Goal: Task Accomplishment & Management: Manage account settings

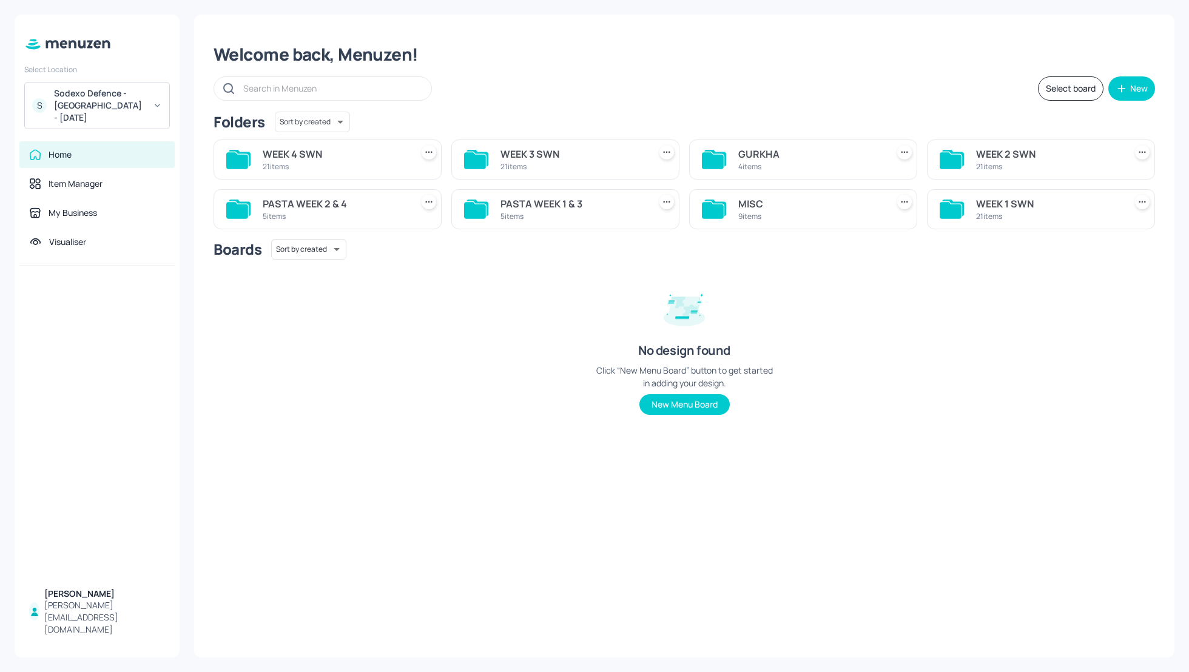
click at [519, 150] on div "WEEK 3 SWN" at bounding box center [573, 154] width 144 height 15
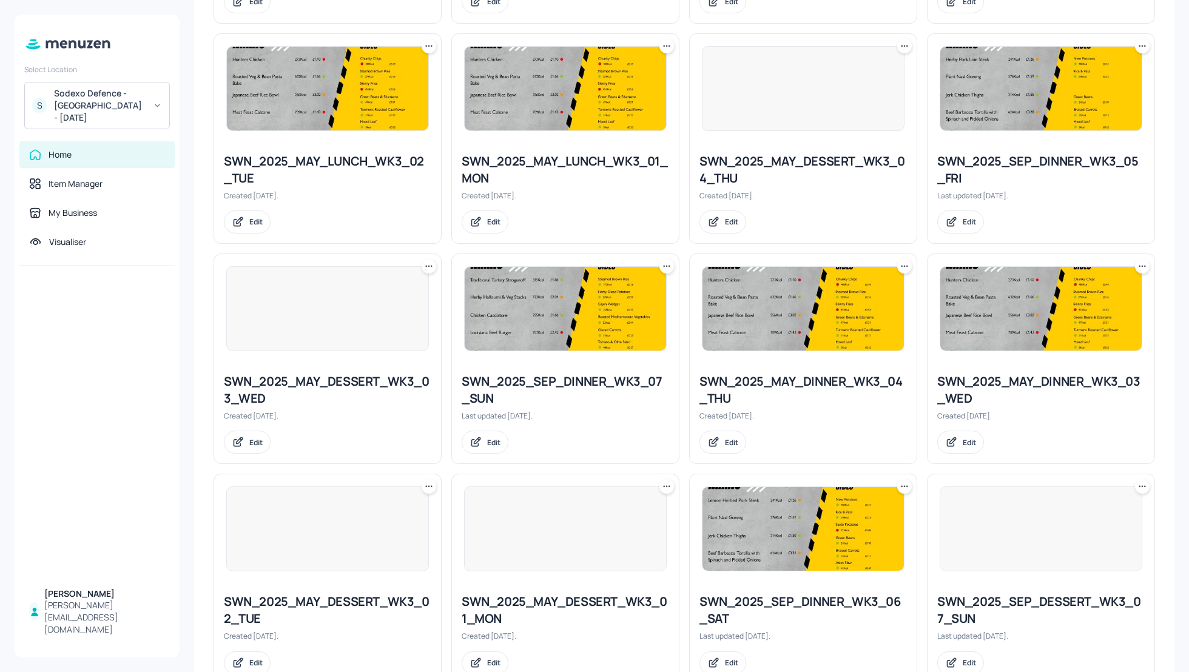
scroll to position [750, 0]
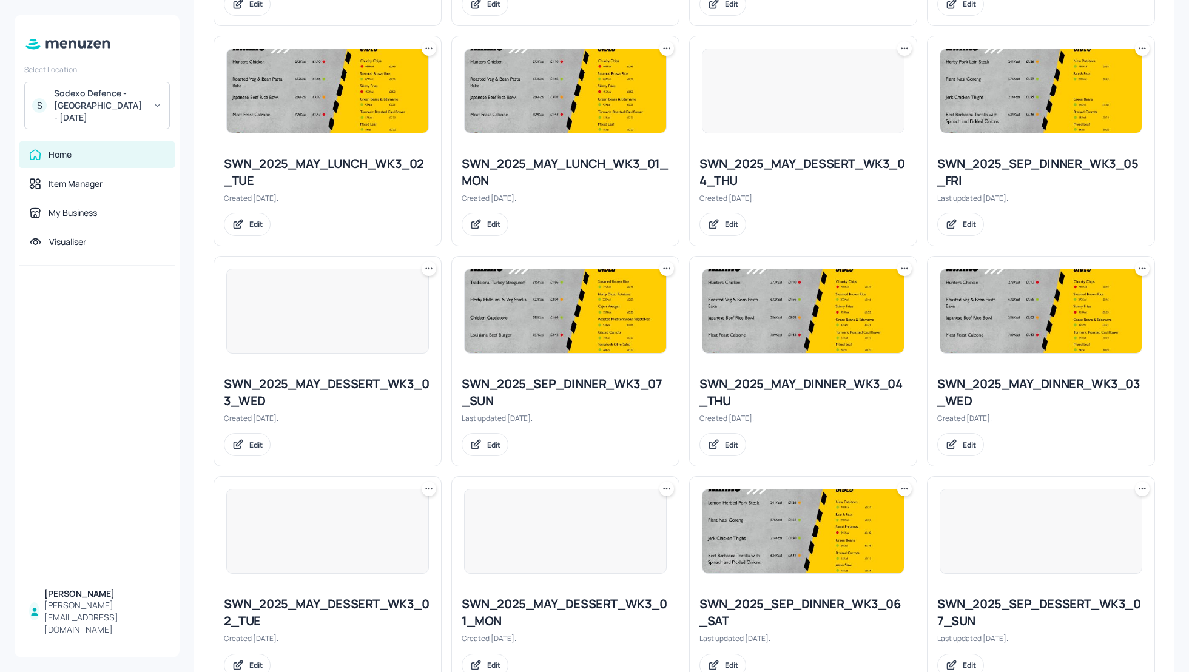
click at [664, 52] on icon at bounding box center [667, 48] width 12 height 12
click at [604, 71] on p "Rename" at bounding box center [603, 71] width 28 height 11
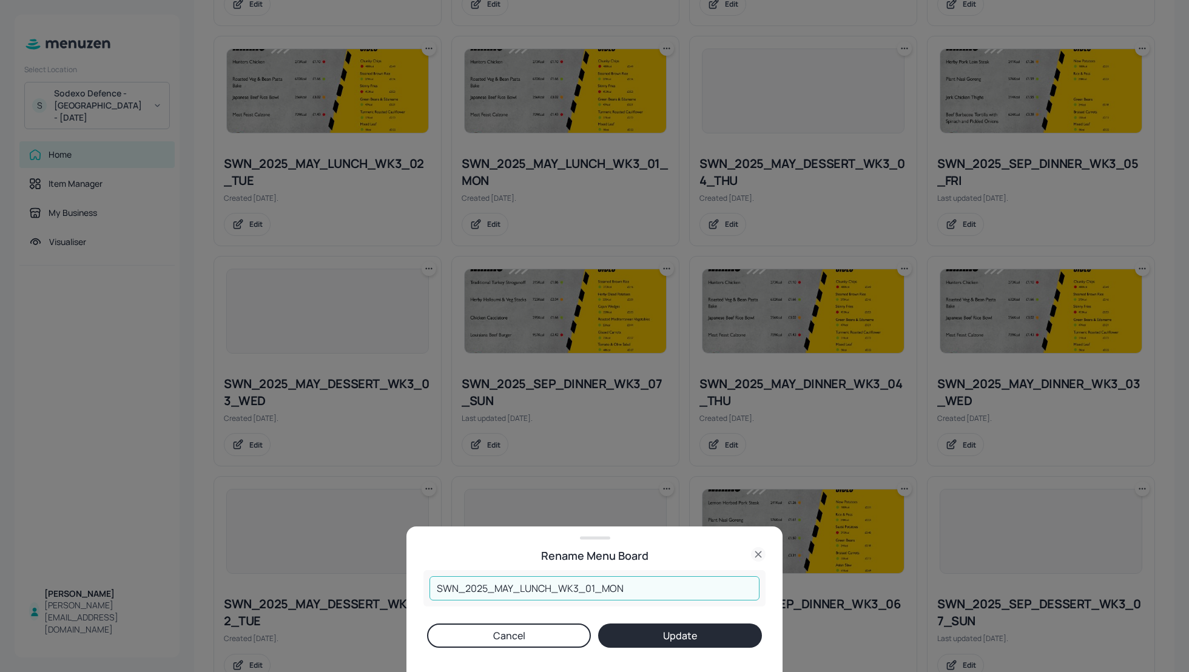
click at [512, 590] on input "SWN_2025_MAY_LUNCH_WK3_01_MON" at bounding box center [595, 588] width 330 height 24
type input "SWN_2025_SEP_LUNCH_WK3_01_MON"
click at [641, 627] on button "Update" at bounding box center [680, 636] width 164 height 24
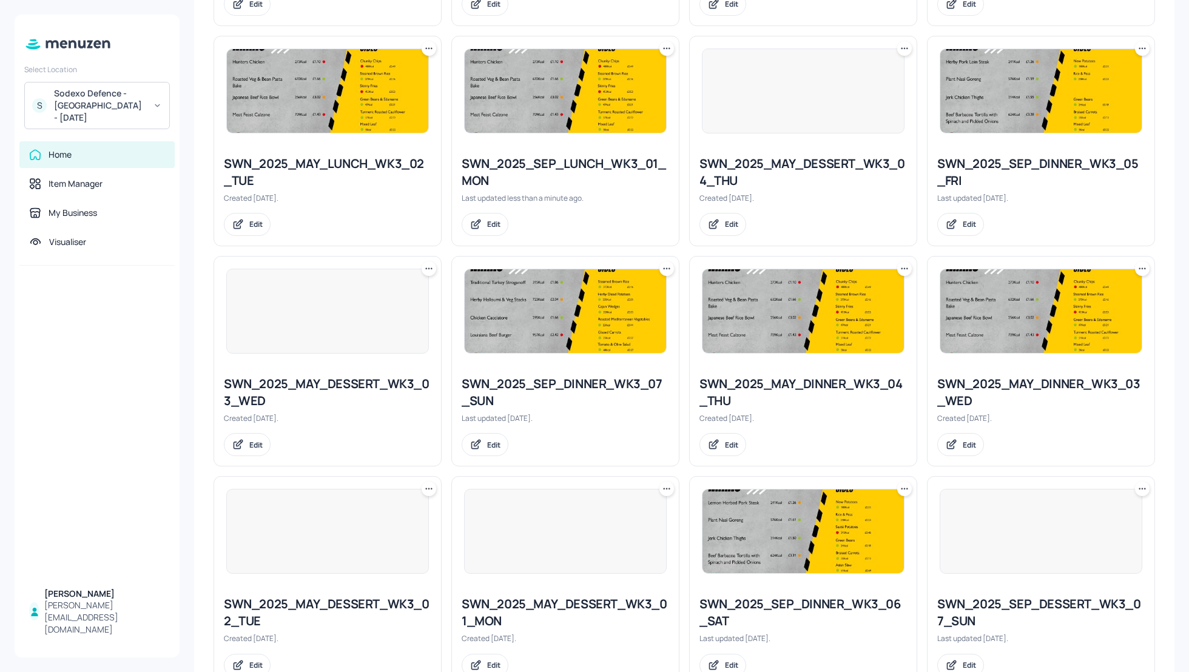
click at [543, 166] on div "SWN_2025_SEP_LUNCH_WK3_01_MON" at bounding box center [566, 172] width 208 height 34
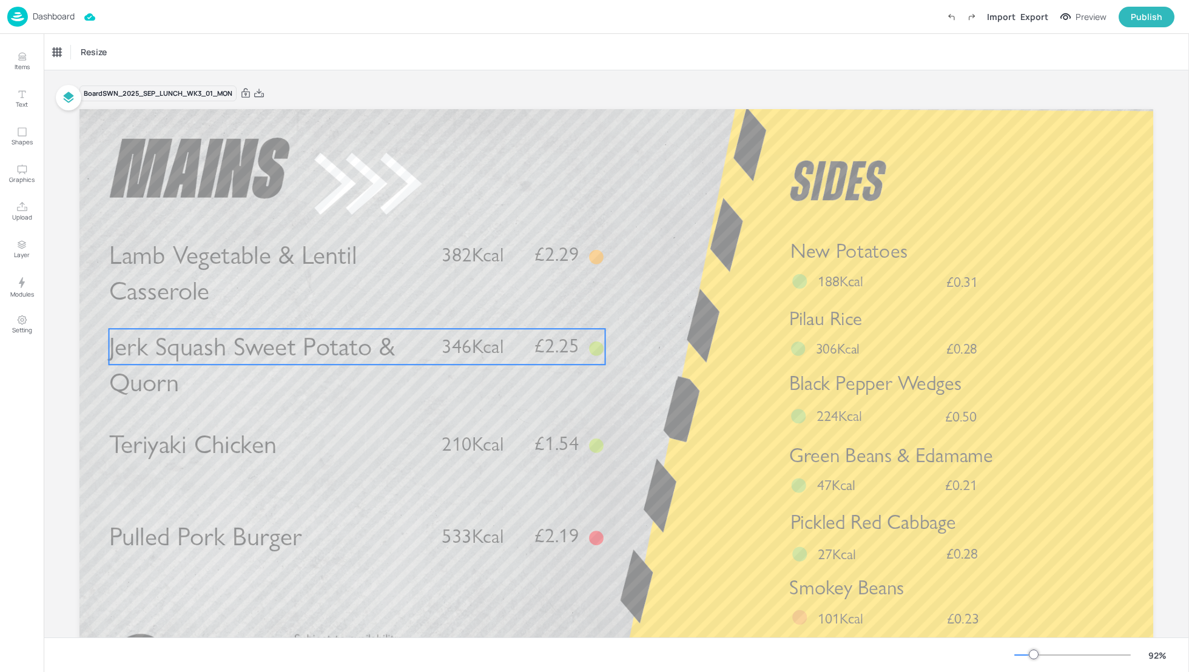
click at [566, 346] on span "£2.25" at bounding box center [557, 346] width 44 height 19
click at [357, 314] on div at bounding box center [358, 308] width 16 height 16
click at [346, 309] on icon "Edit Item" at bounding box center [348, 308] width 5 height 5
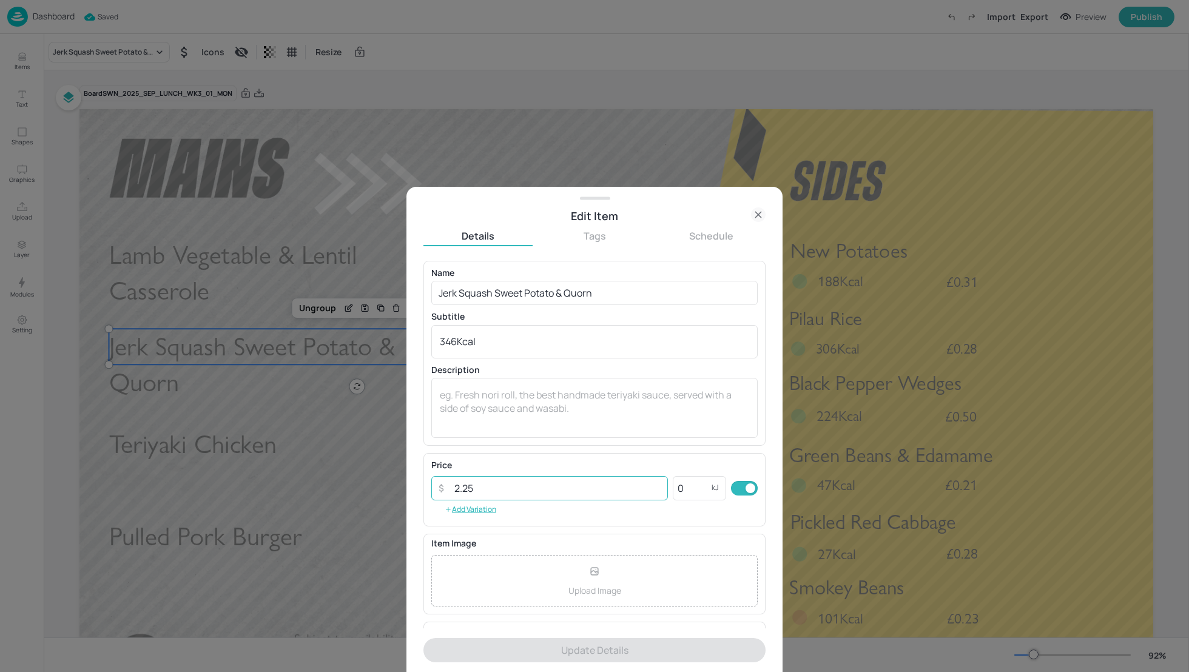
click at [472, 487] on input "2.25" at bounding box center [557, 488] width 221 height 24
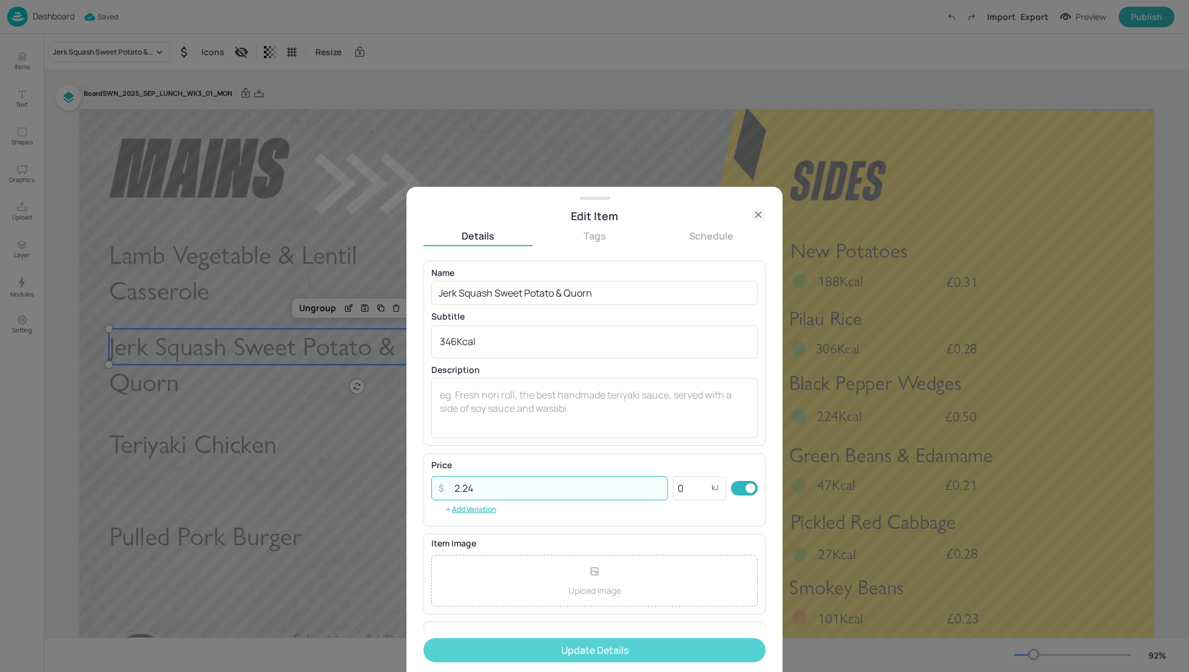
type input "2.24"
click at [559, 646] on button "Update Details" at bounding box center [595, 650] width 342 height 24
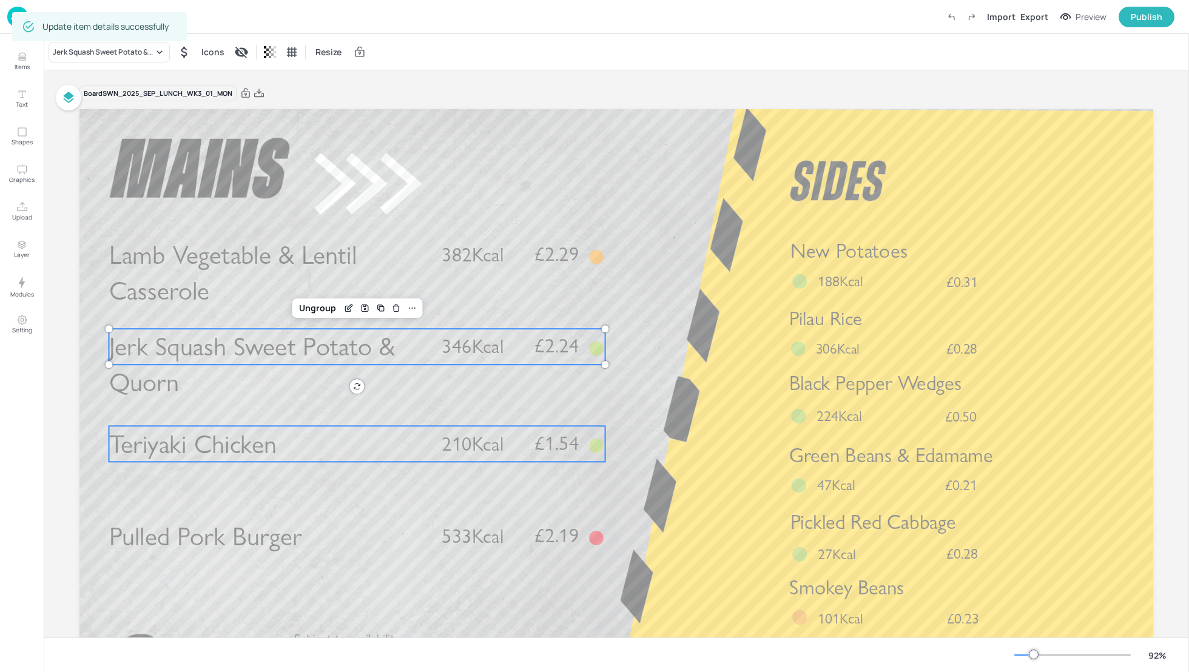
click at [409, 443] on p "Teriyaki Chicken" at bounding box center [268, 444] width 318 height 36
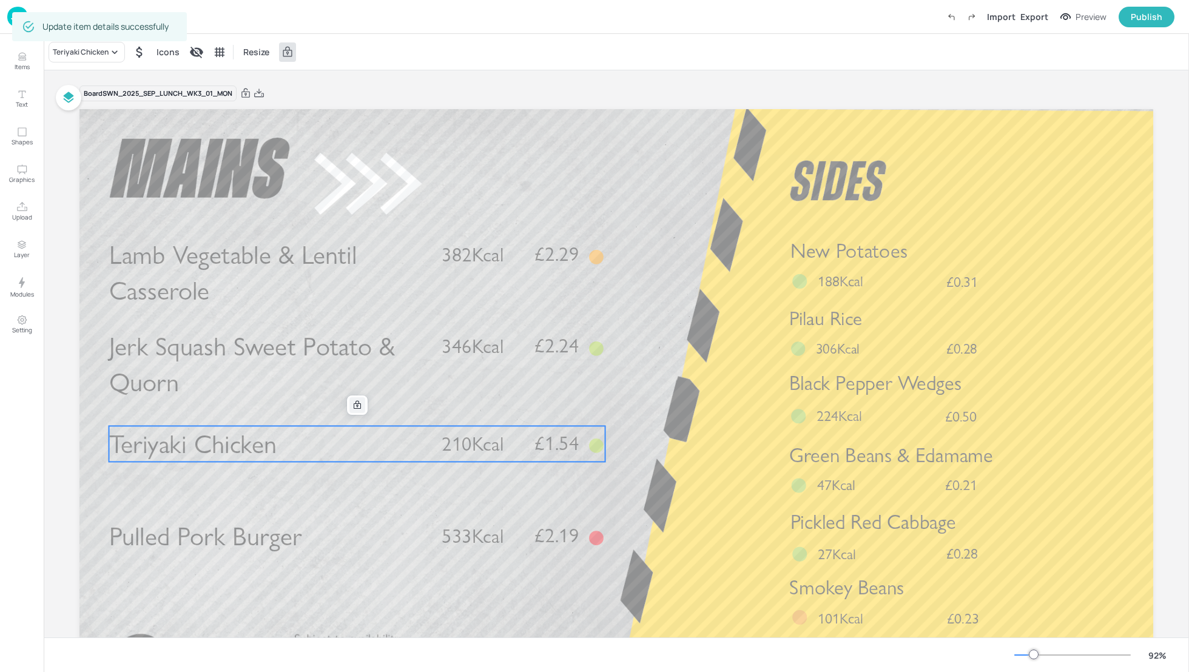
click at [351, 399] on div at bounding box center [358, 405] width 16 height 16
click at [346, 402] on icon "Edit Item" at bounding box center [349, 405] width 10 height 10
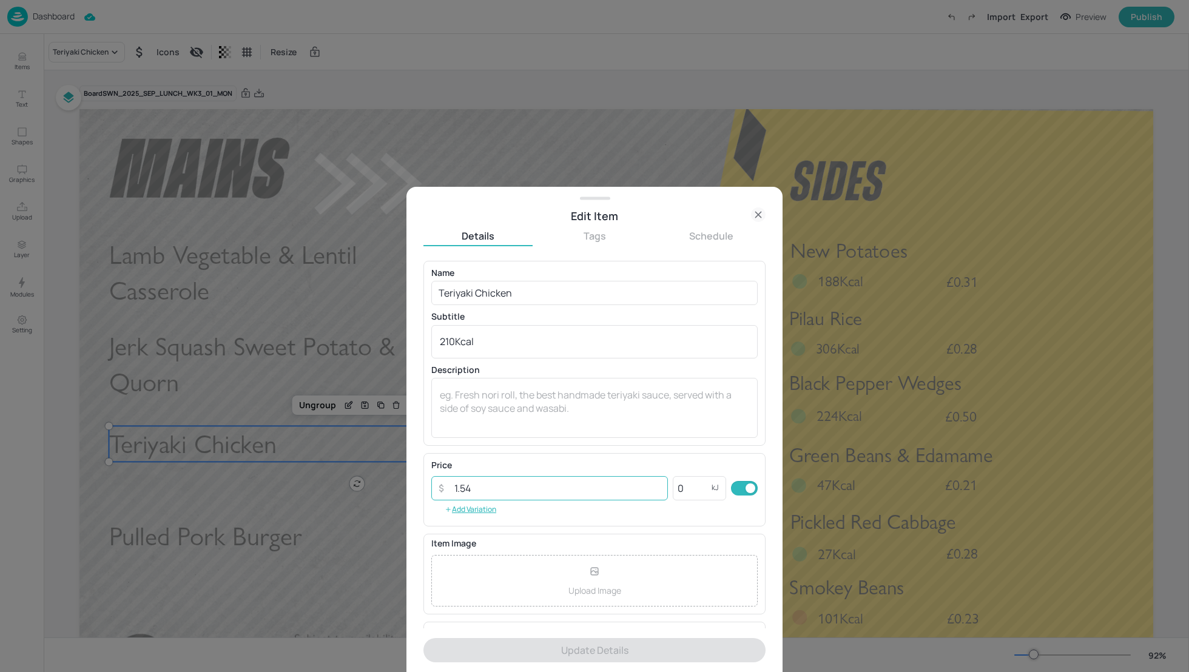
click at [481, 491] on input "1.54" at bounding box center [557, 488] width 221 height 24
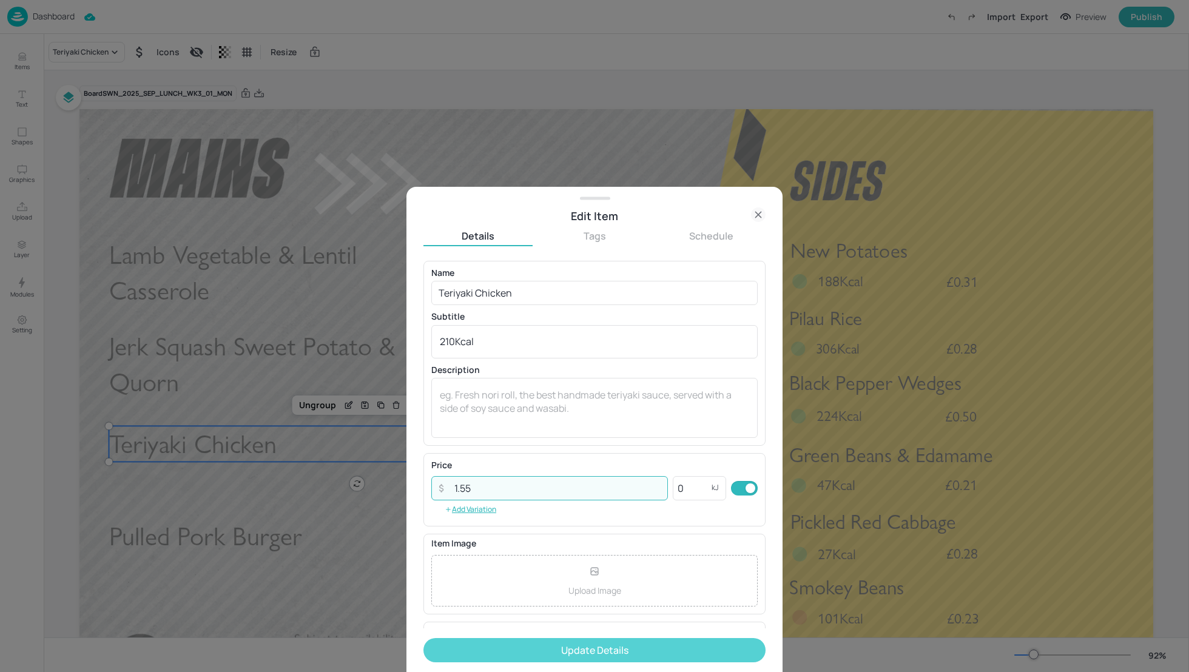
type input "1.55"
click at [565, 648] on button "Update Details" at bounding box center [595, 650] width 342 height 24
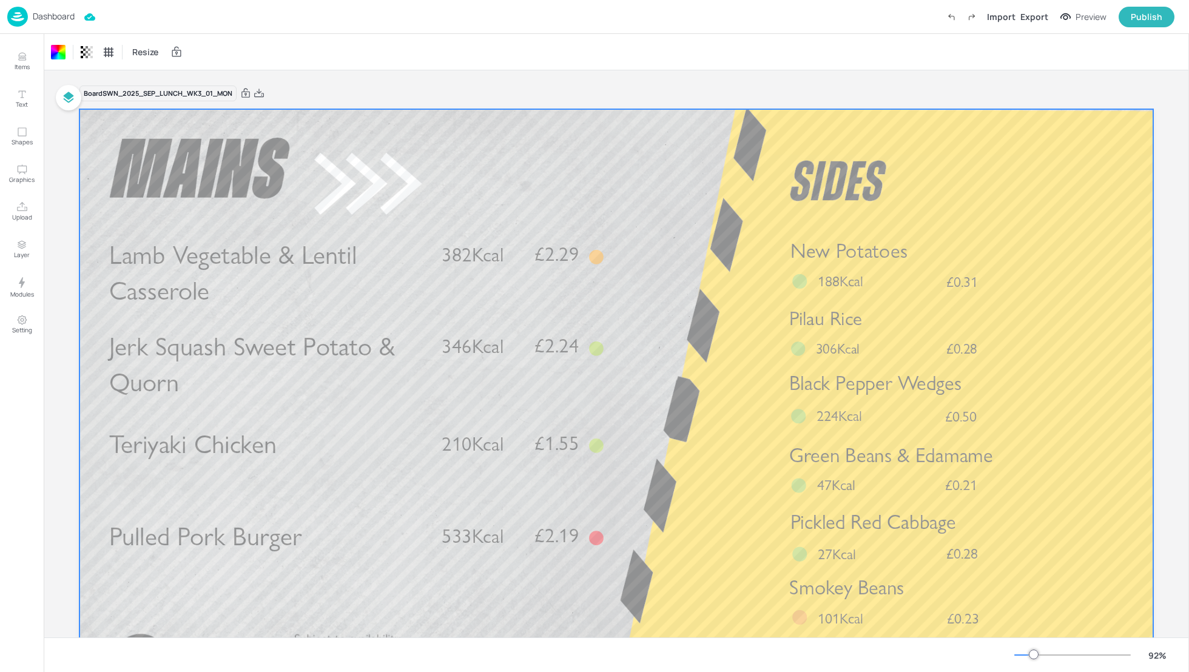
click at [61, 17] on p "Dashboard" at bounding box center [54, 16] width 42 height 8
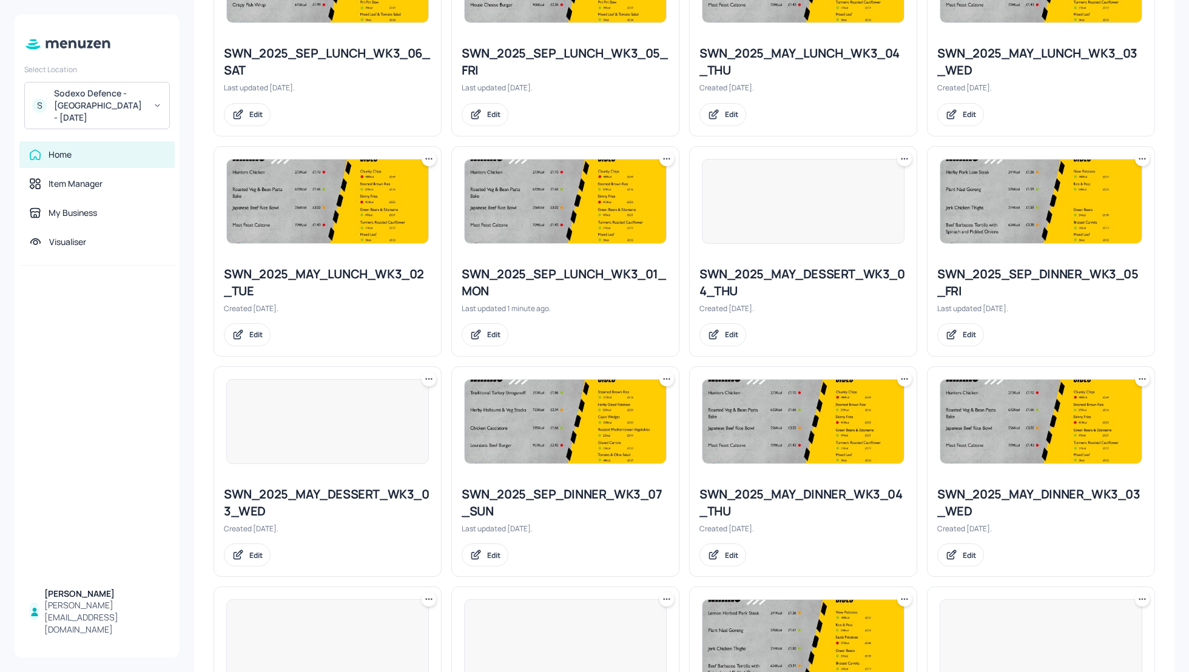
scroll to position [636, 0]
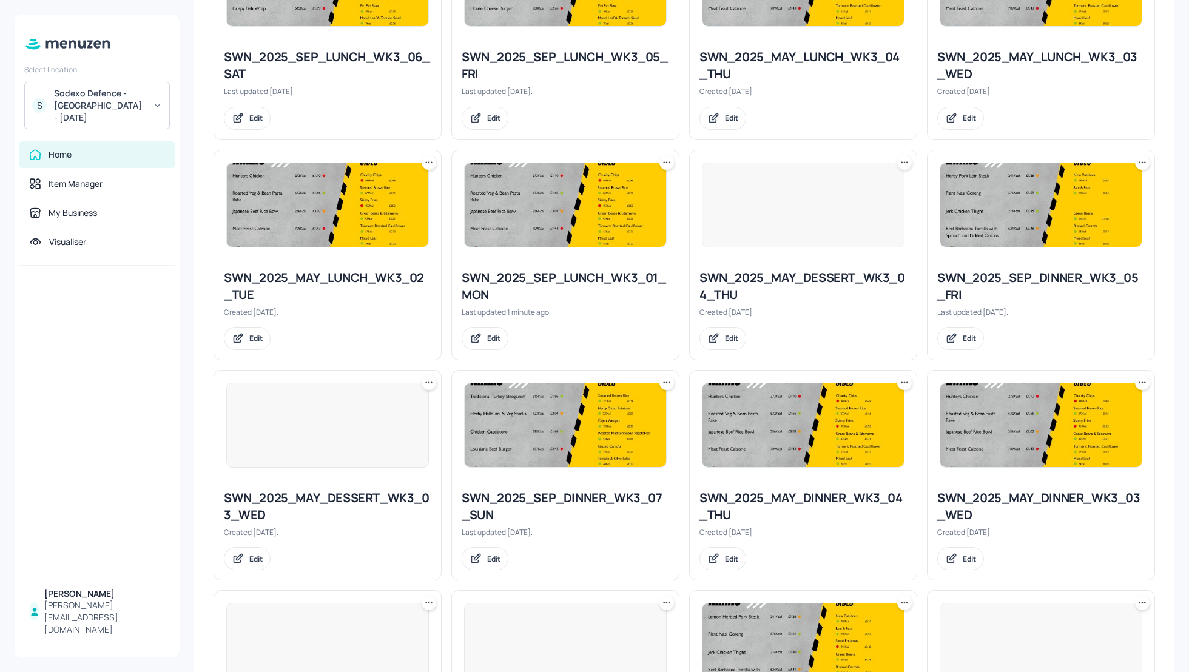
click at [425, 158] on icon at bounding box center [429, 163] width 12 height 12
click at [369, 182] on p "Rename" at bounding box center [366, 185] width 28 height 11
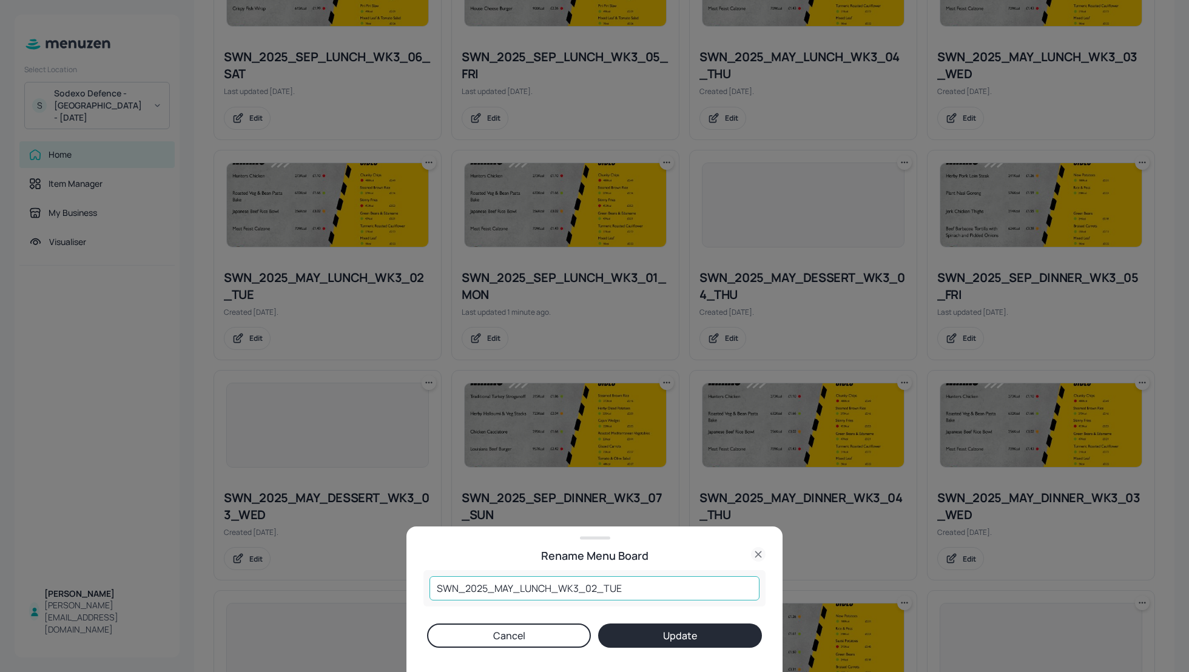
click at [512, 583] on input "SWN_2025_MAY_LUNCH_WK3_02_TUE" at bounding box center [595, 588] width 330 height 24
type input "SWN_2025_SEP_LUNCH_WK3_02_TUE"
click at [712, 633] on button "Update" at bounding box center [680, 636] width 164 height 24
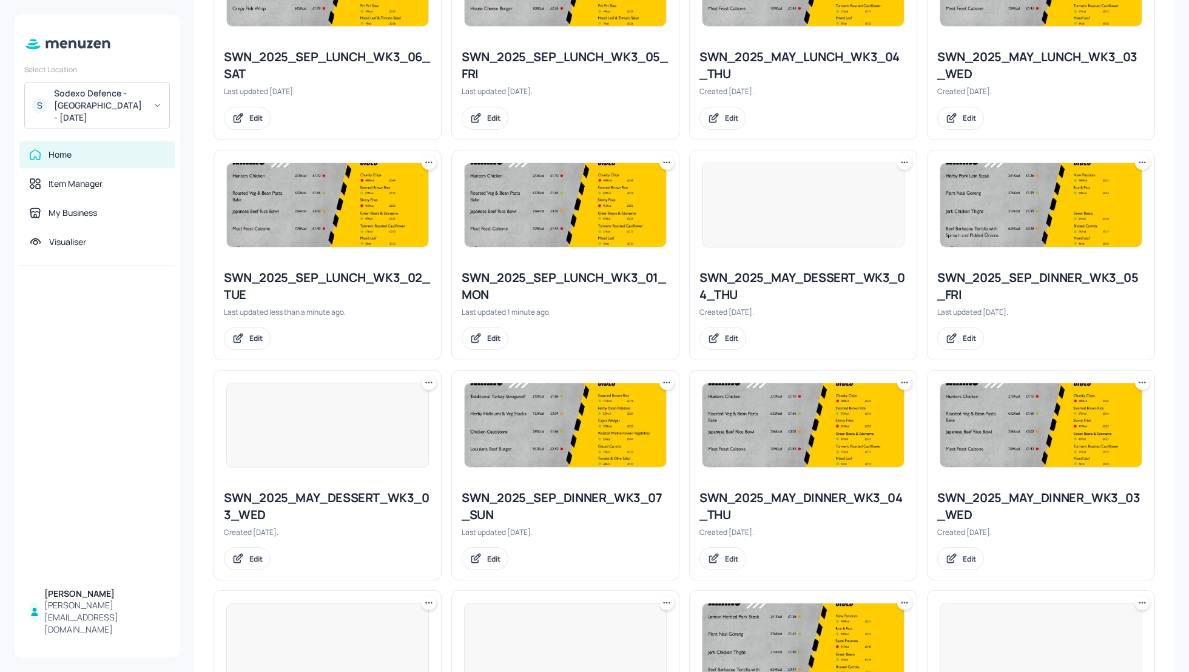
click at [317, 277] on div "SWN_2025_SEP_LUNCH_WK3_02_TUE" at bounding box center [328, 286] width 208 height 34
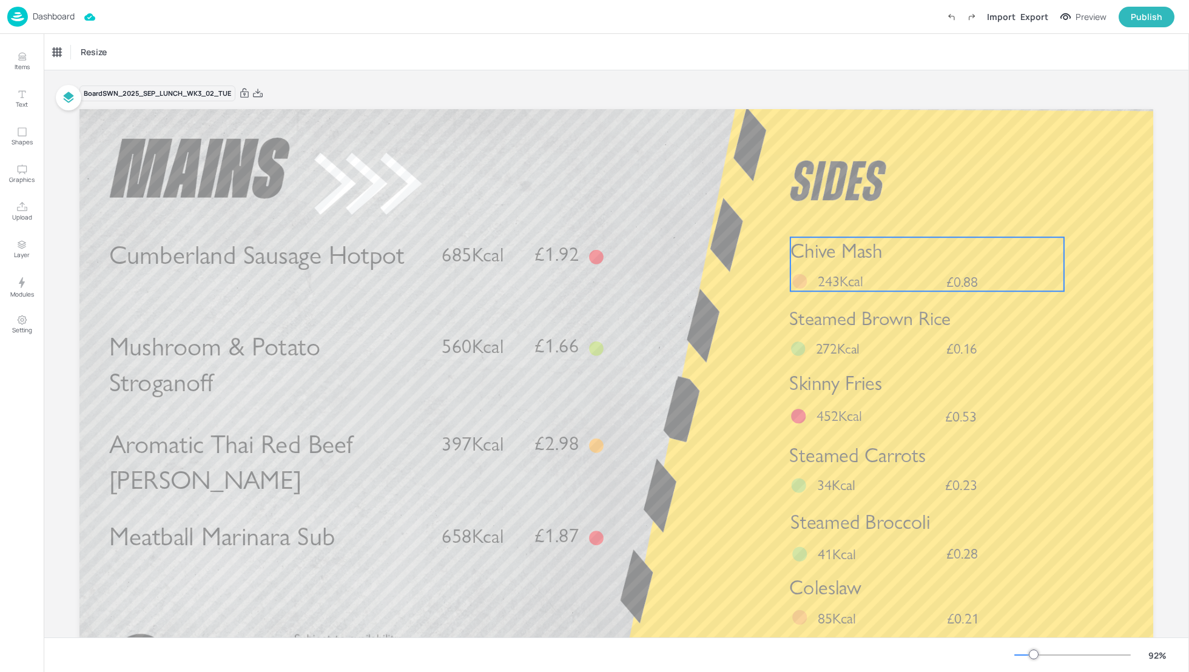
click at [904, 249] on p "Chive Mash" at bounding box center [928, 251] width 274 height 28
click at [927, 220] on icon at bounding box center [927, 216] width 7 height 8
click at [915, 215] on icon "Edit Item" at bounding box center [919, 217] width 10 height 10
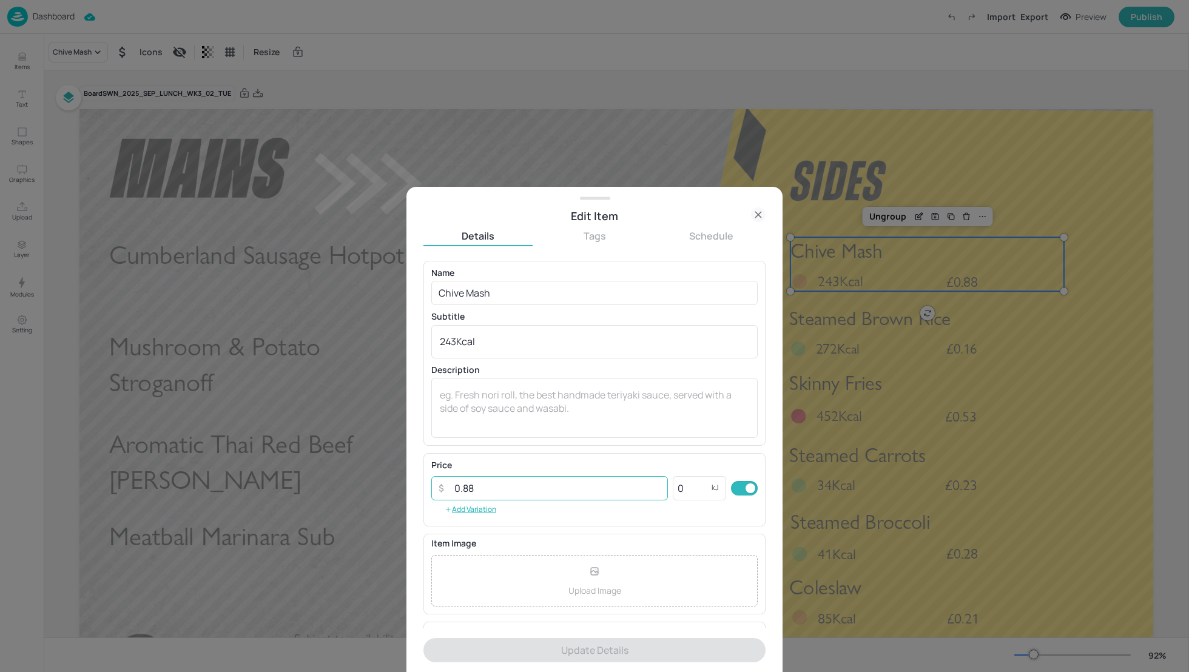
click at [520, 490] on input "0.88" at bounding box center [557, 488] width 221 height 24
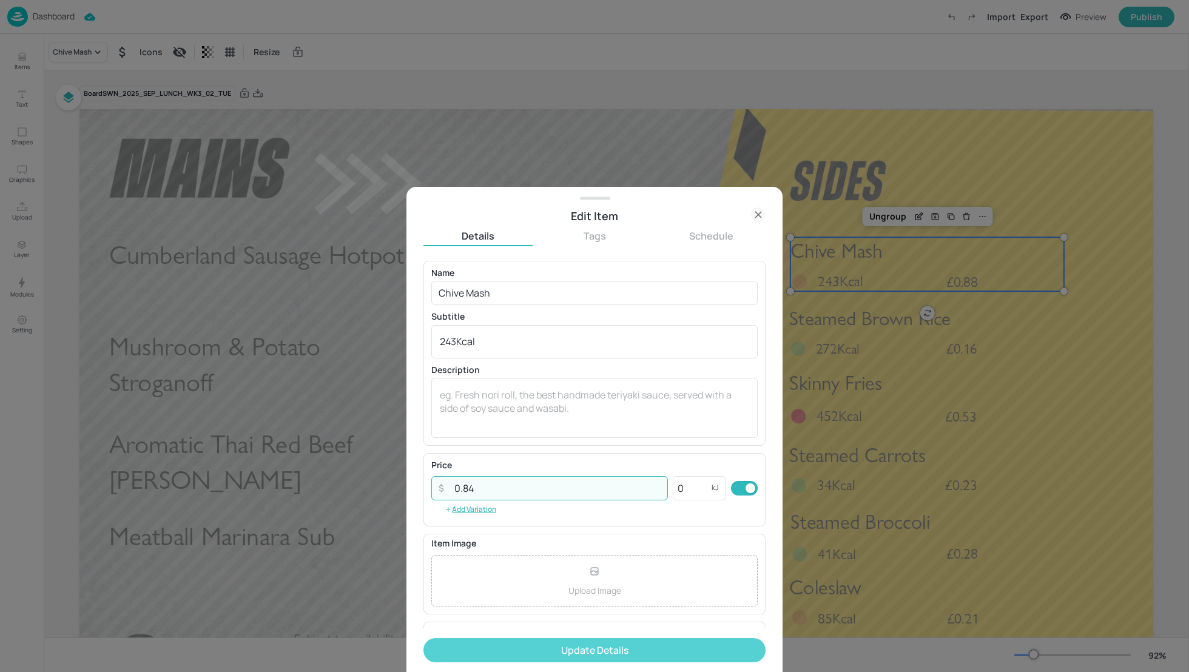
type input "0.84"
click at [564, 656] on button "Update Details" at bounding box center [595, 650] width 342 height 24
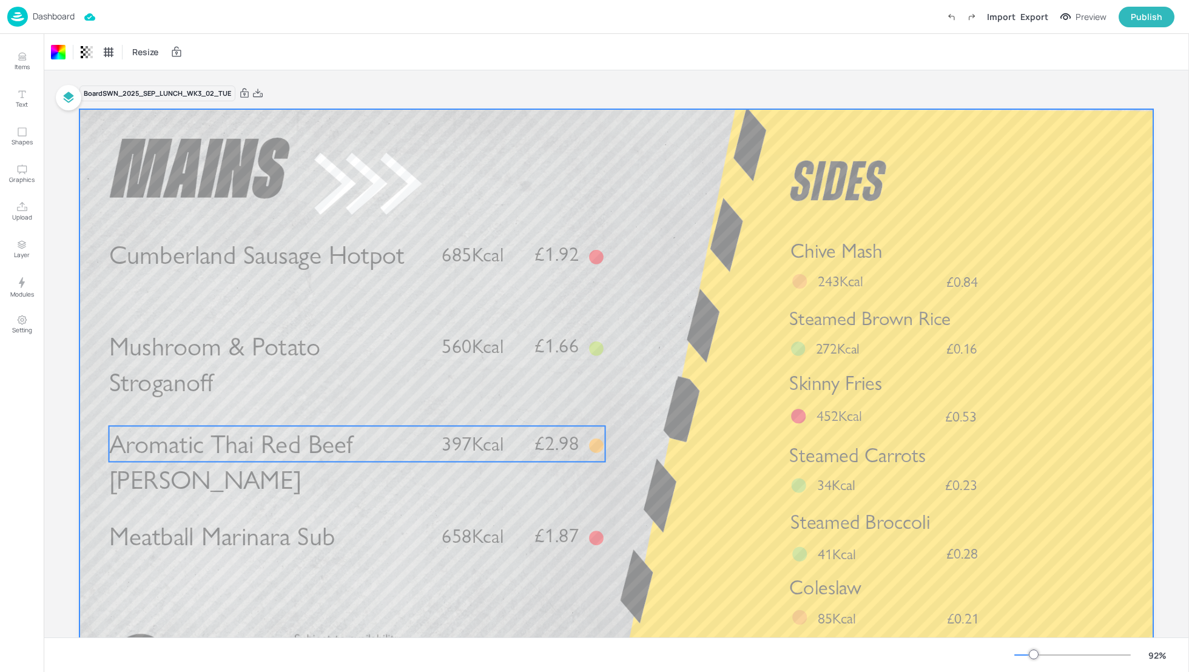
click at [348, 444] on span "Aromatic Thai Red Beef [PERSON_NAME]" at bounding box center [231, 461] width 245 height 67
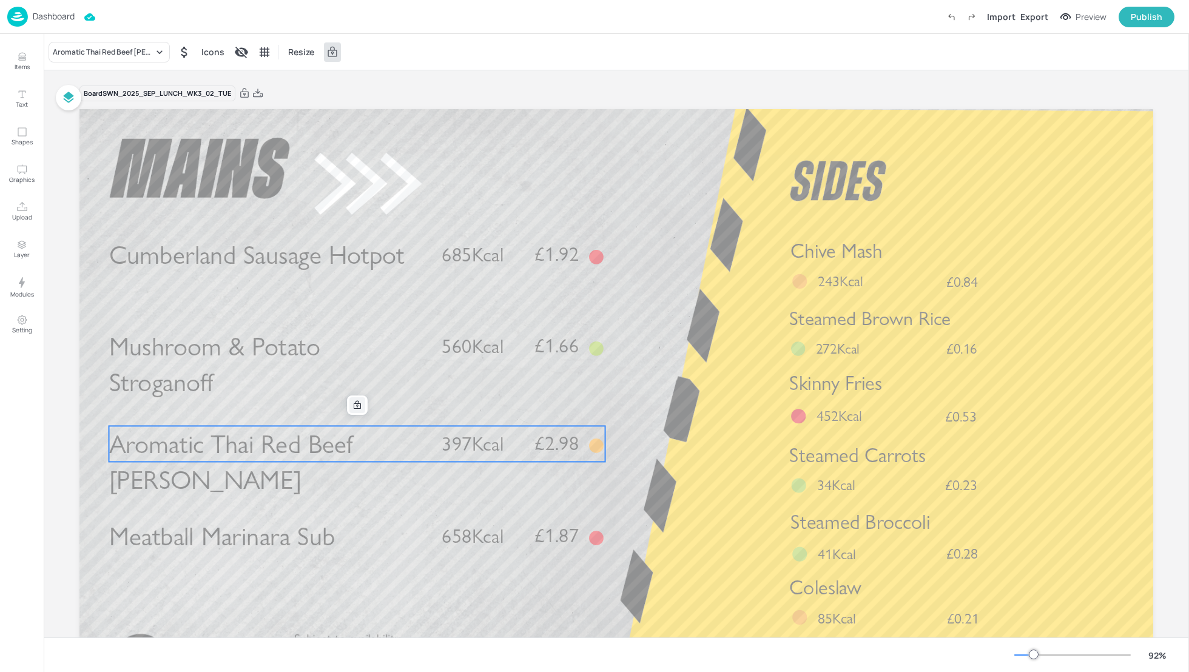
click at [353, 404] on icon at bounding box center [358, 405] width 10 height 10
click at [344, 402] on icon "Edit Item" at bounding box center [349, 405] width 10 height 10
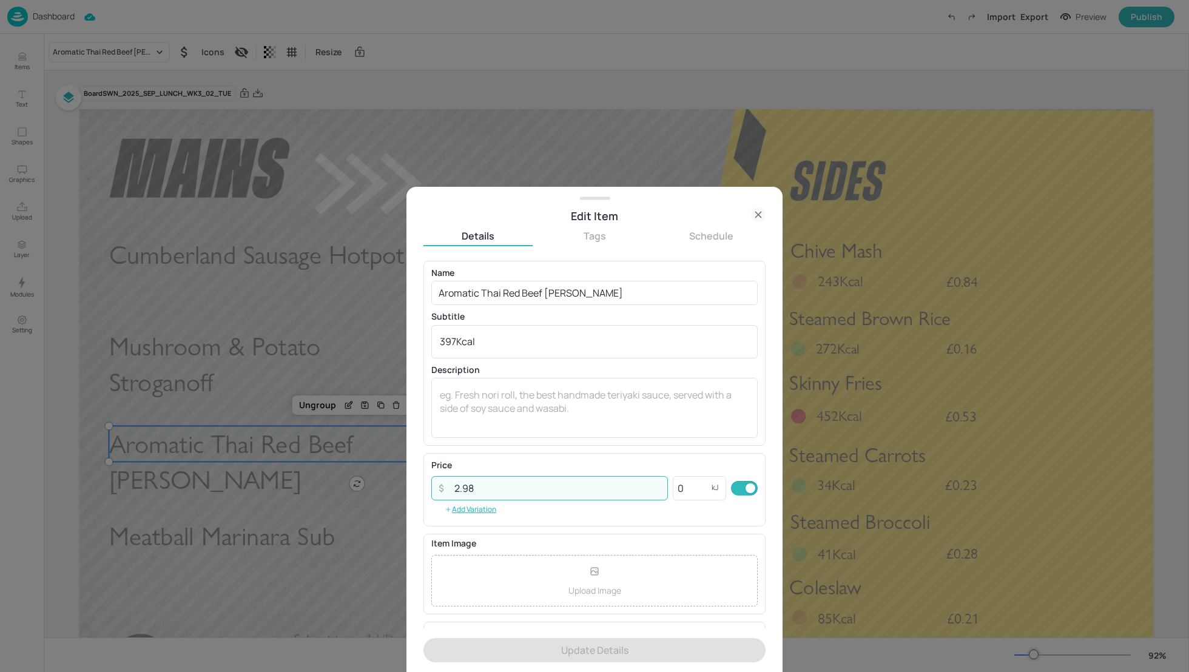
click at [486, 489] on input "2.98" at bounding box center [557, 488] width 221 height 24
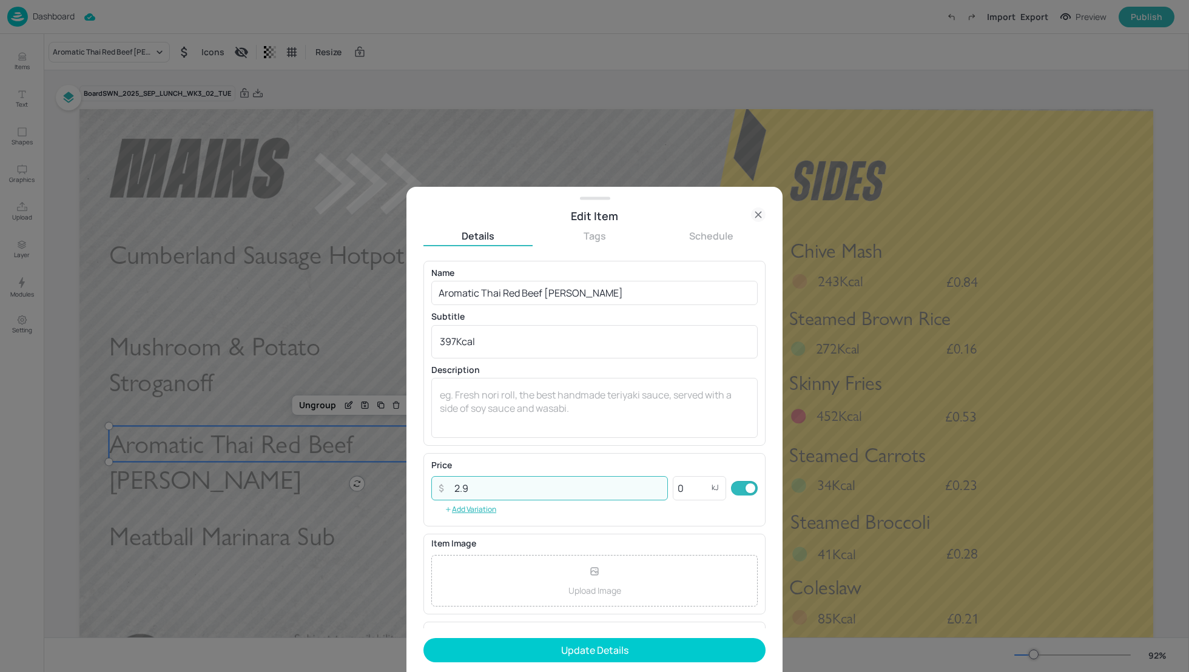
type input "2"
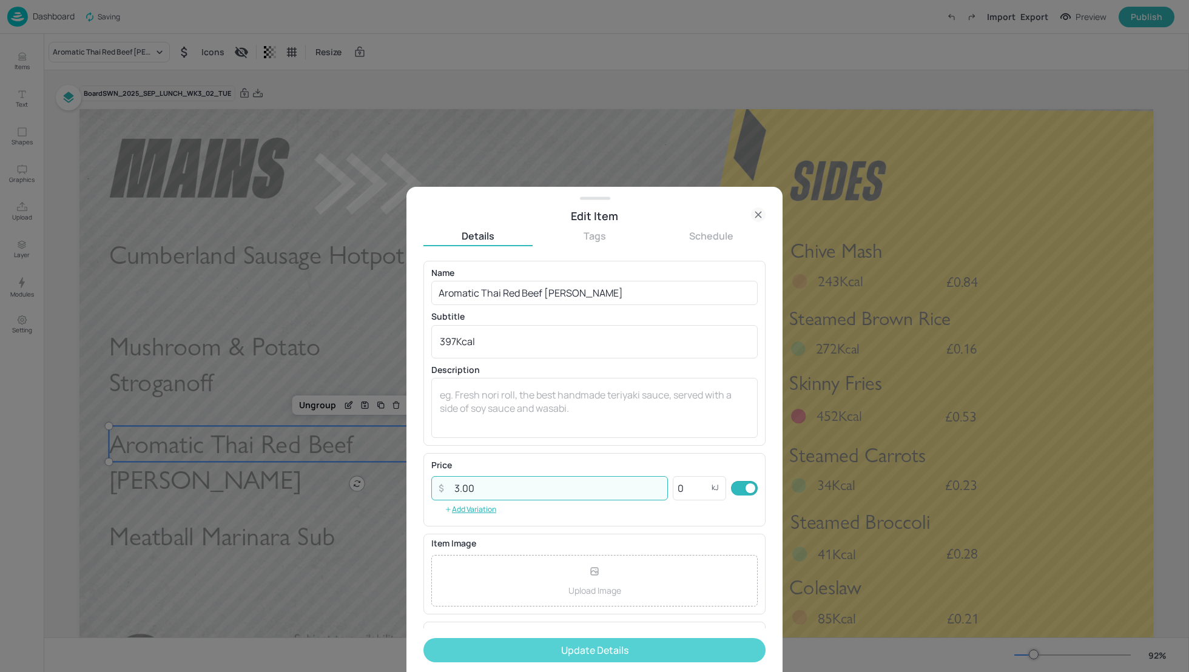
type input "3.00"
click at [643, 649] on button "Update Details" at bounding box center [595, 650] width 342 height 24
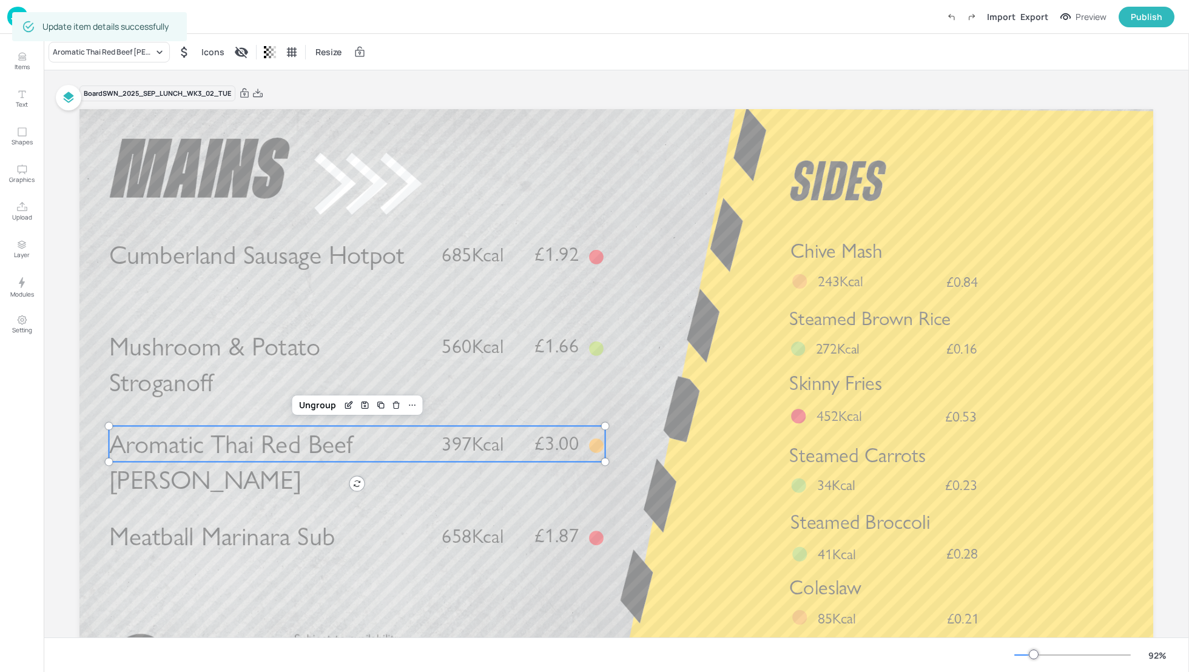
click at [436, 73] on div "Board SWN_2025_SEP_LUNCH_WK3_02_TUE Cumberland Sausage Hotpot £1.92 685Kcal Aro…" at bounding box center [616, 407] width 1074 height 674
click at [48, 16] on p "Dashboard" at bounding box center [54, 16] width 42 height 8
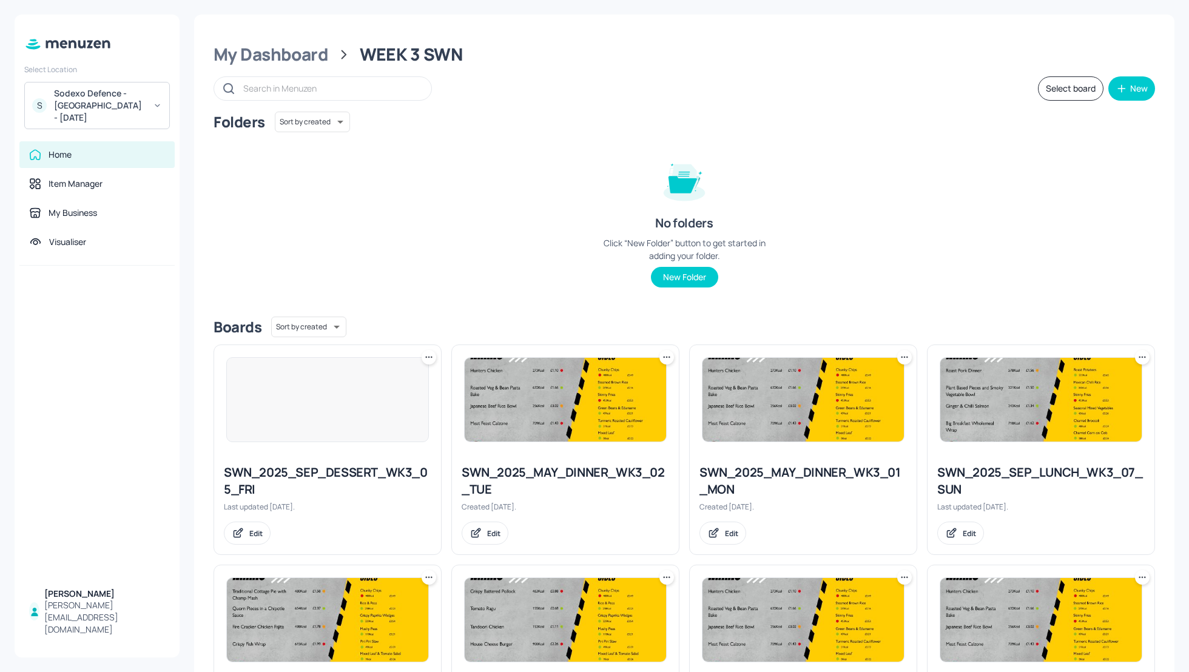
scroll to position [1010, 0]
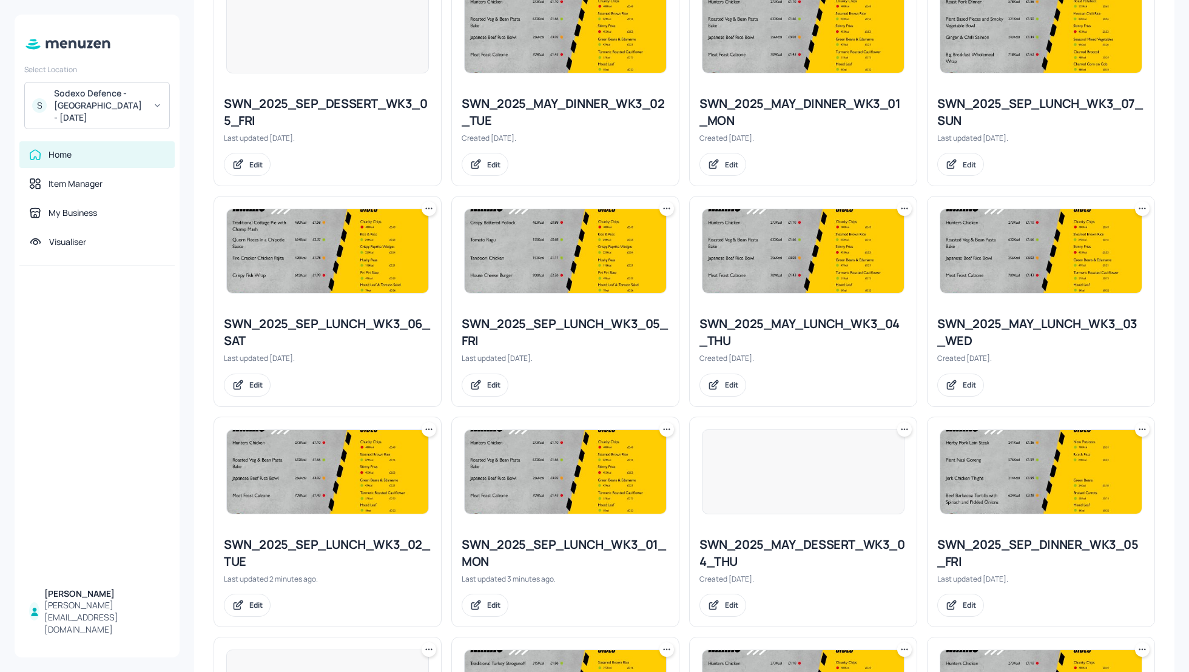
scroll to position [362, 0]
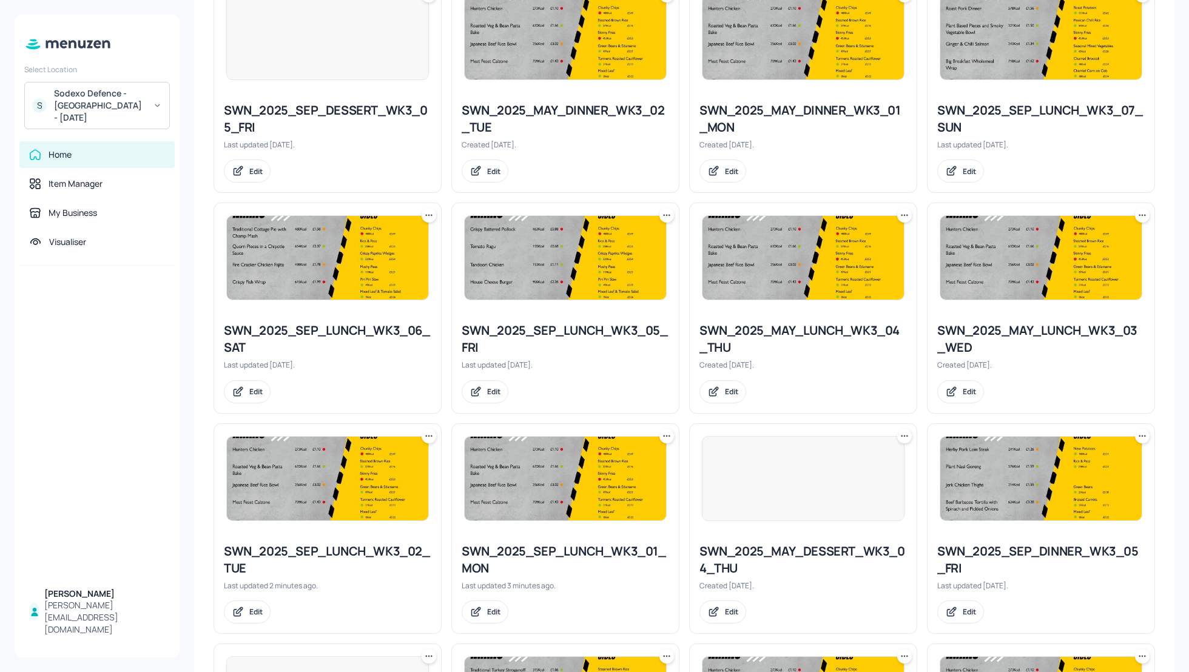
click at [1140, 220] on div at bounding box center [1142, 215] width 15 height 15
click at [1093, 235] on div "Rename" at bounding box center [1092, 239] width 97 height 21
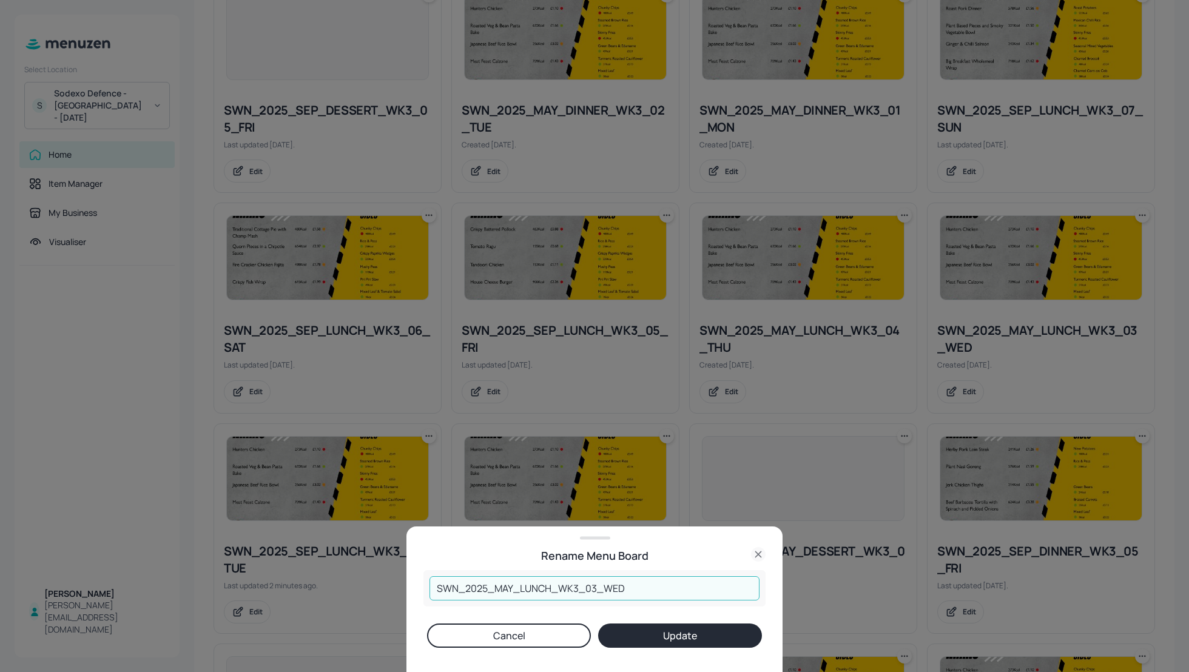
click at [511, 586] on input "SWN_2025_MAY_LUNCH_WK3_03_WED" at bounding box center [595, 588] width 330 height 24
type input "SWN_2025_SEP_LUNCH_WK3_03_WED"
click at [647, 637] on button "Update" at bounding box center [680, 636] width 164 height 24
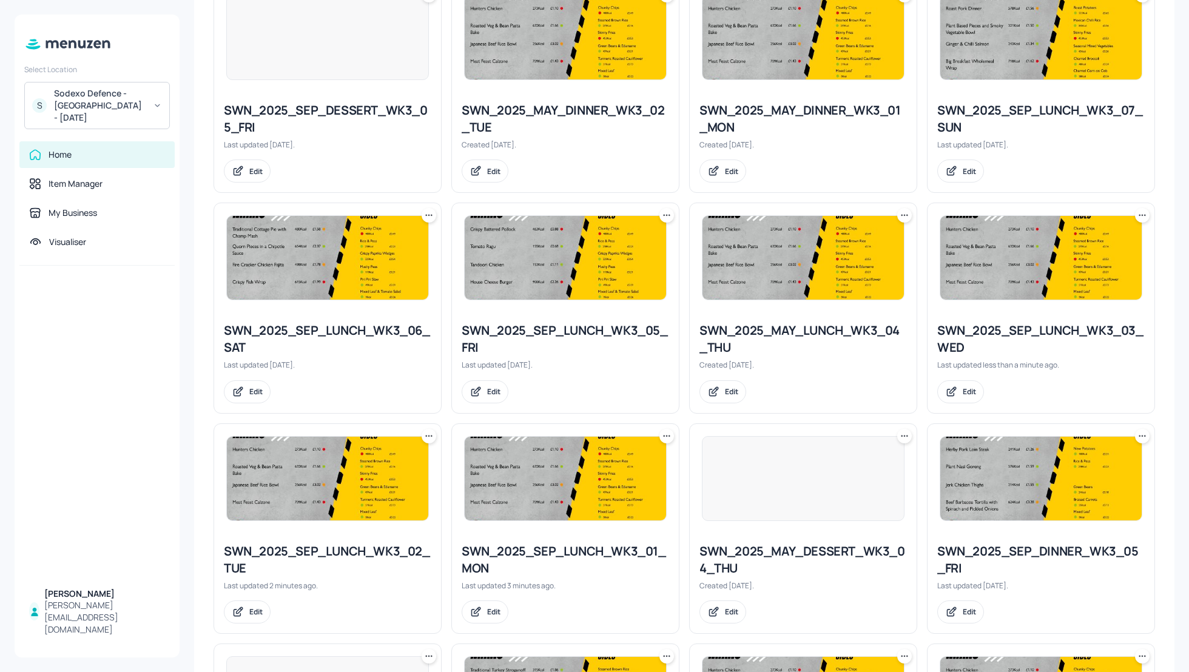
click at [1056, 329] on div "SWN_2025_SEP_LUNCH_WK3_03_WED" at bounding box center [1042, 339] width 208 height 34
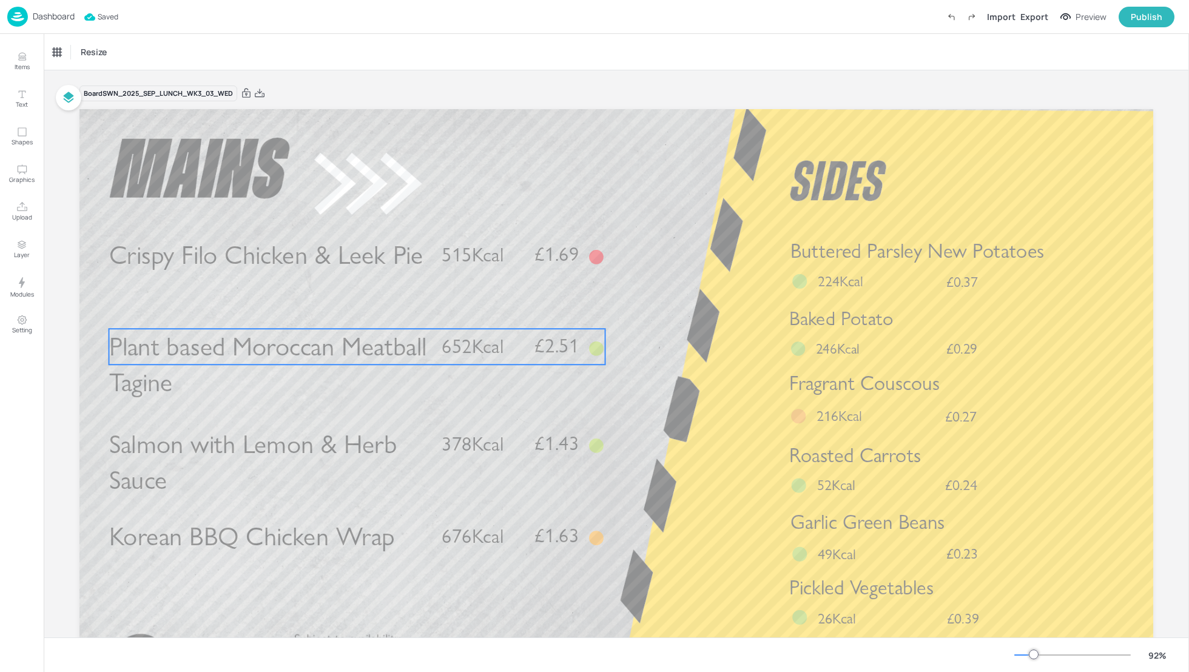
click at [505, 346] on p "652Kcal" at bounding box center [481, 346] width 79 height 27
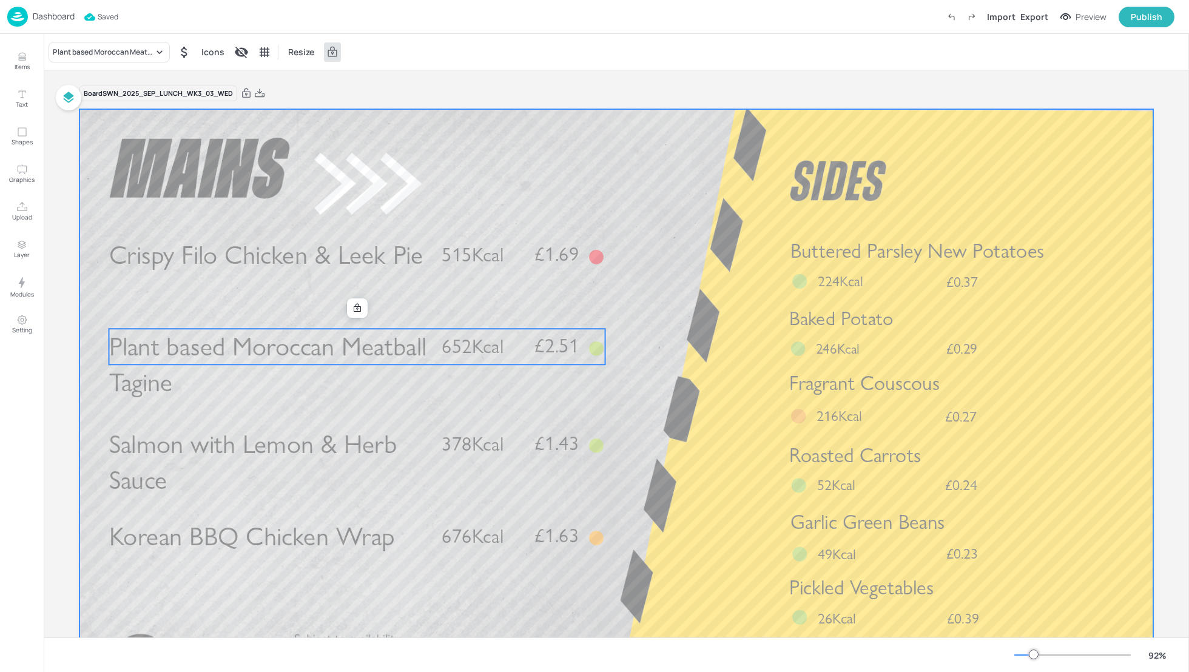
click at [355, 317] on div at bounding box center [357, 308] width 21 height 19
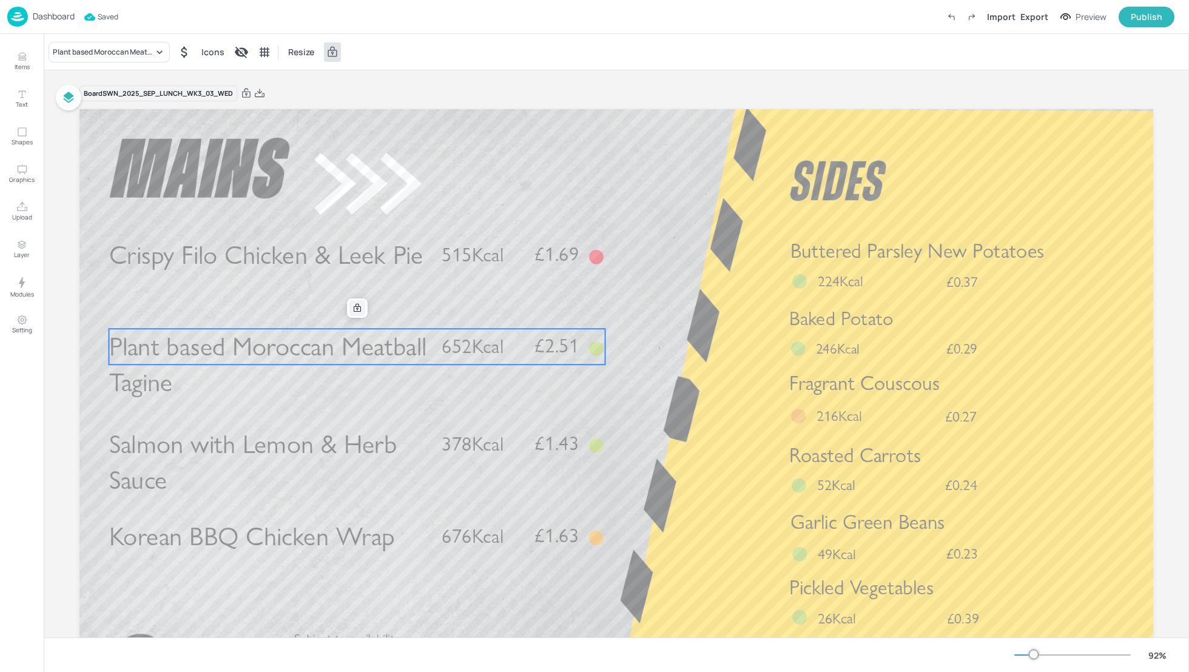
click at [354, 311] on icon at bounding box center [357, 308] width 7 height 8
click at [344, 308] on icon "Edit Item" at bounding box center [349, 308] width 10 height 10
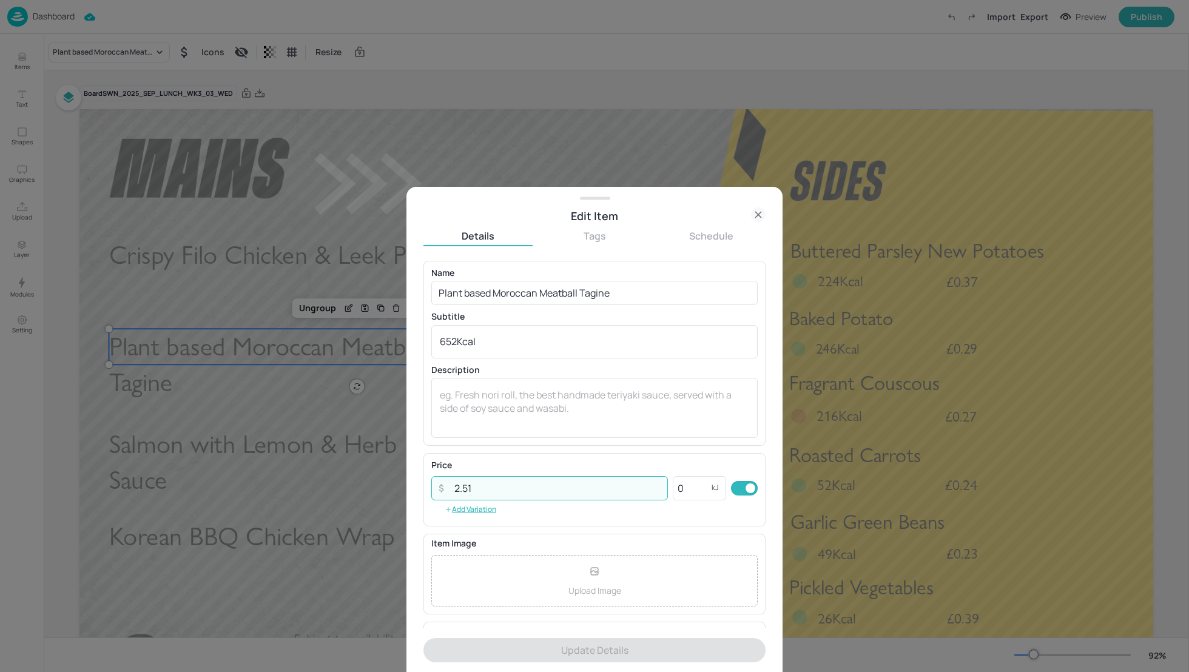
click at [487, 485] on input "2.51" at bounding box center [557, 488] width 221 height 24
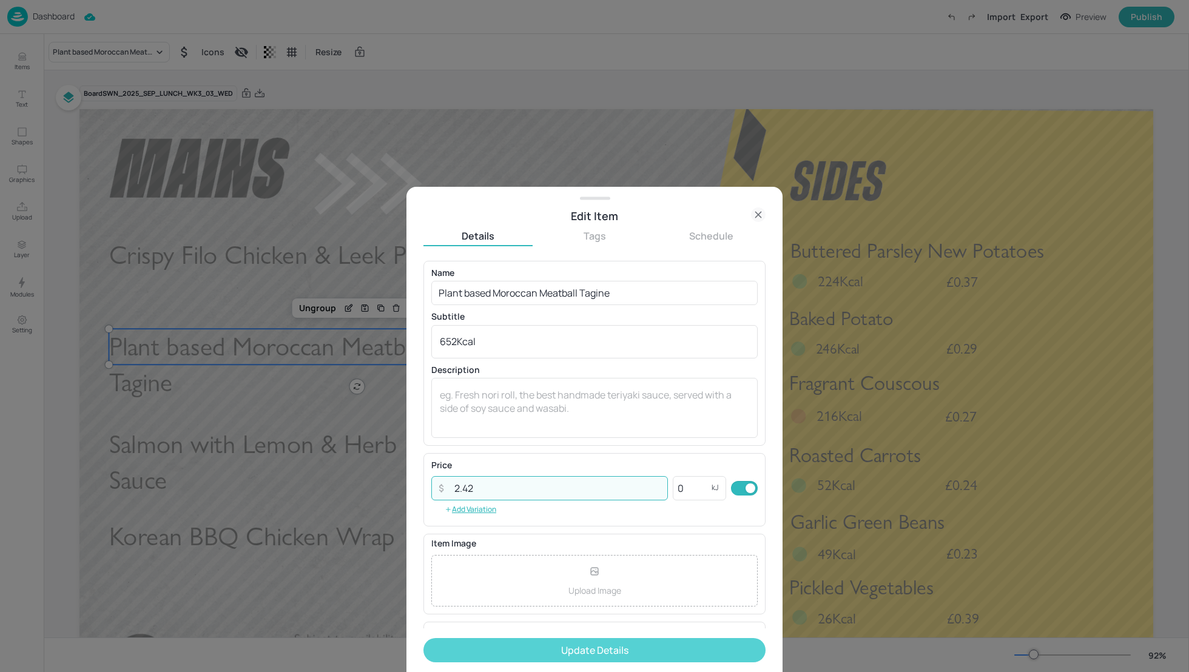
type input "2.42"
click at [578, 646] on button "Update Details" at bounding box center [595, 650] width 342 height 24
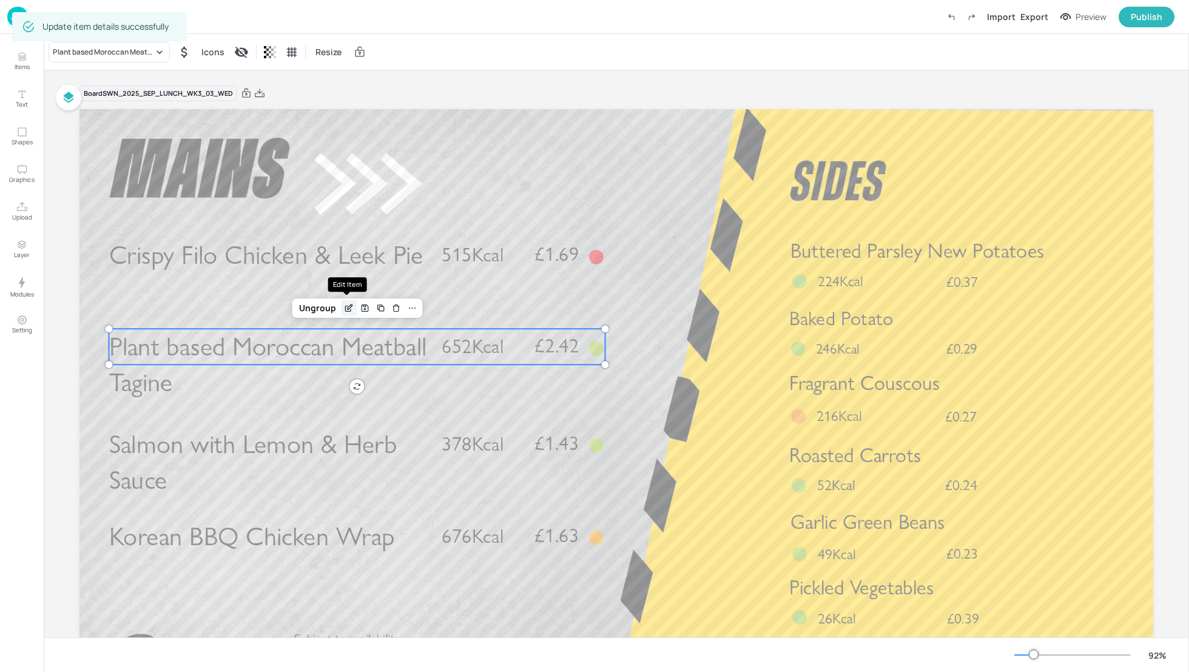
click at [346, 305] on icon "Edit Item" at bounding box center [349, 308] width 10 height 10
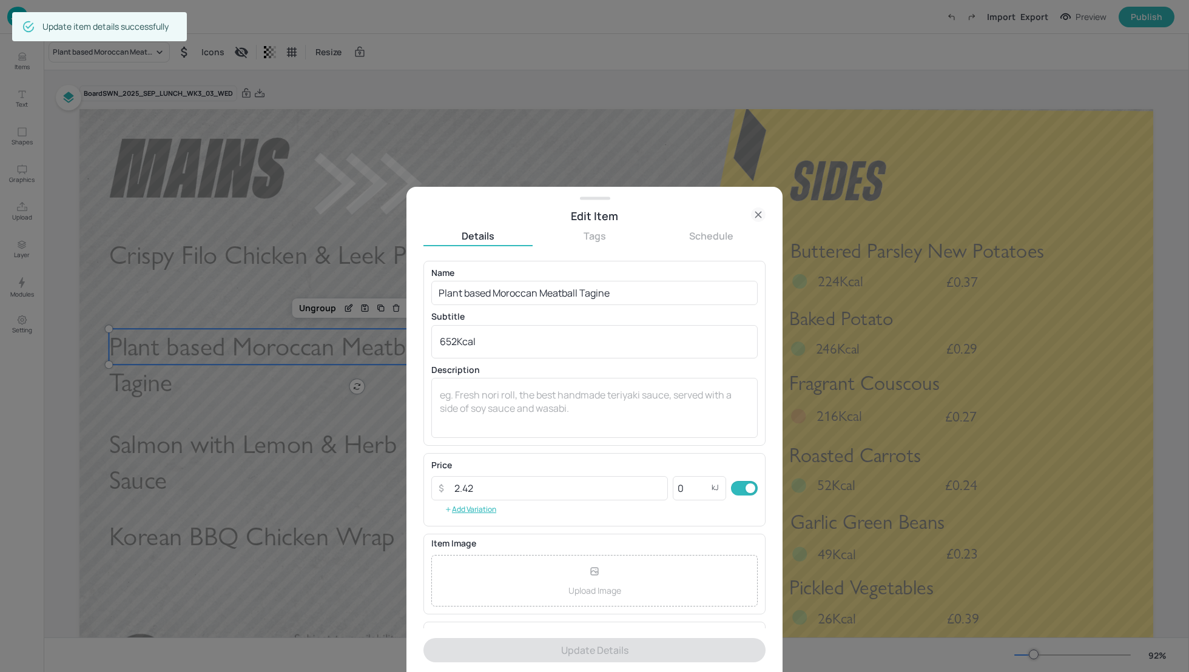
scroll to position [80, 0]
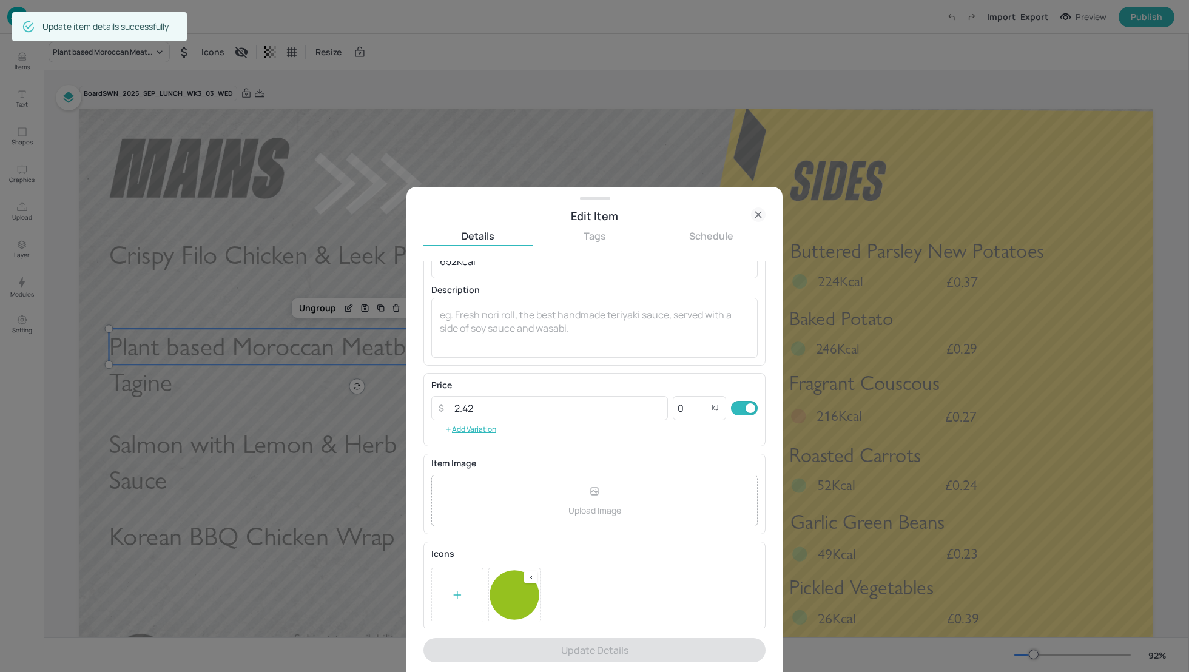
click at [529, 578] on rect at bounding box center [531, 577] width 8 height 8
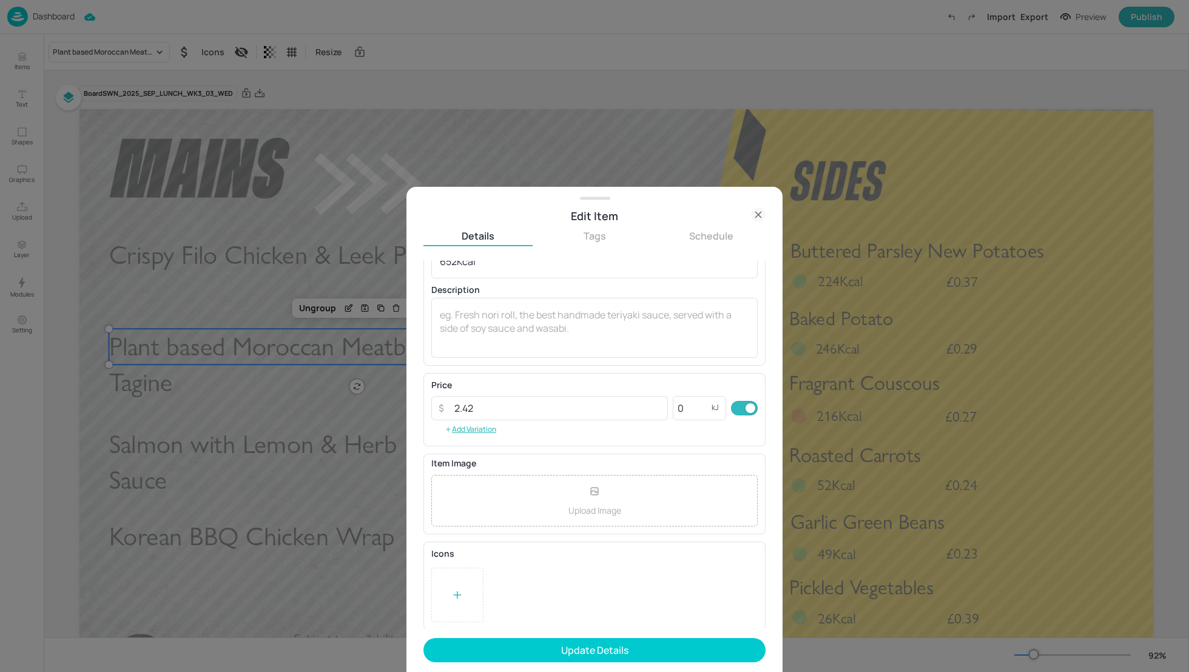
click at [463, 579] on div at bounding box center [457, 595] width 52 height 55
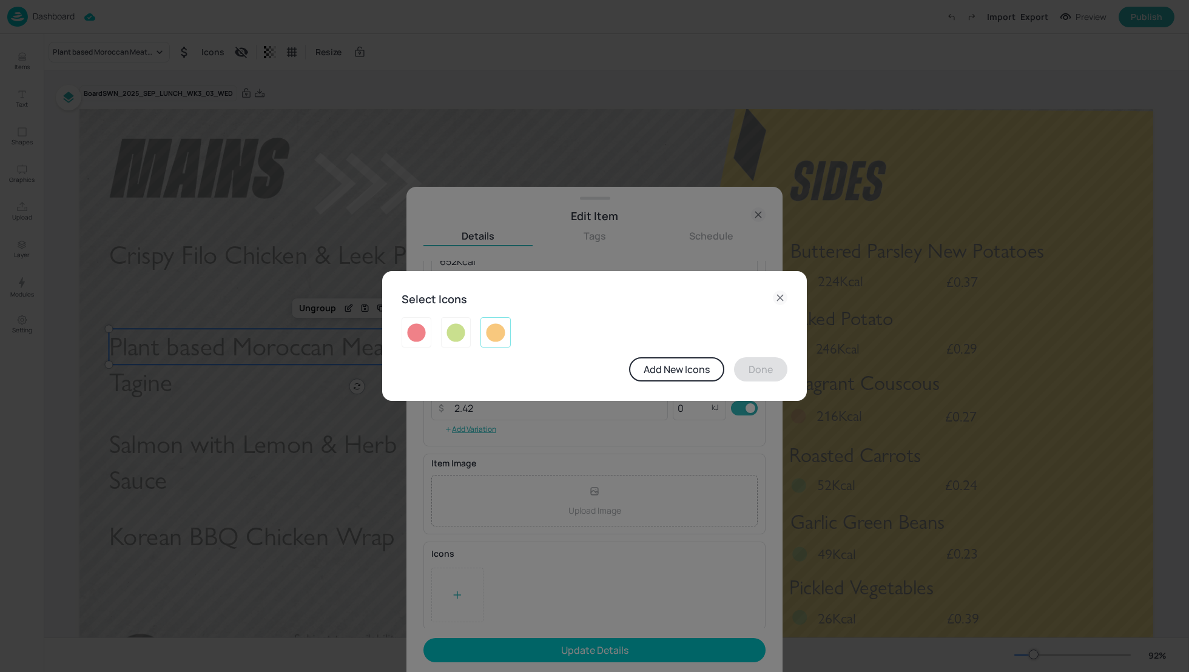
click at [504, 325] on img at bounding box center [495, 332] width 19 height 19
click at [760, 372] on button "Done" at bounding box center [760, 369] width 53 height 24
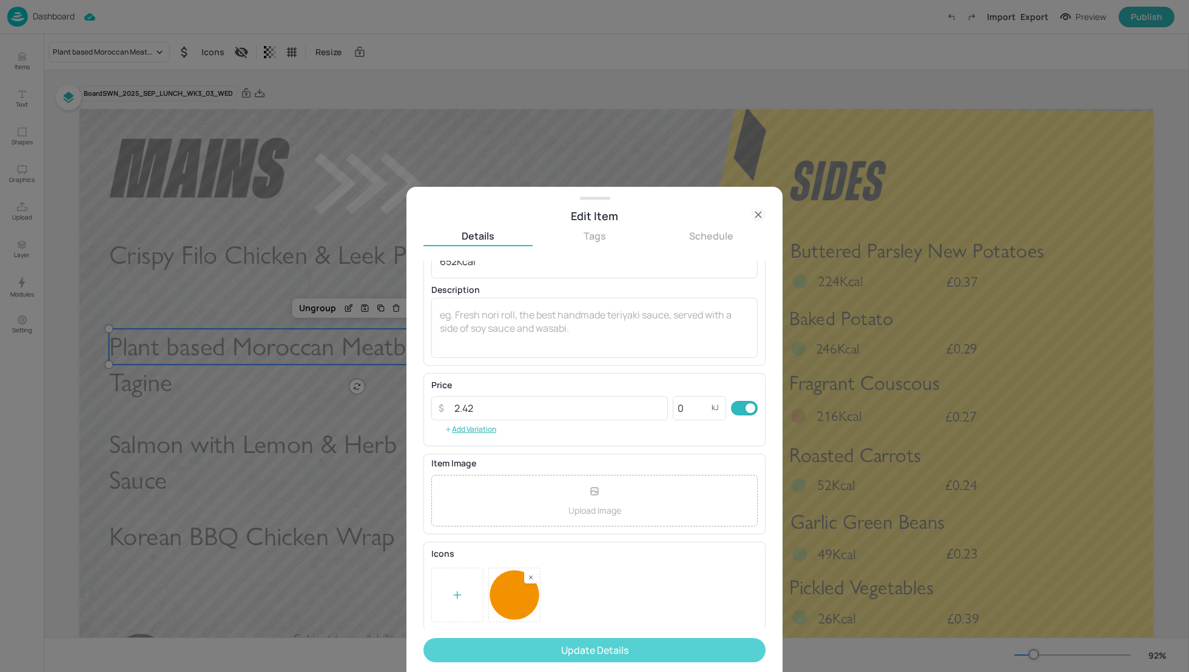
click at [688, 641] on button "Update Details" at bounding box center [595, 650] width 342 height 24
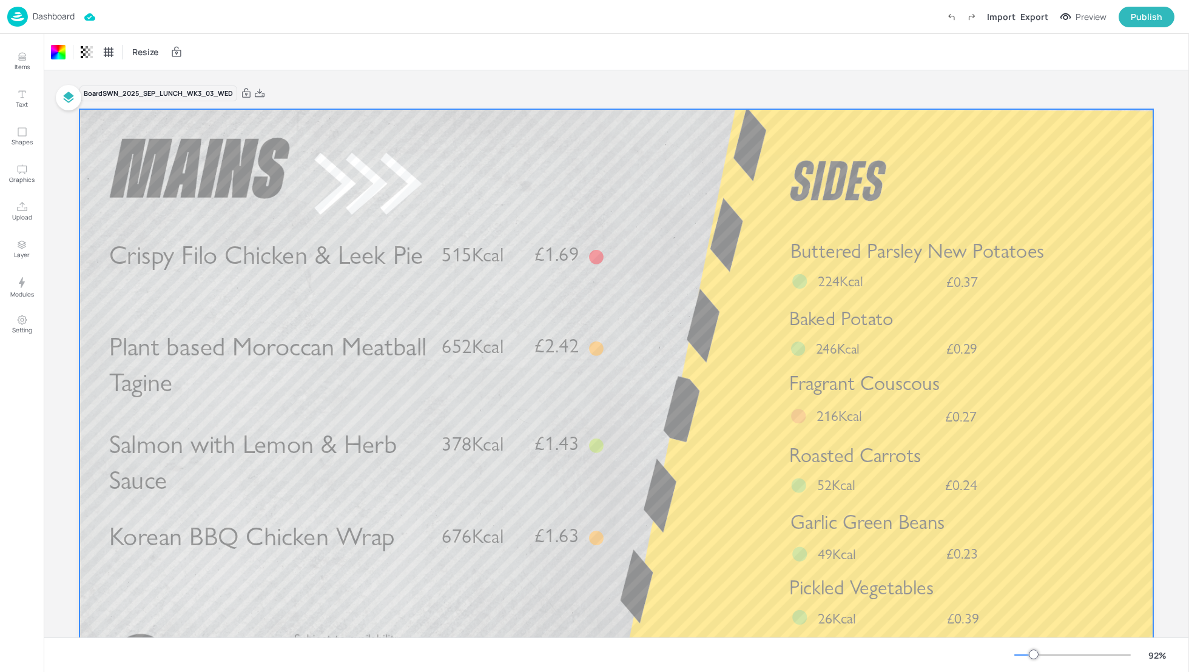
click at [430, 530] on div "Korean BBQ Chicken Wrap £1.63 676Kcal" at bounding box center [357, 537] width 496 height 36
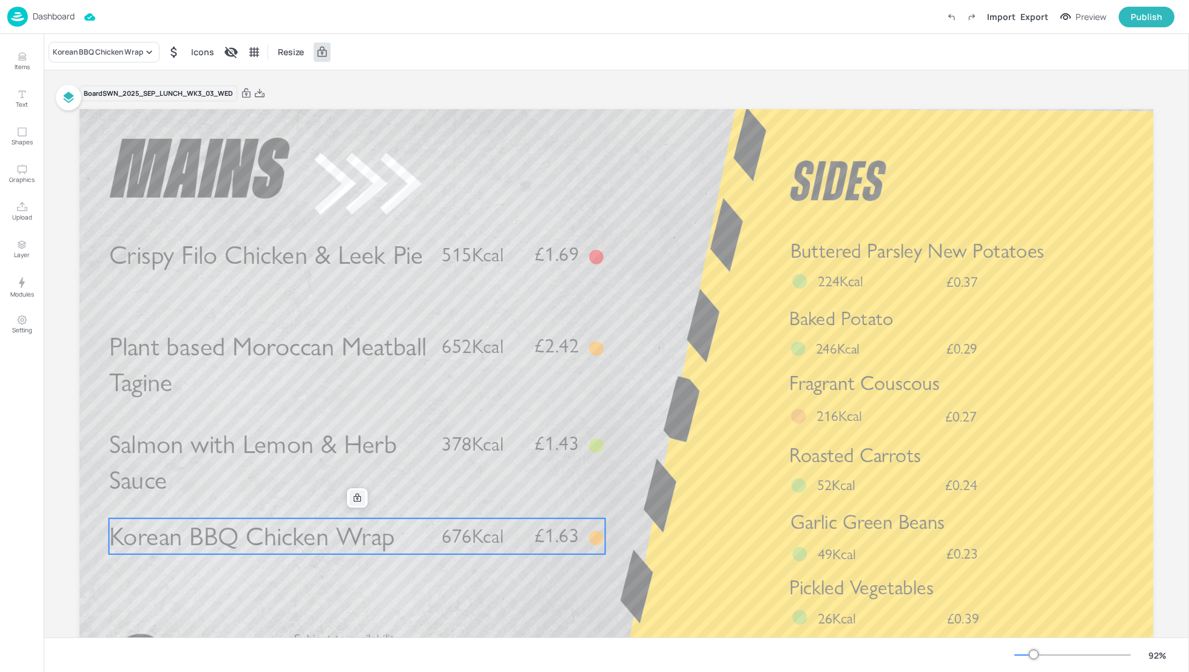
click at [353, 501] on icon at bounding box center [358, 498] width 10 height 10
click at [350, 496] on icon "Edit Item" at bounding box center [349, 498] width 10 height 10
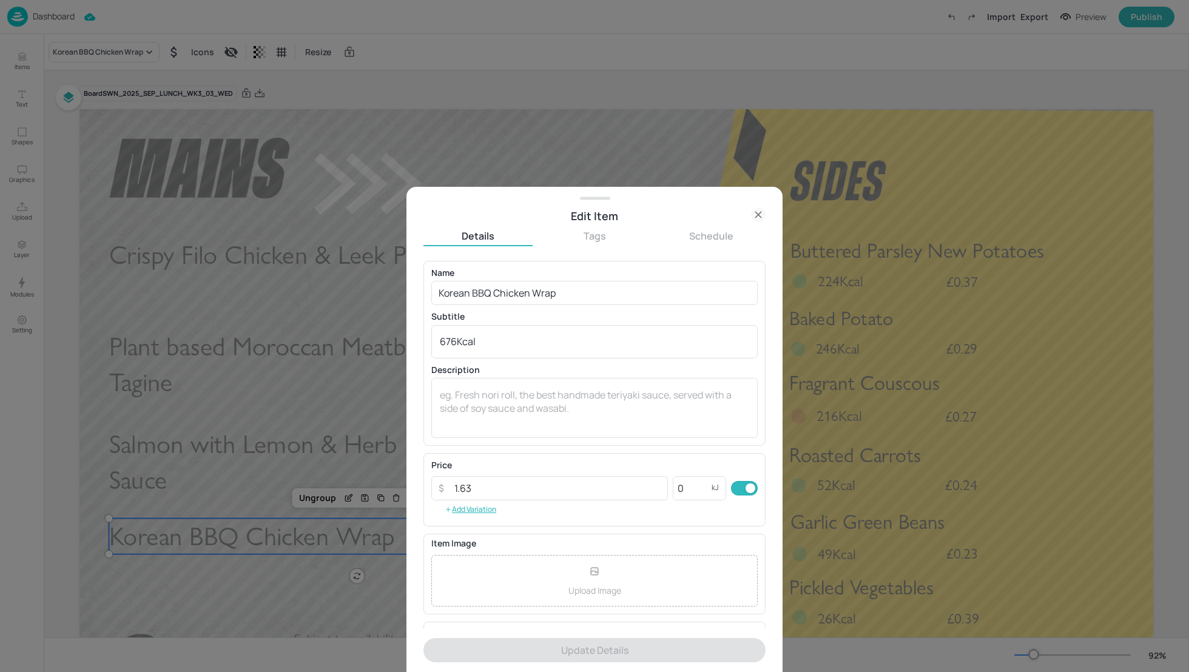
scroll to position [80, 0]
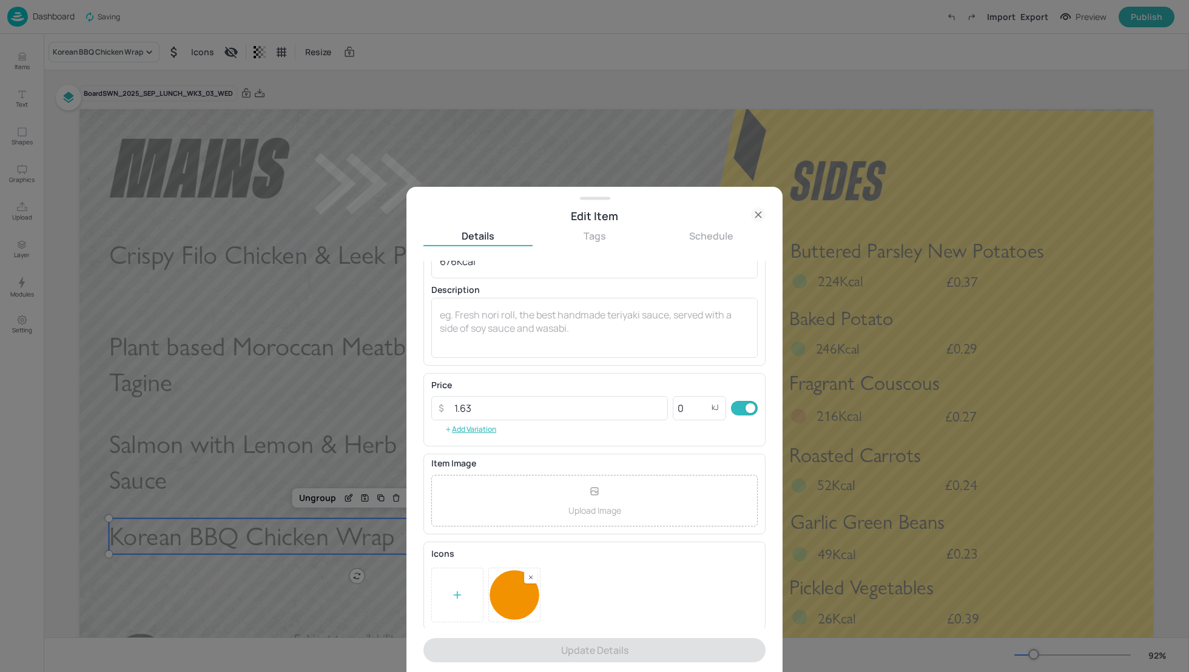
click at [527, 573] on rect at bounding box center [531, 577] width 8 height 8
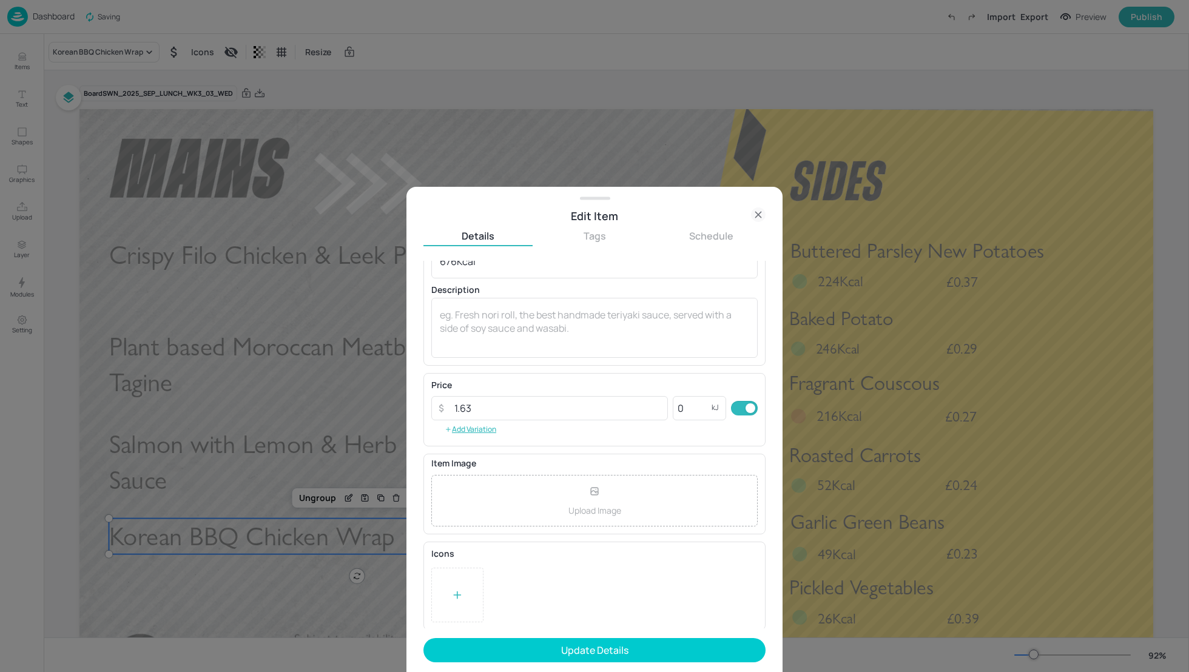
click at [461, 586] on div at bounding box center [457, 595] width 12 height 18
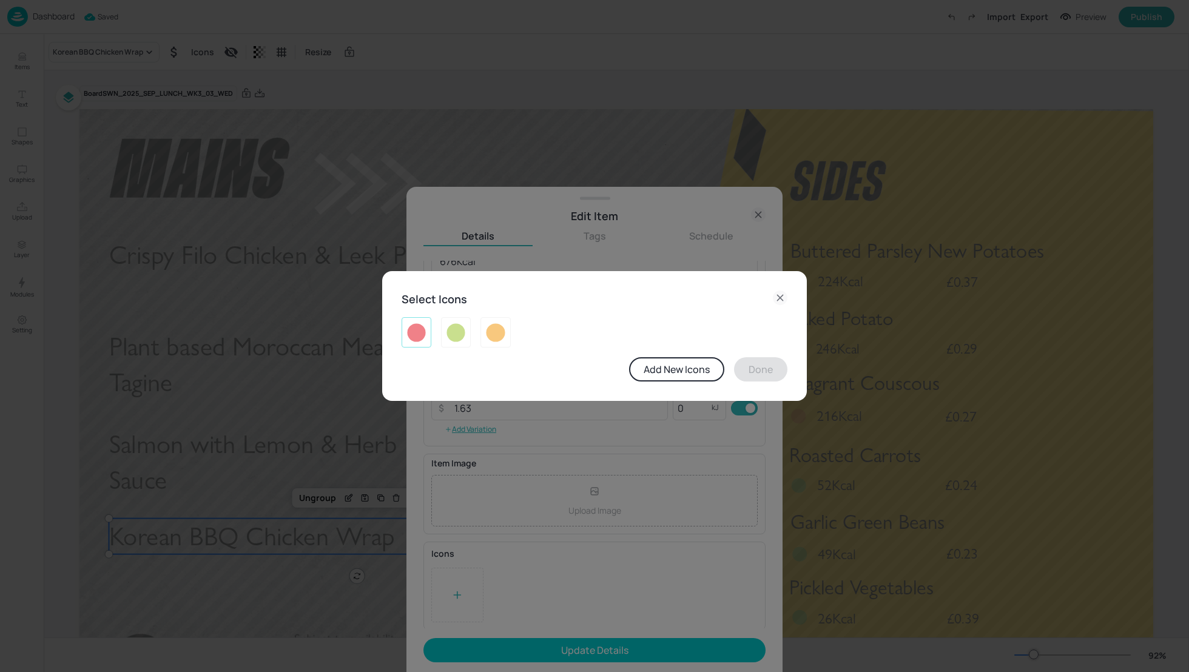
click at [421, 335] on img at bounding box center [416, 332] width 19 height 19
click at [753, 369] on button "Done" at bounding box center [760, 369] width 53 height 24
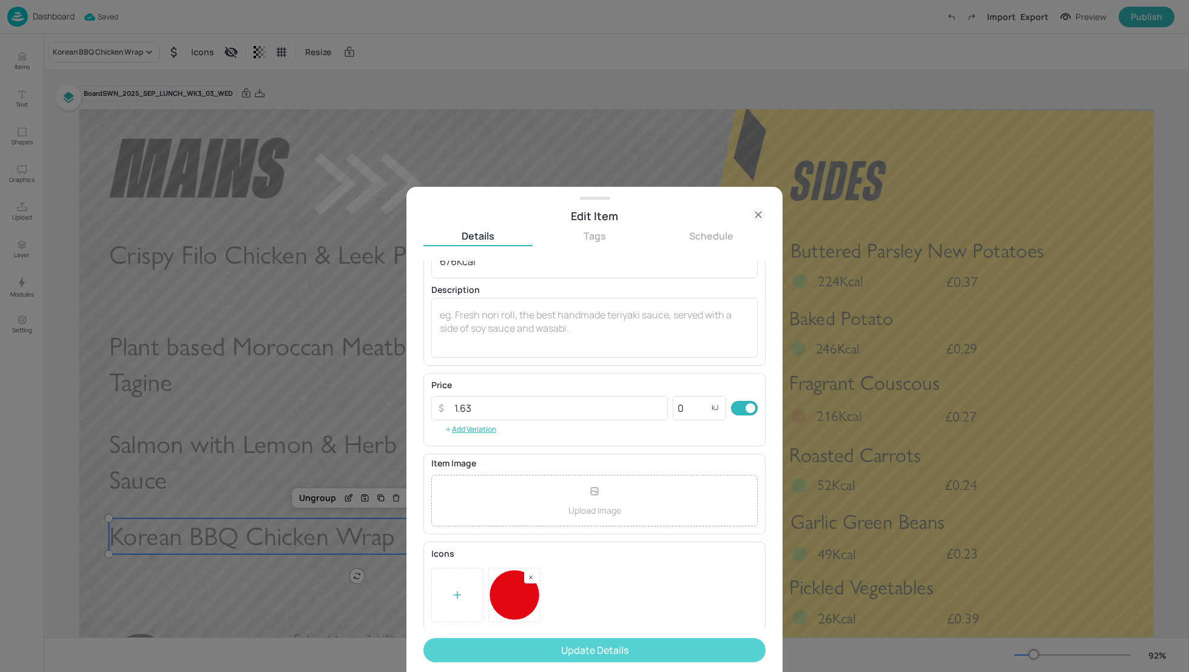
click at [659, 657] on button "Update Details" at bounding box center [595, 650] width 342 height 24
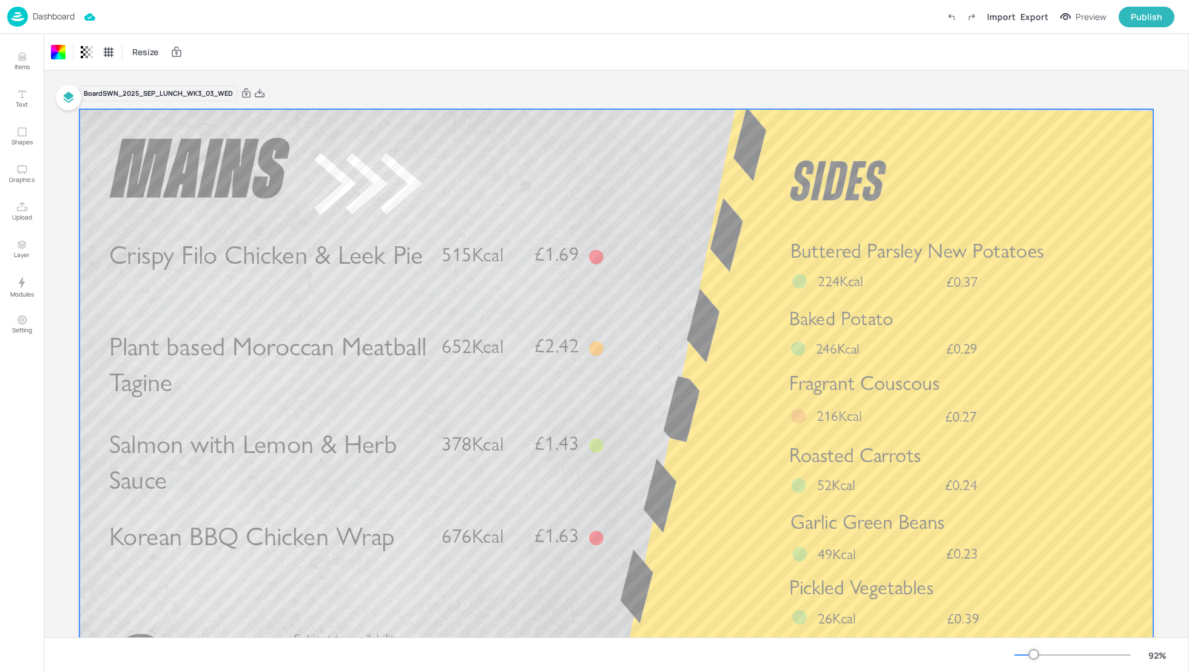
click at [329, 19] on div "Dashboard Import Export Preview Publish" at bounding box center [590, 16] width 1167 height 33
click at [63, 14] on p "Dashboard" at bounding box center [54, 16] width 42 height 8
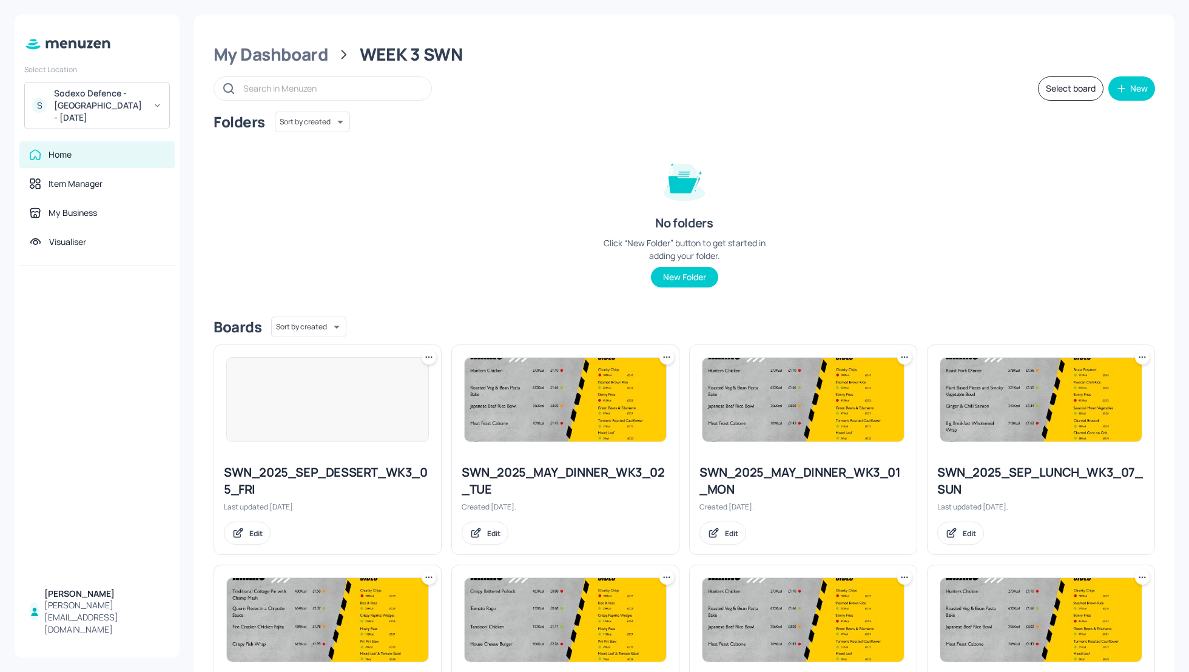
click at [941, 220] on div "Folders Sort by created id ​ No folders Click “New Folder” button to get starte…" at bounding box center [685, 209] width 942 height 195
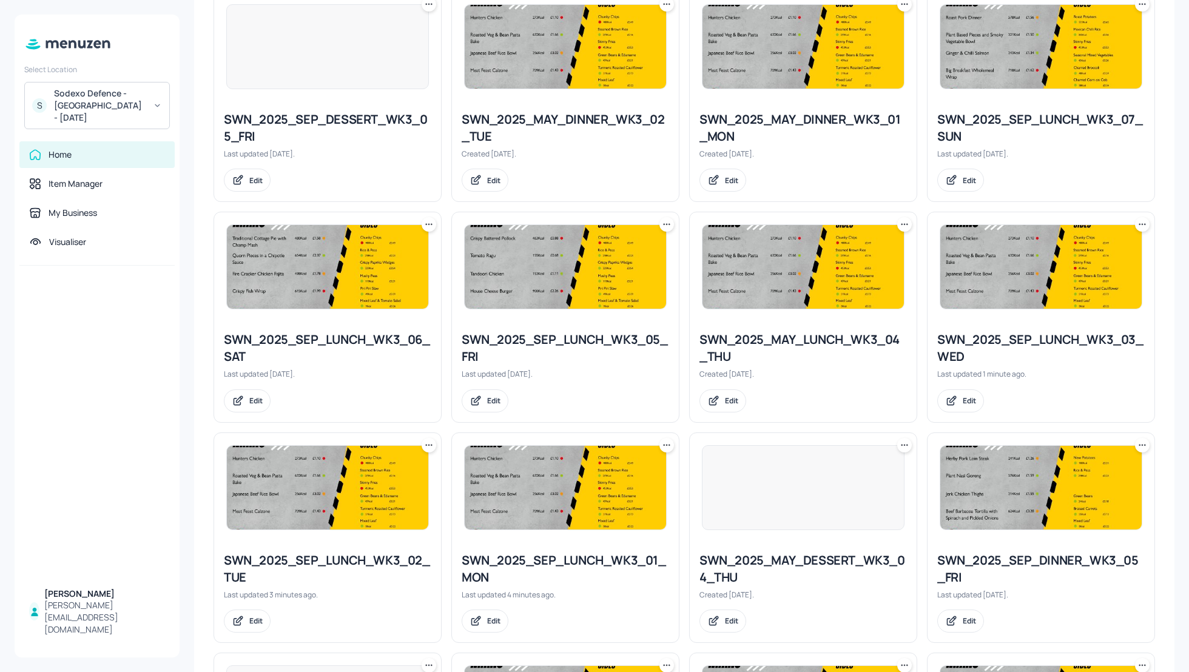
scroll to position [356, 0]
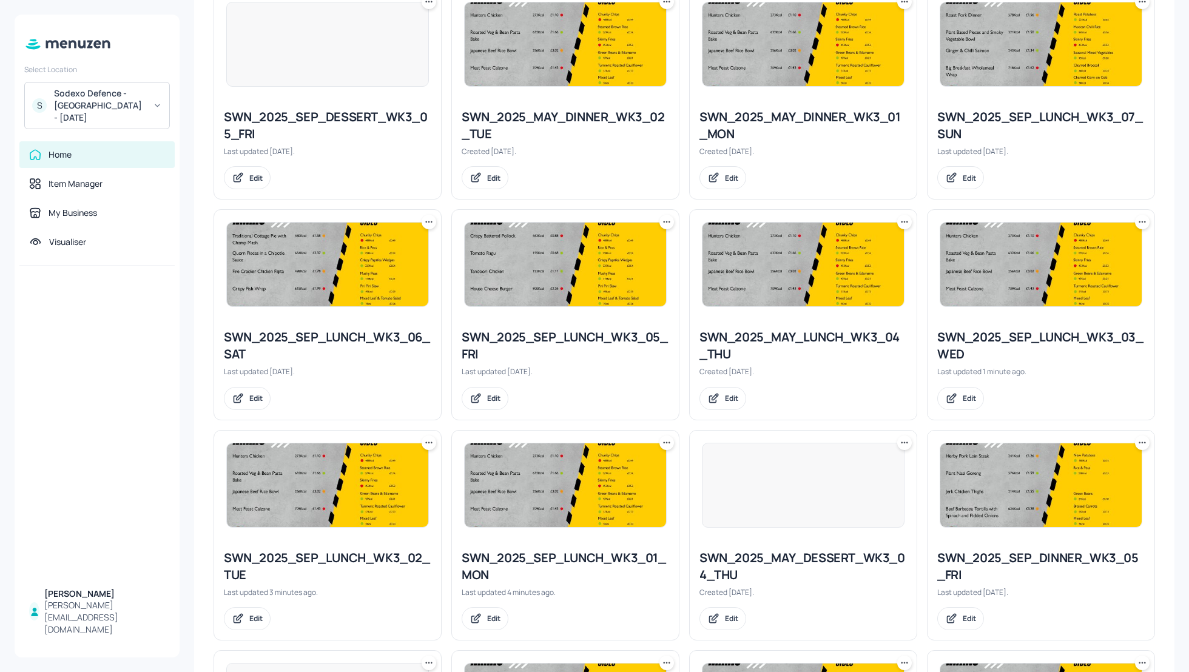
click at [904, 218] on icon at bounding box center [905, 222] width 12 height 12
click at [845, 245] on p "Rename" at bounding box center [840, 245] width 28 height 11
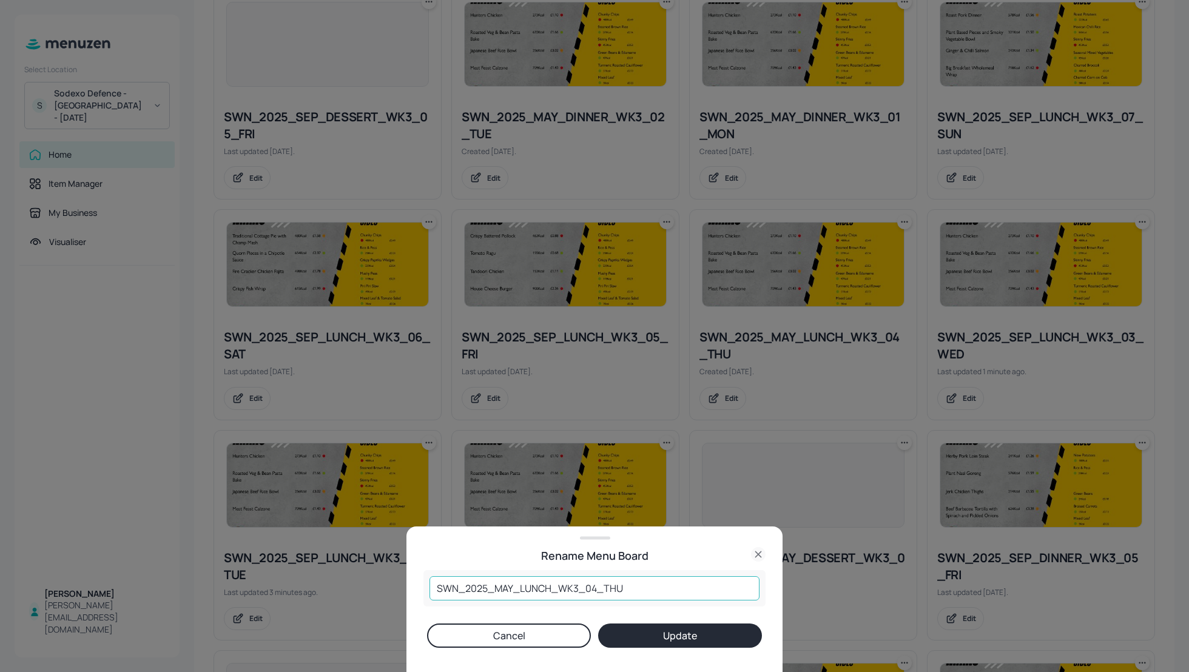
click at [513, 583] on input "SWN_2025_MAY_LUNCH_WK3_04_THU" at bounding box center [595, 588] width 330 height 24
type input "SWN_2025_SEP_LUNCH_WK3_04_THU"
click at [655, 638] on button "Update" at bounding box center [680, 636] width 164 height 24
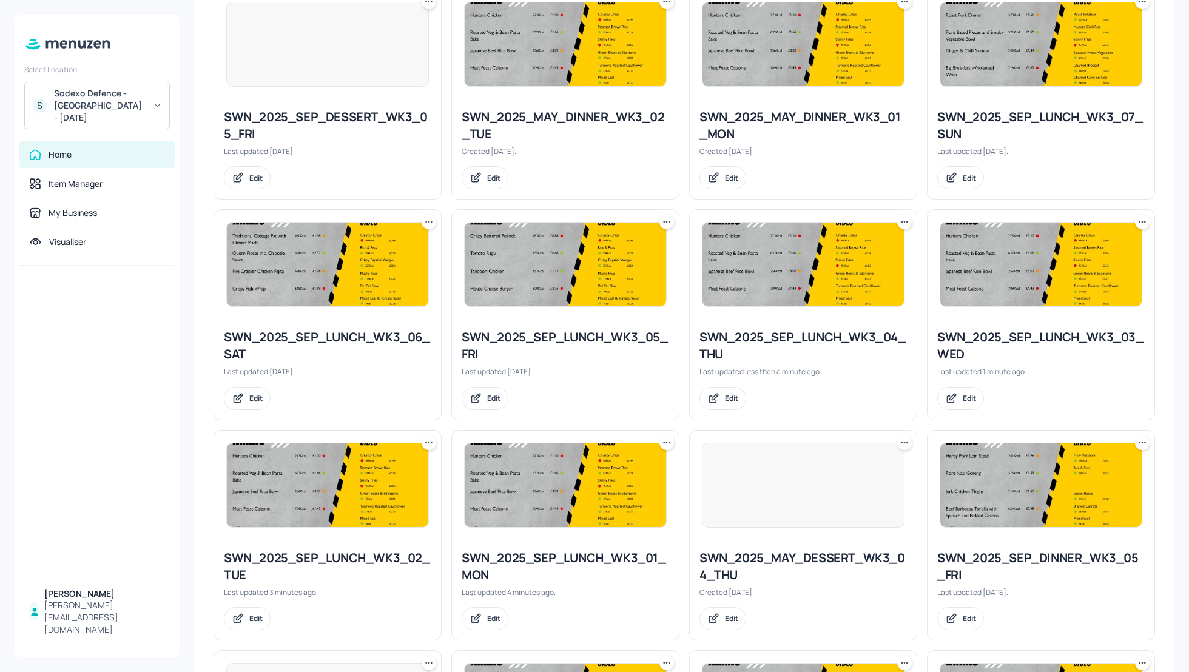
click at [777, 329] on div "SWN_2025_SEP_LUNCH_WK3_04_THU" at bounding box center [804, 346] width 208 height 34
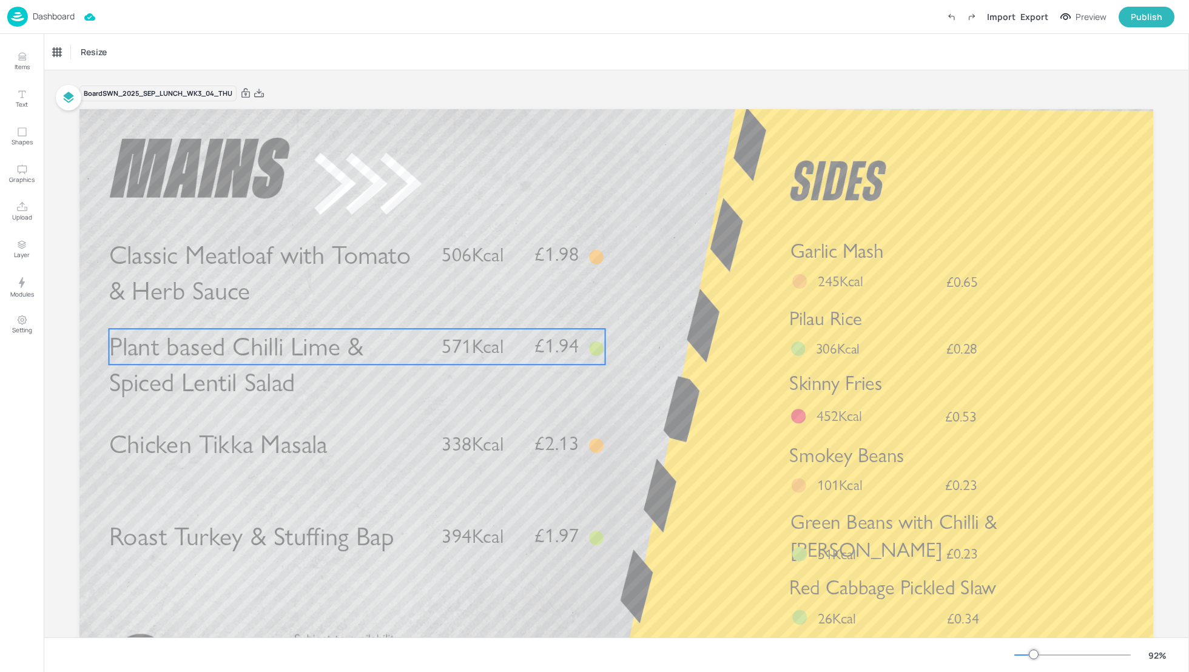
click at [412, 357] on p "Plant based Chilli Lime & Spiced Lentil Salad" at bounding box center [268, 365] width 318 height 72
click at [357, 314] on div at bounding box center [358, 308] width 16 height 16
click at [346, 309] on icon "Edit Item" at bounding box center [349, 308] width 10 height 10
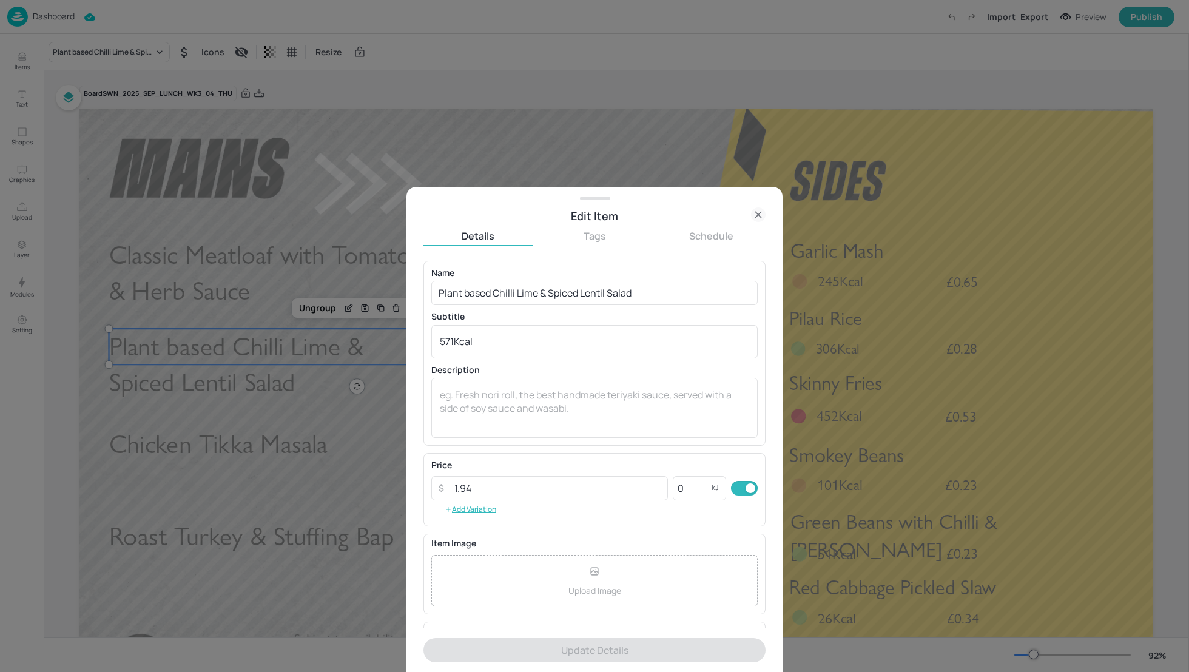
scroll to position [80, 0]
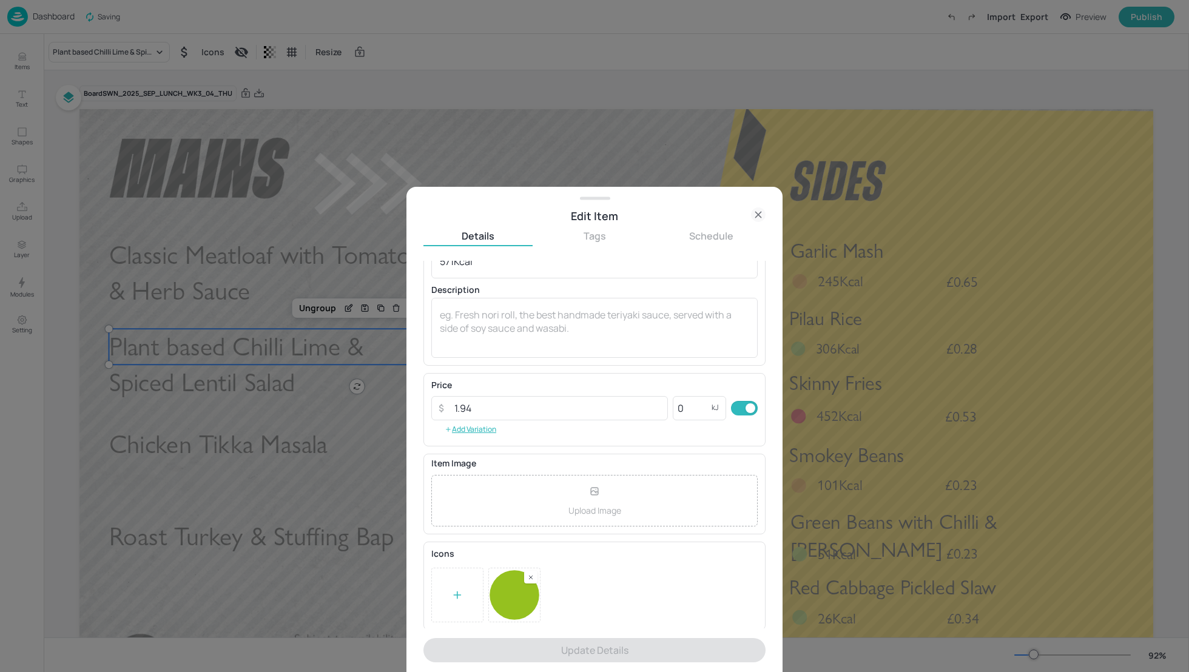
click at [532, 576] on icon at bounding box center [530, 577] width 3 height 3
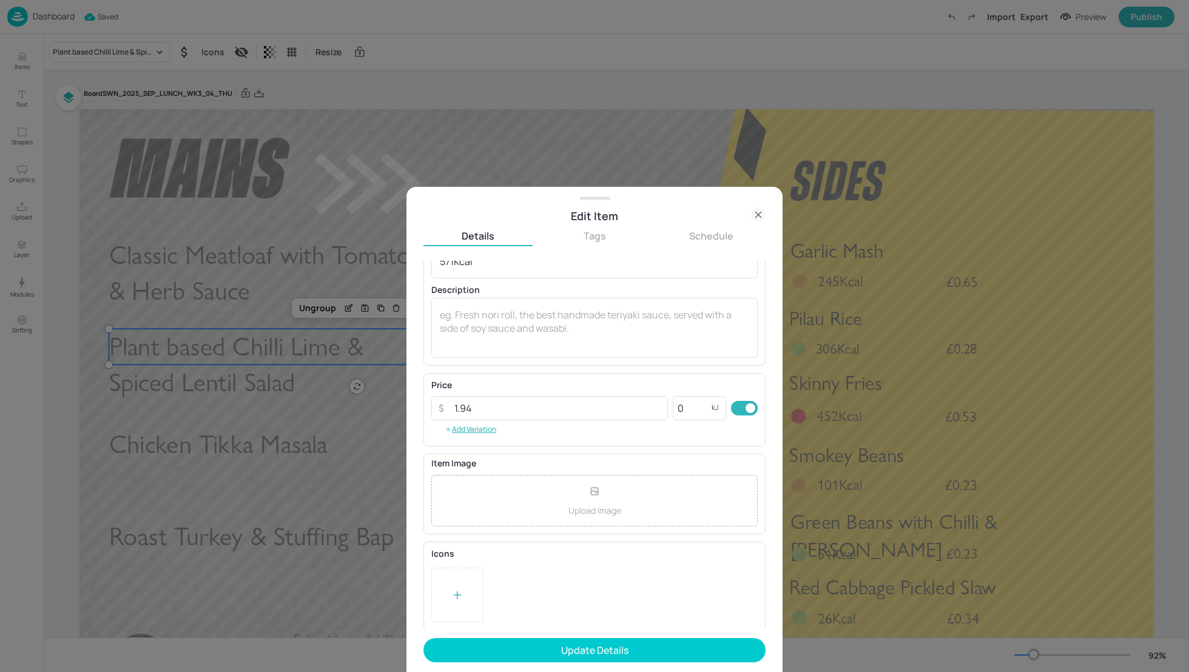
click at [465, 583] on div at bounding box center [457, 595] width 52 height 55
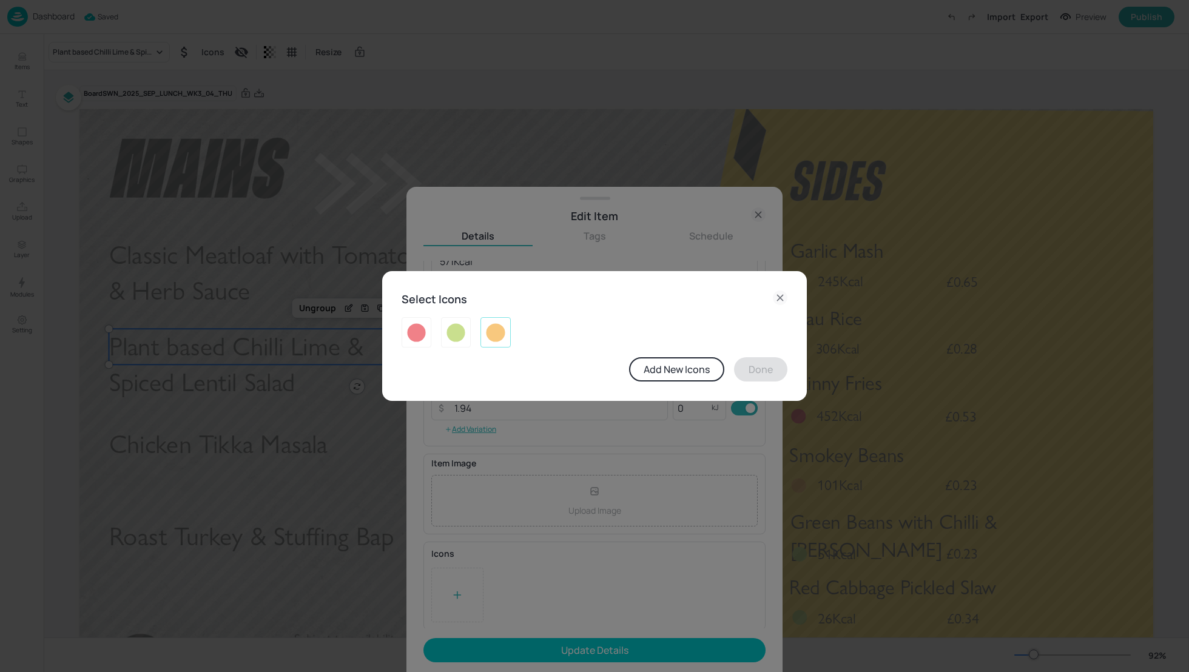
click at [487, 340] on img at bounding box center [495, 332] width 19 height 19
click at [760, 370] on button "Done" at bounding box center [760, 369] width 53 height 24
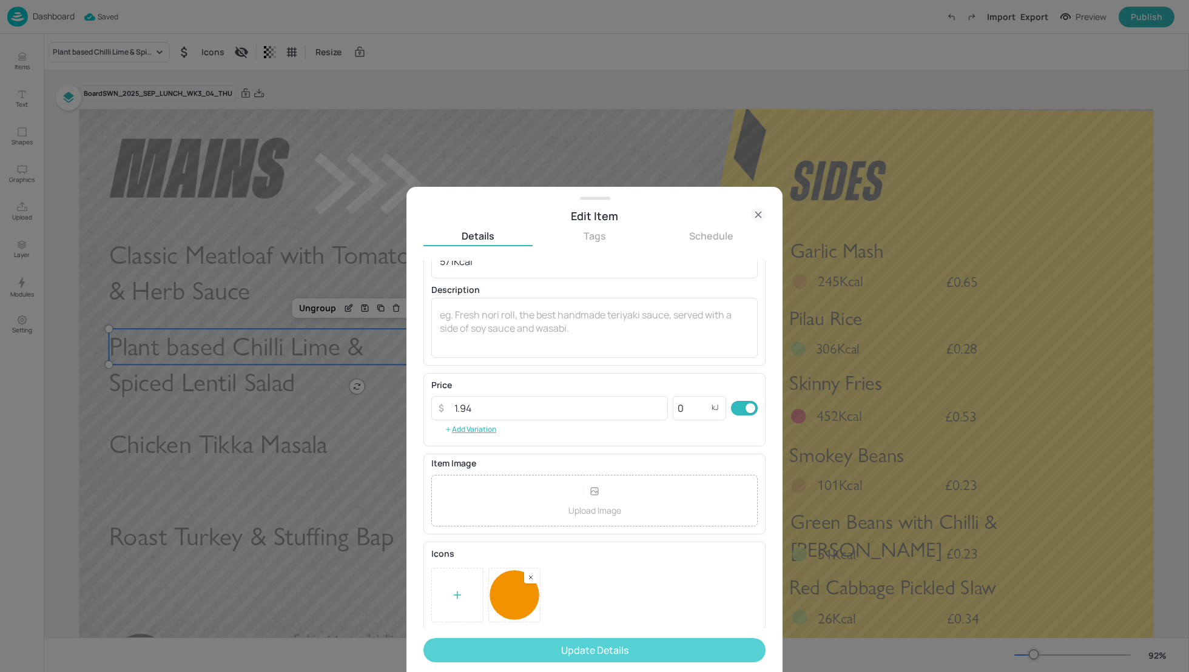
click at [684, 646] on button "Update Details" at bounding box center [595, 650] width 342 height 24
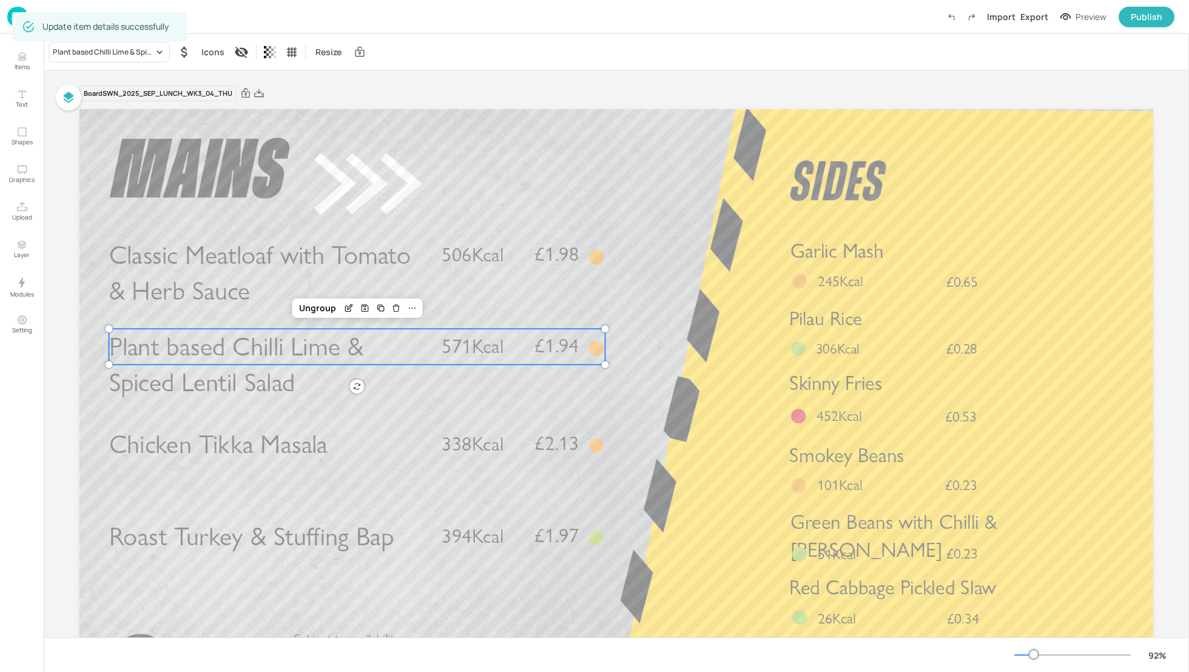
click at [449, 96] on div "Board SWN_2025_SEP_LUNCH_WK3_04_THU" at bounding box center [616, 93] width 1074 height 17
click at [466, 54] on div "Plant based Chilli Lime & Spiced Lentil Salad Icons Resize" at bounding box center [617, 52] width 1146 height 36
click at [56, 18] on p "Dashboard" at bounding box center [54, 16] width 42 height 8
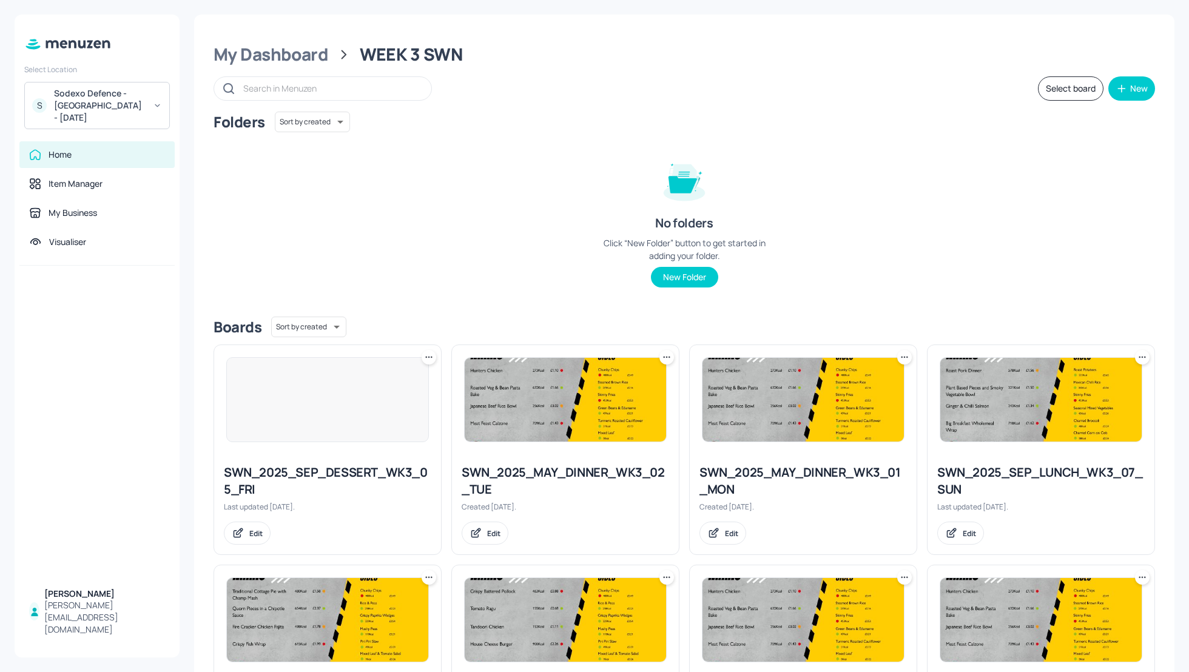
click at [900, 235] on div "Folders Sort by created id ​ No folders Click “New Folder” button to get starte…" at bounding box center [685, 209] width 942 height 195
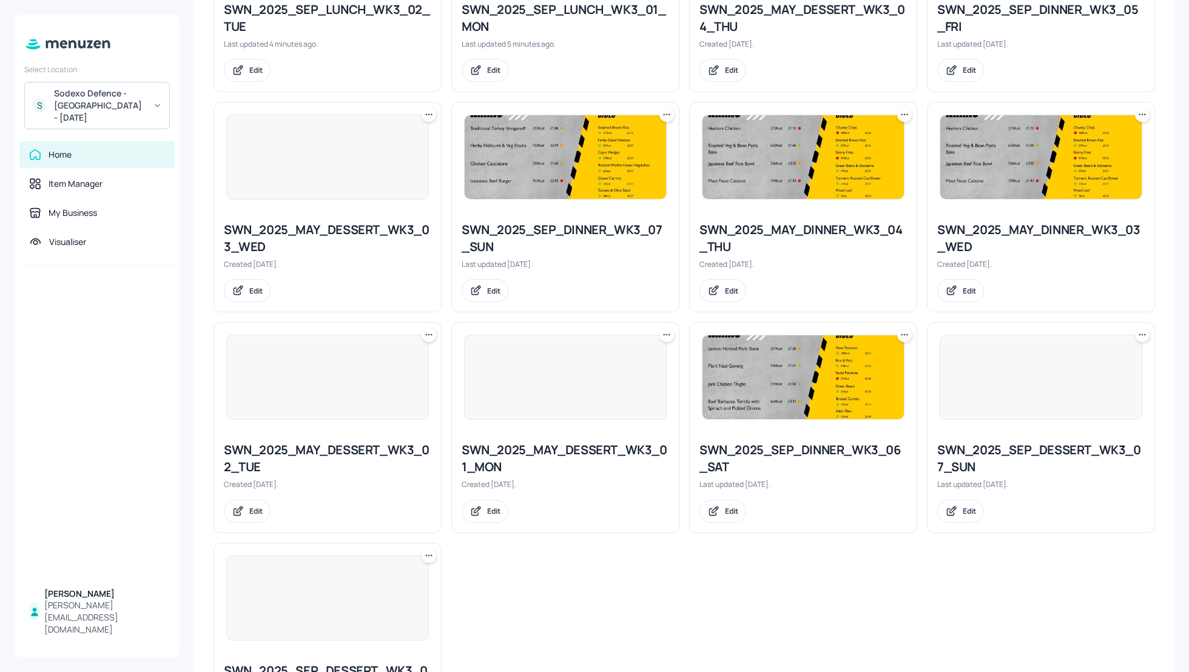
scroll to position [848, 0]
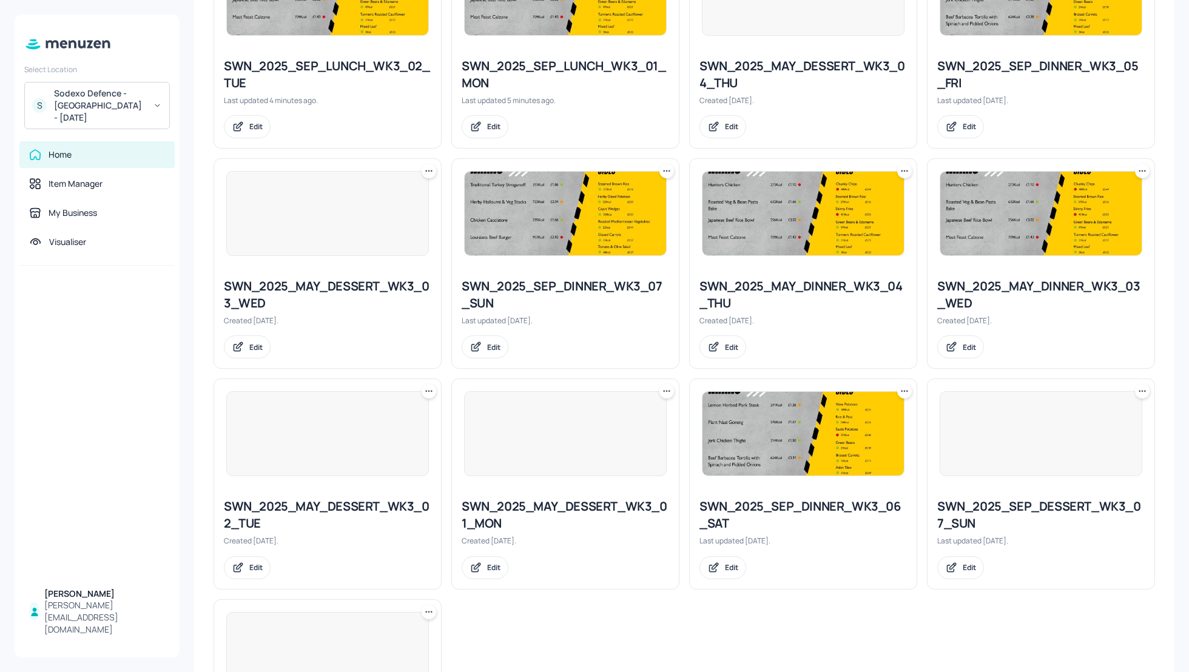
click at [666, 391] on icon at bounding box center [667, 392] width 2 height 2
click at [624, 407] on div "Rename" at bounding box center [618, 412] width 97 height 21
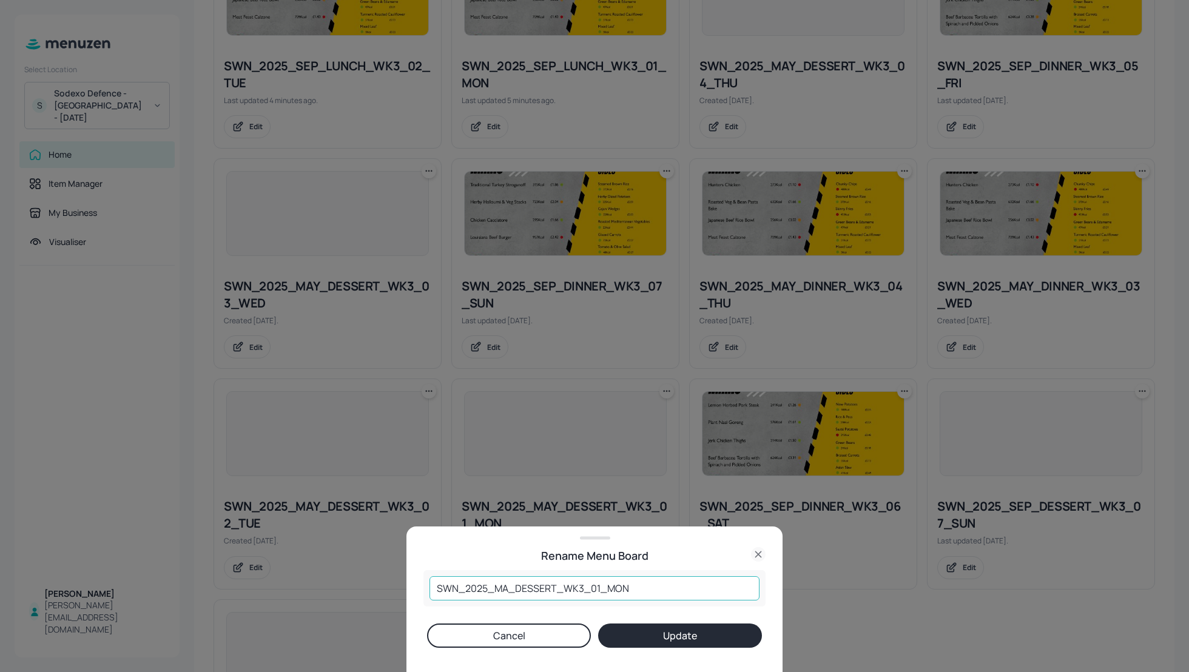
click at [513, 587] on input "SWN_2025_MA_DESSERT_WK3_01_MON" at bounding box center [595, 588] width 330 height 24
type input "SWN_2025_SEP_DESSERT_WK3_01_MON"
click at [639, 630] on button "Update" at bounding box center [680, 636] width 164 height 24
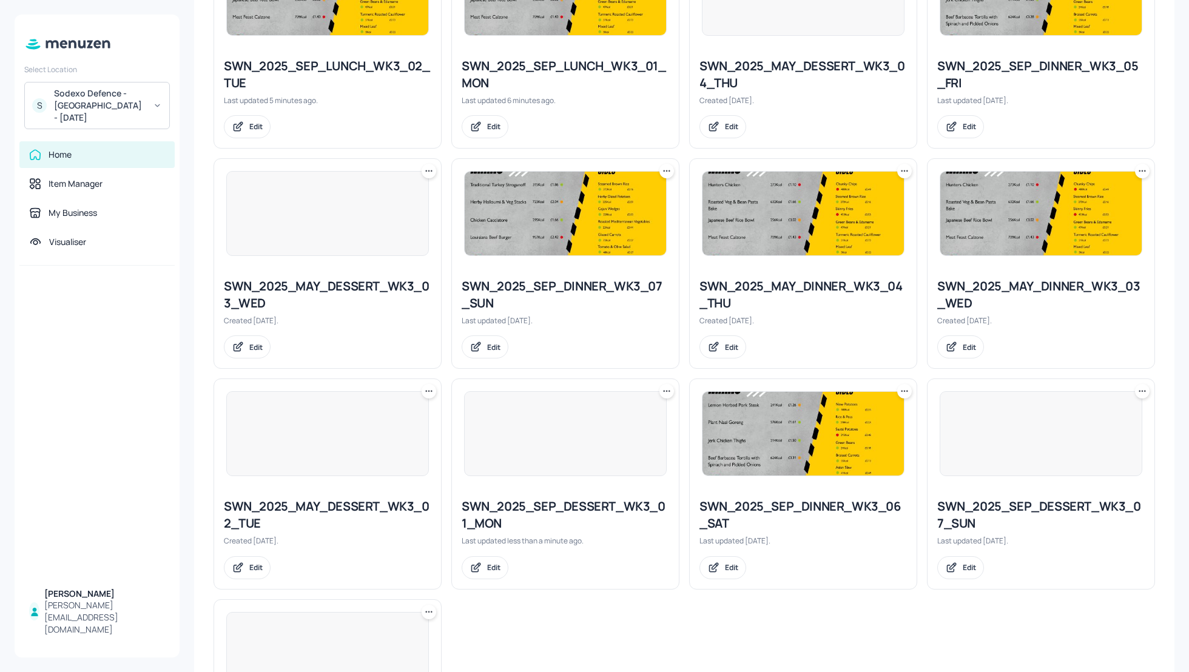
click at [544, 510] on div "SWN_2025_SEP_DESSERT_WK3_01_MON" at bounding box center [566, 515] width 208 height 34
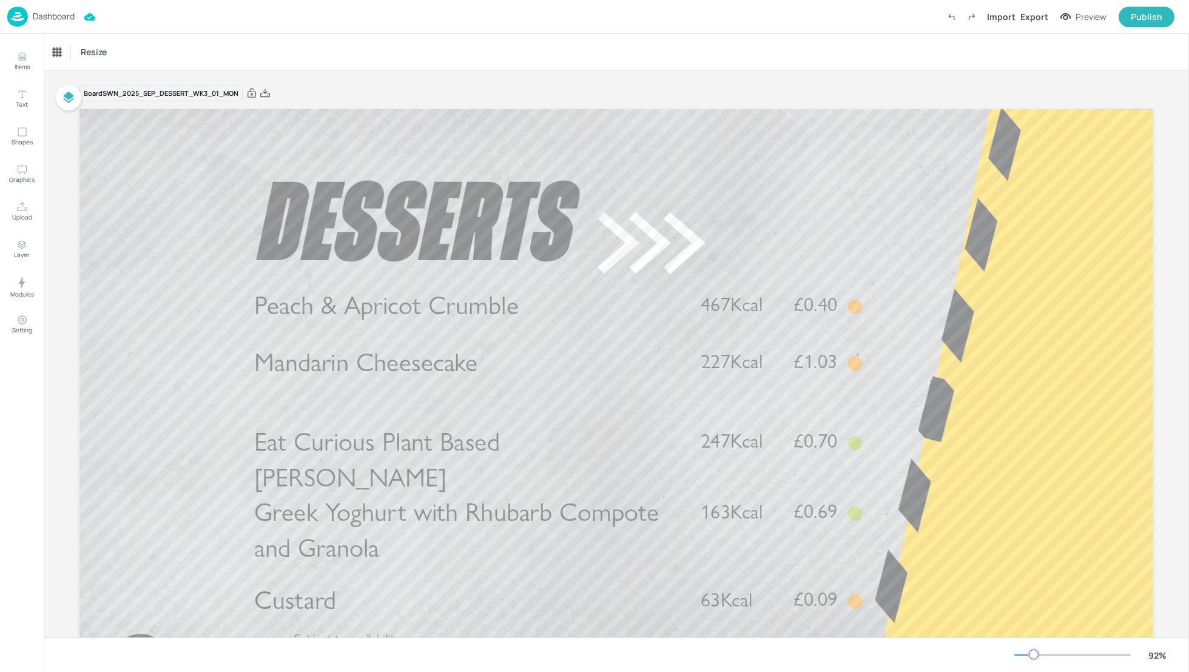
click at [44, 15] on p "Dashboard" at bounding box center [54, 16] width 42 height 8
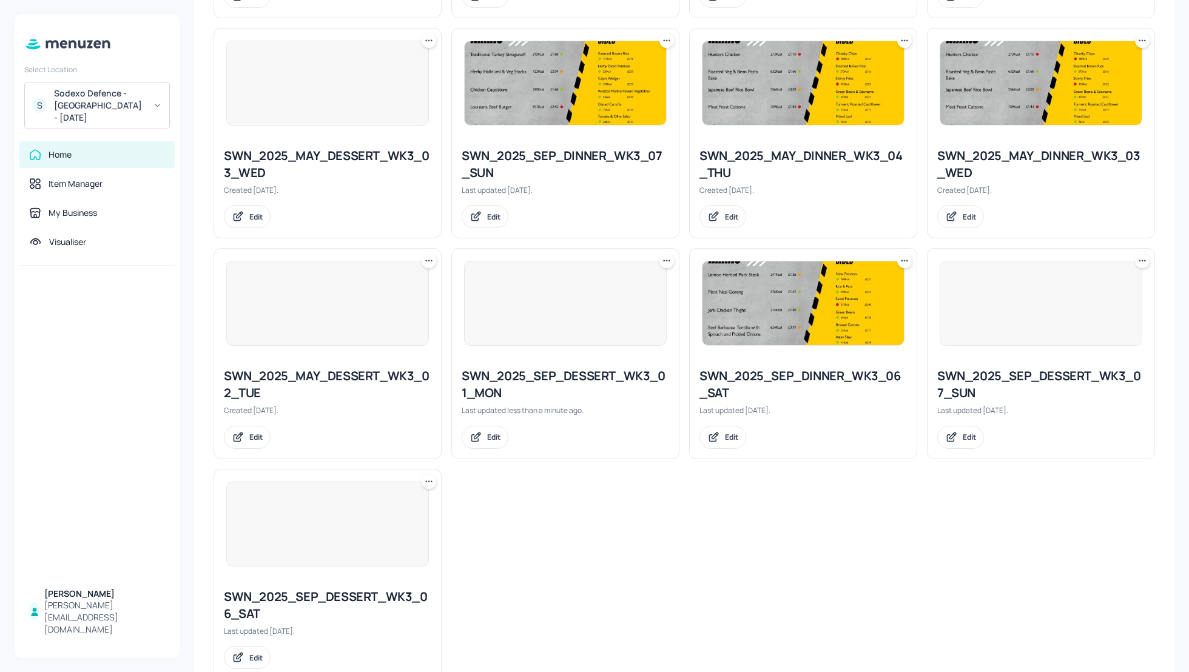
scroll to position [1010, 0]
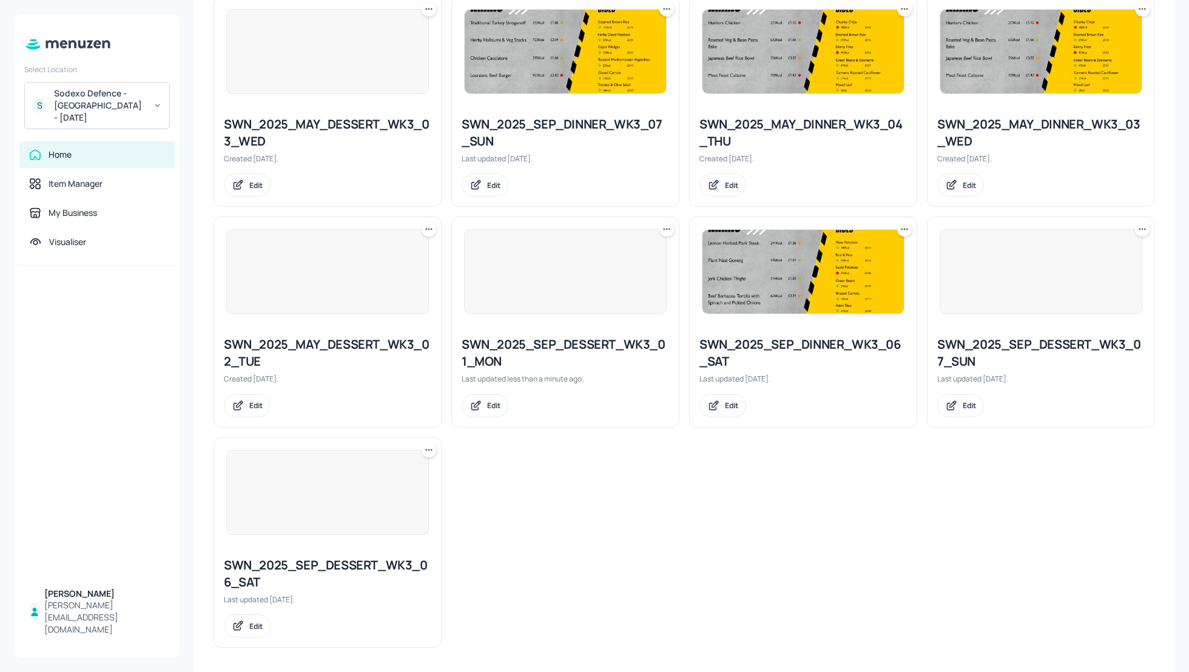
click at [423, 228] on icon at bounding box center [429, 229] width 12 height 12
click at [388, 246] on div "Rename" at bounding box center [382, 251] width 97 height 21
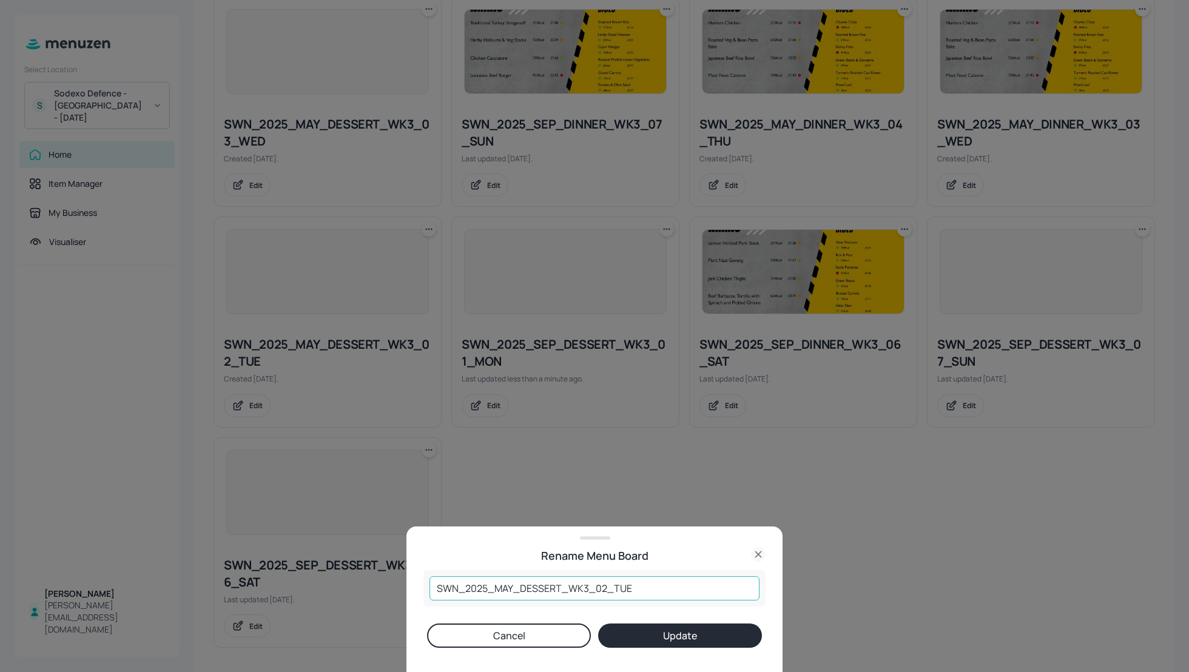
click at [516, 584] on input "SWN_2025_MAY_DESSERT_WK3_02_TUE" at bounding box center [595, 588] width 330 height 24
type input "SWN_2025_SEP_DESSERT_WK3_02_TUE"
click at [666, 632] on button "Update" at bounding box center [680, 636] width 164 height 24
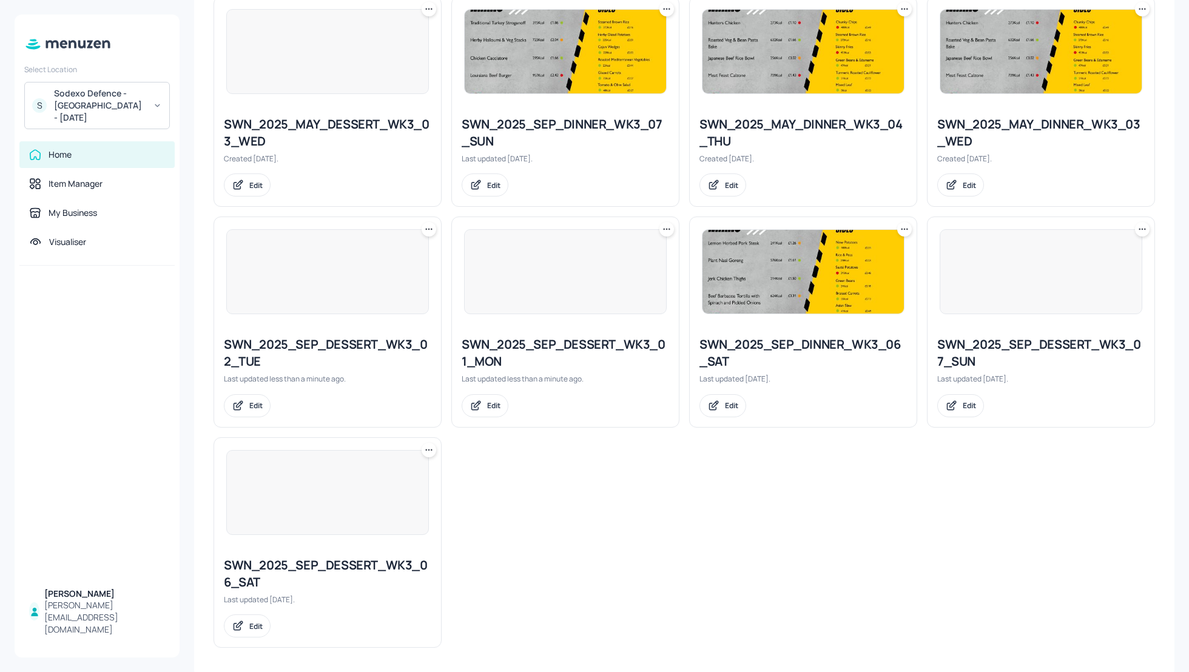
click at [305, 336] on div "SWN_2025_SEP_DESSERT_WK3_02_TUE" at bounding box center [328, 353] width 208 height 34
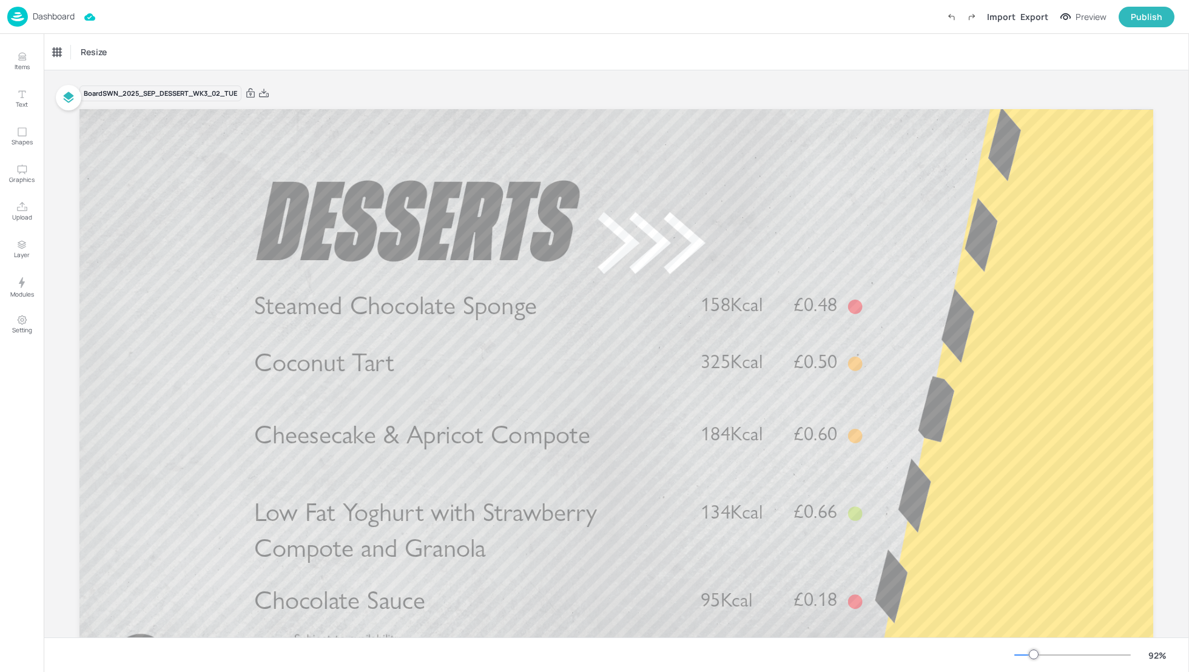
click at [56, 15] on p "Dashboard" at bounding box center [54, 16] width 42 height 8
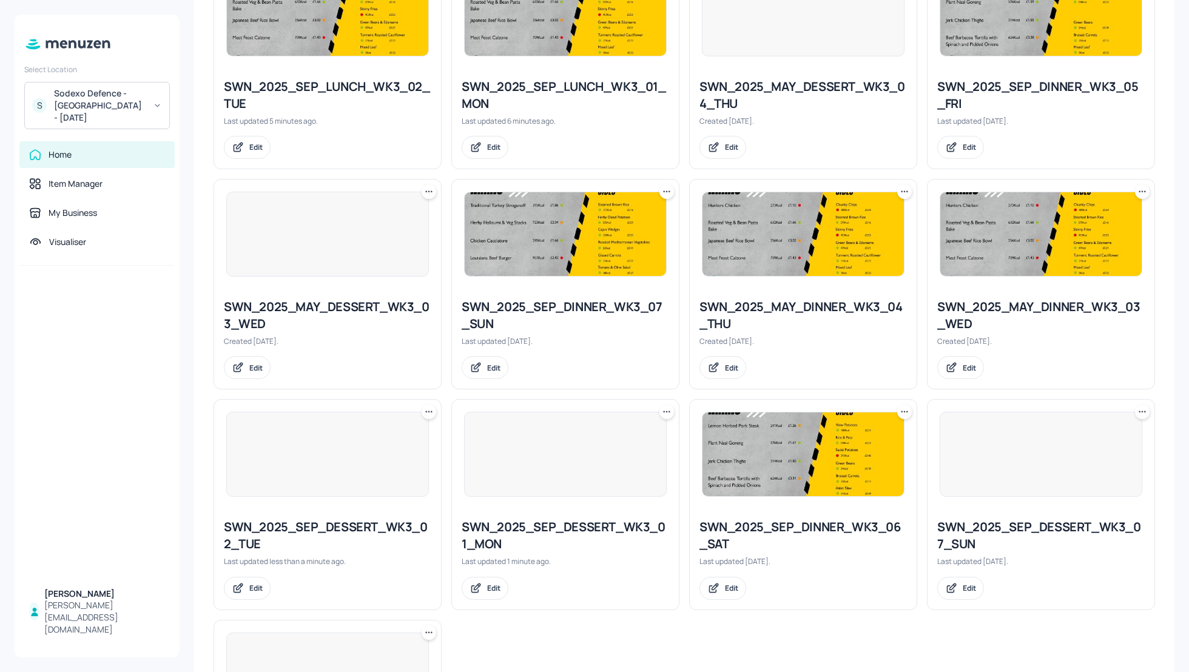
scroll to position [806, 0]
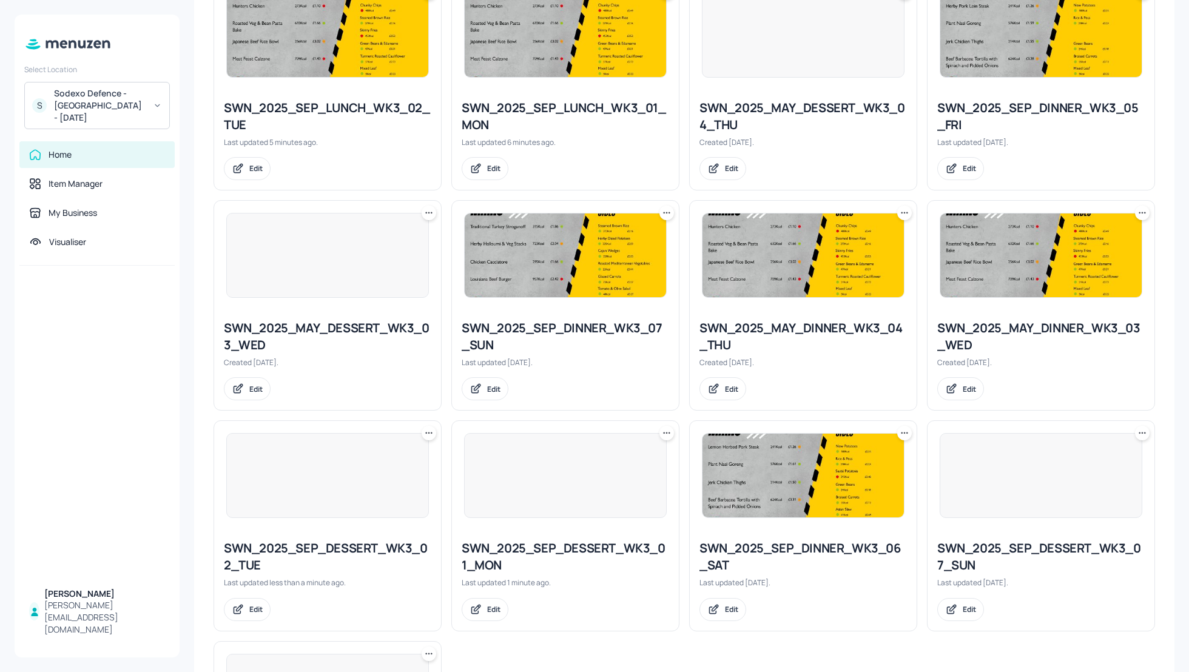
click at [425, 207] on icon at bounding box center [429, 213] width 12 height 12
click at [391, 237] on div "Rename" at bounding box center [382, 235] width 97 height 21
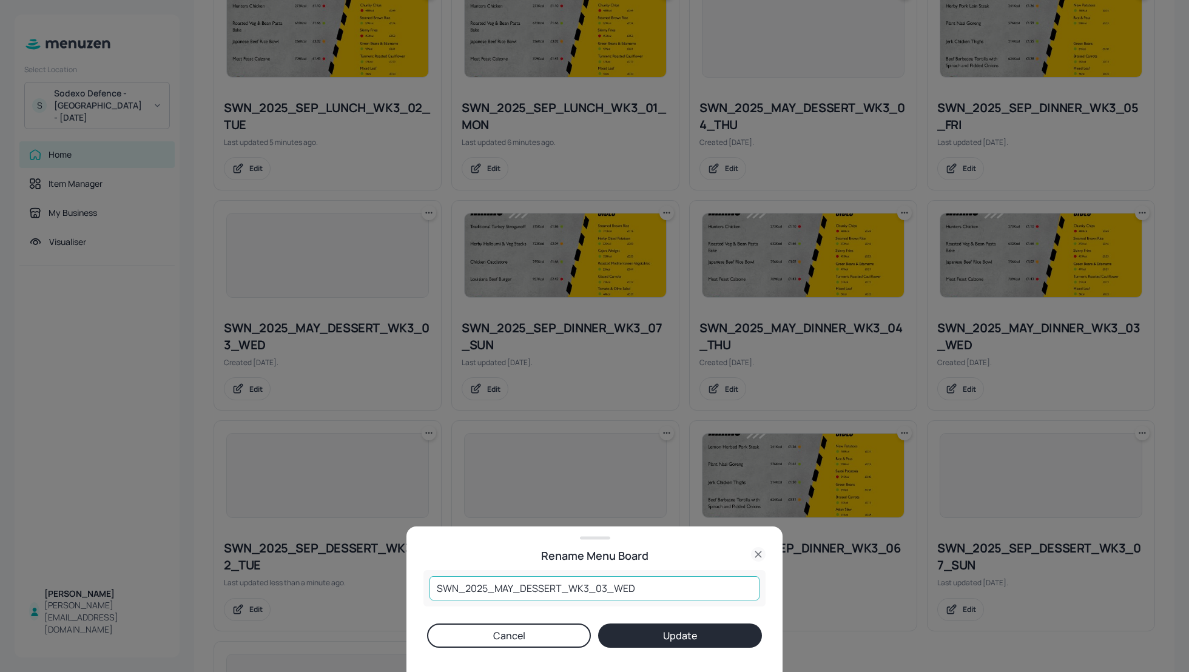
click at [513, 585] on input "SWN_2025_MAY_DESSERT_WK3_03_WED" at bounding box center [595, 588] width 330 height 24
type input "SWN_2025_SEP_DESSERT_WK3_03_WED"
click at [650, 633] on button "Update" at bounding box center [680, 636] width 164 height 24
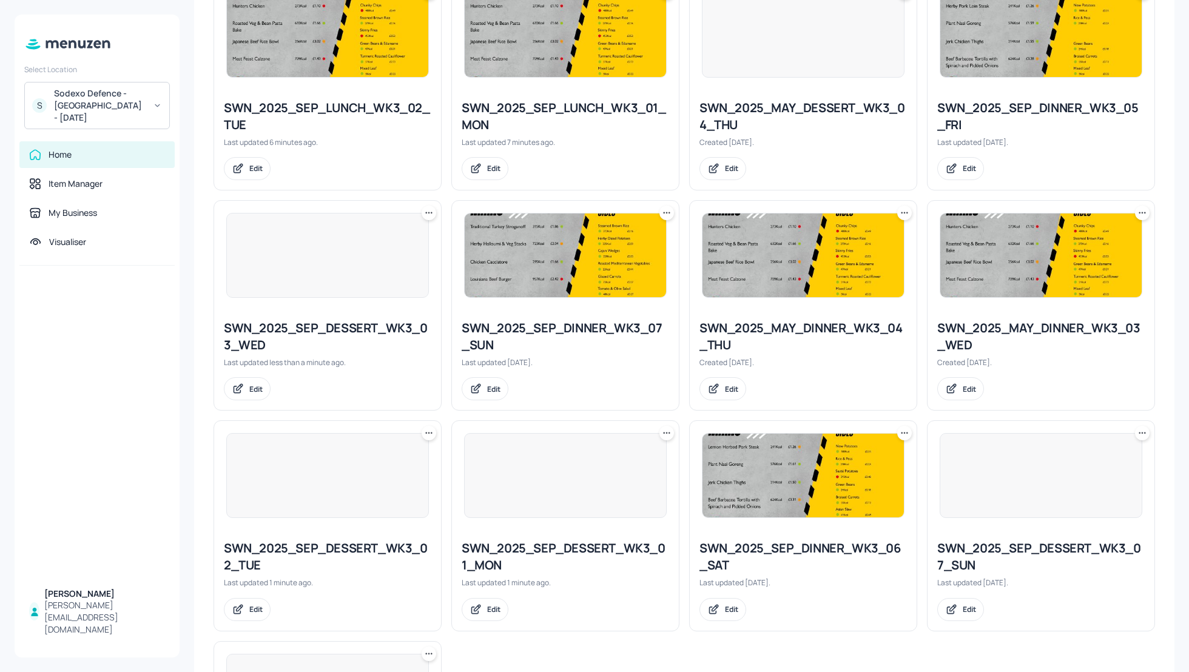
click at [303, 334] on div "SWN_2025_SEP_DESSERT_WK3_03_WED" at bounding box center [328, 337] width 208 height 34
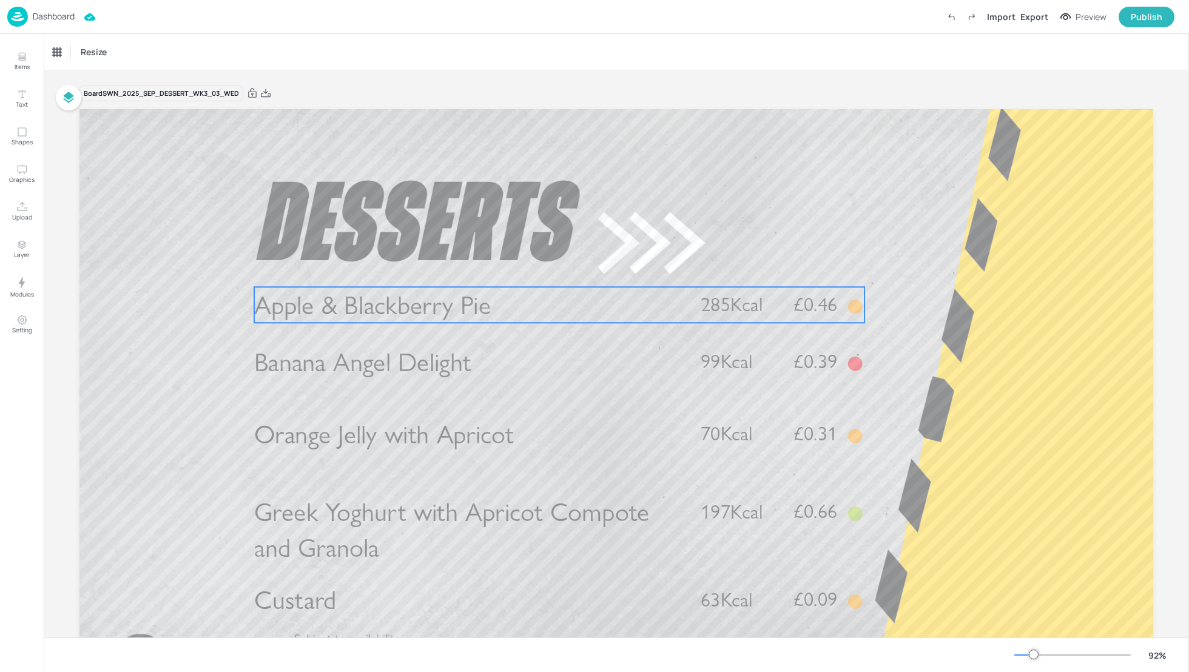
click at [534, 289] on p "Apple & Blackberry Pie" at bounding box center [467, 305] width 427 height 36
click at [548, 268] on icon "Edit Item" at bounding box center [551, 267] width 10 height 10
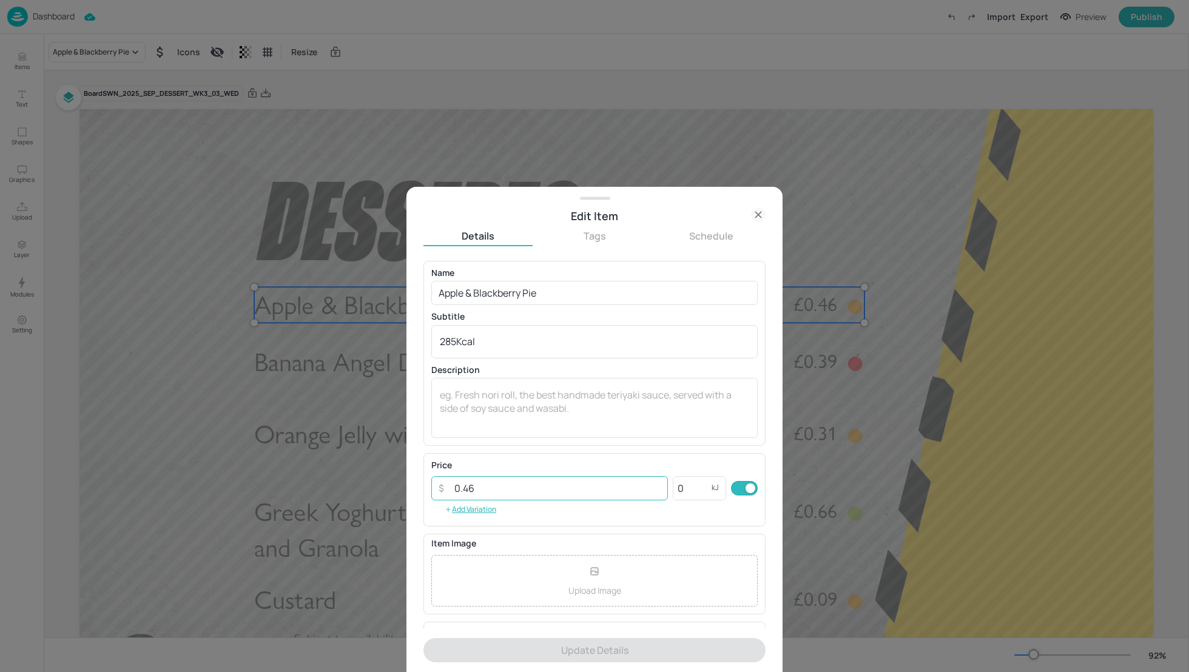
click at [490, 487] on input "0.46" at bounding box center [557, 488] width 221 height 24
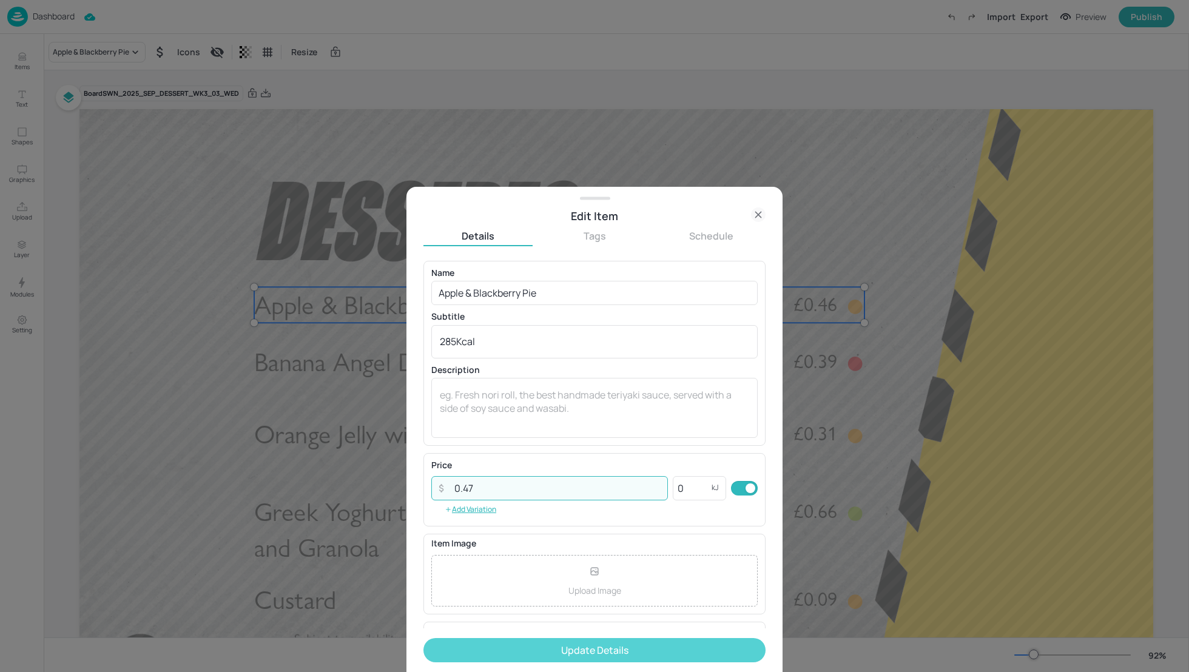
type input "0.47"
click at [578, 650] on button "Update Details" at bounding box center [595, 650] width 342 height 24
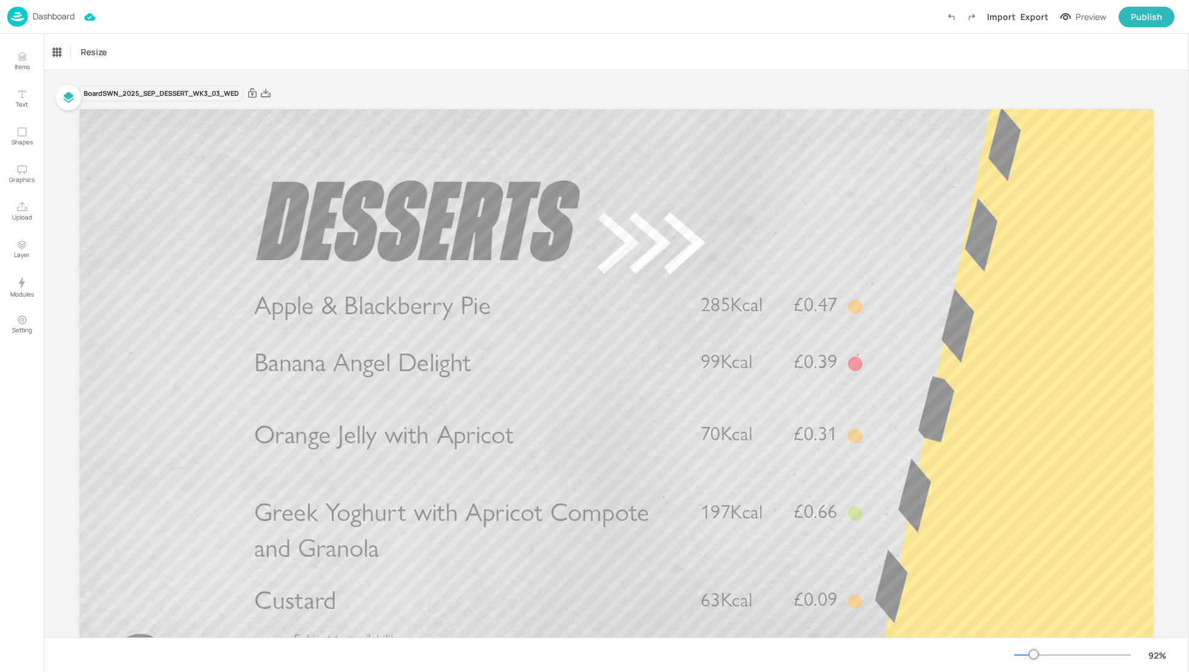
click at [58, 16] on p "Dashboard" at bounding box center [54, 16] width 42 height 8
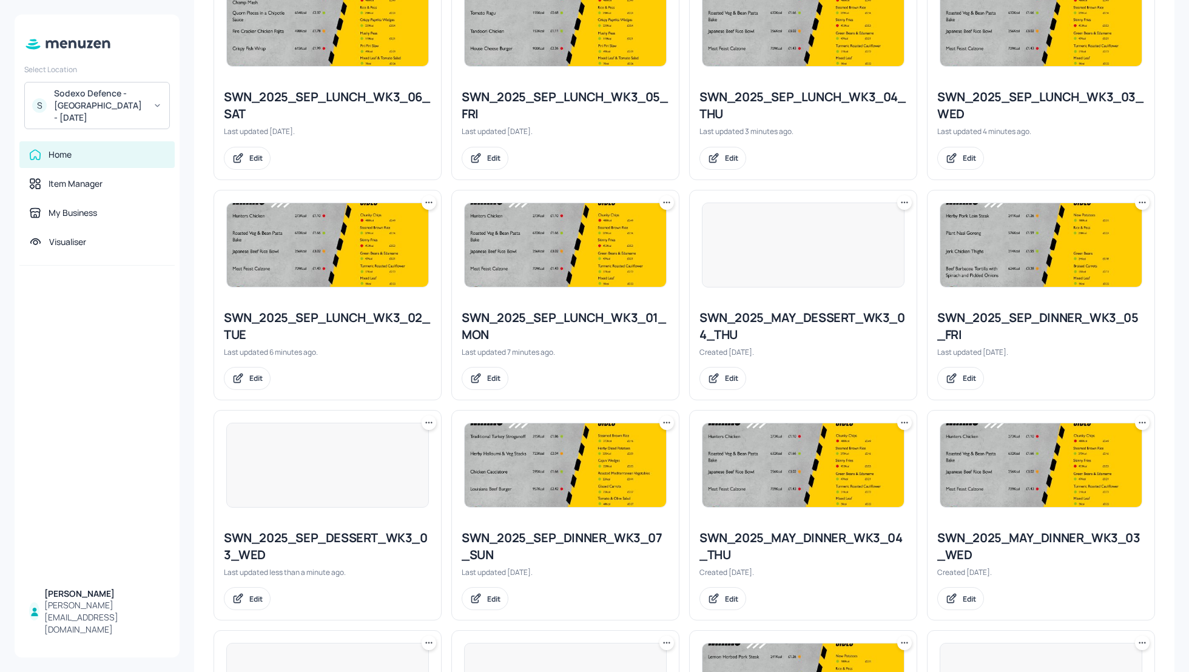
scroll to position [597, 0]
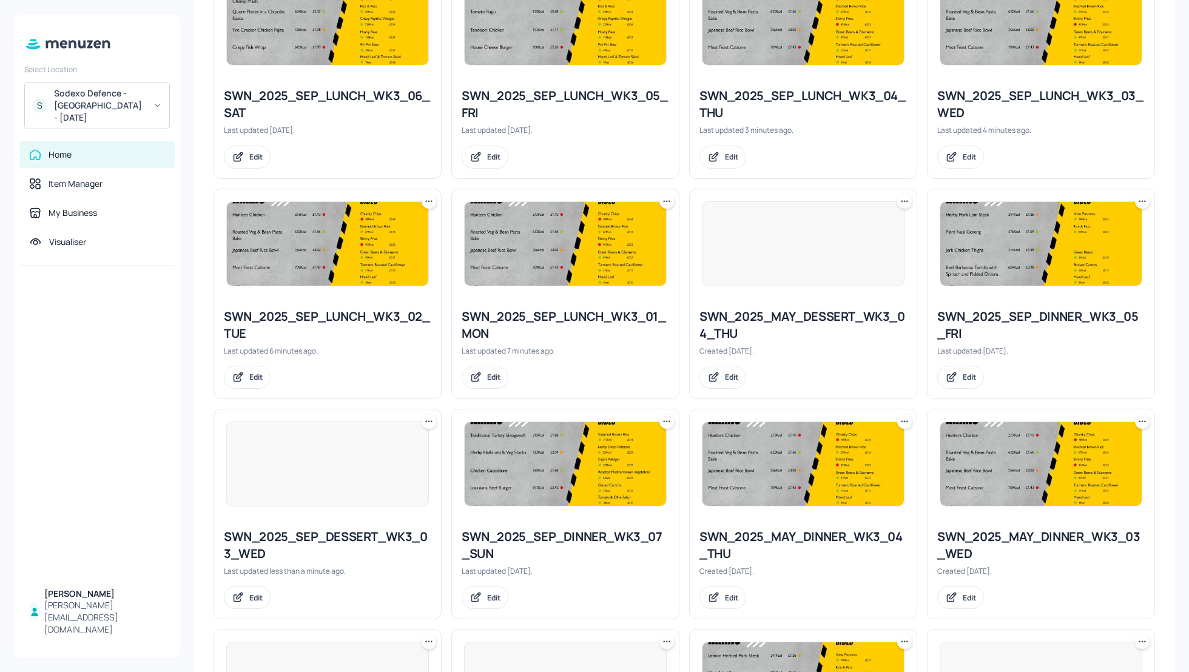
click at [902, 200] on icon at bounding box center [905, 201] width 12 height 12
click at [851, 225] on p "Rename" at bounding box center [840, 224] width 28 height 11
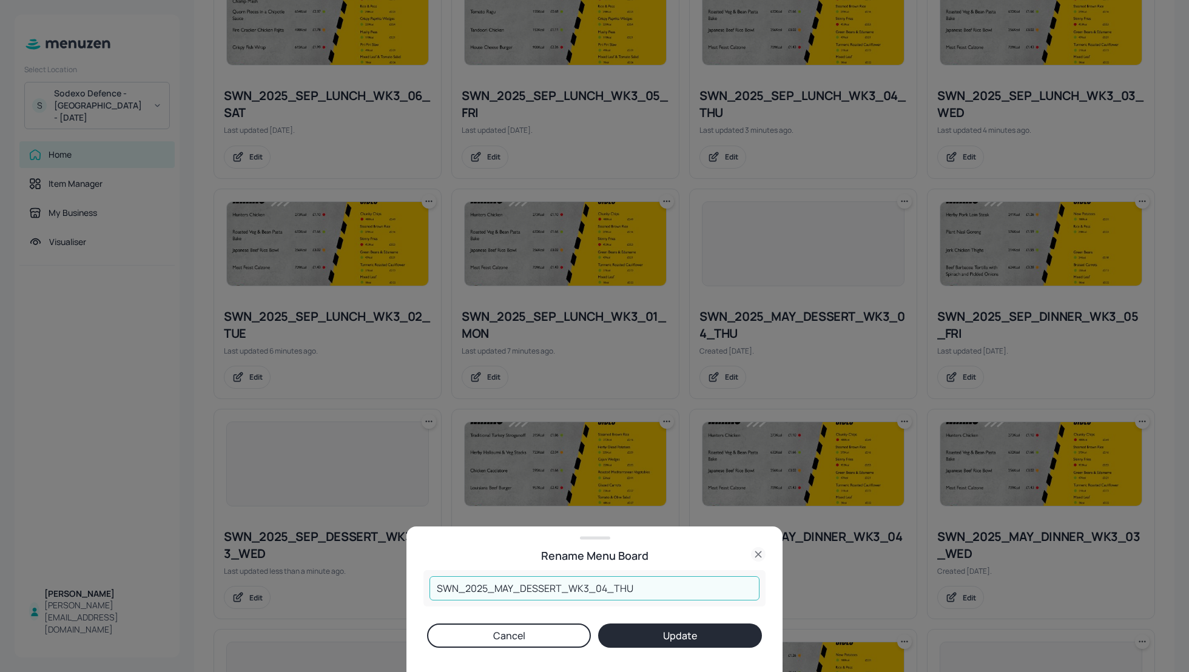
click at [512, 588] on input "SWN_2025_MAY_DESSERT_WK3_04_THU" at bounding box center [595, 588] width 330 height 24
type input "SWN_2025_SEP_DESSERT_WK3_04_THU"
click at [680, 645] on button "Update" at bounding box center [680, 636] width 164 height 24
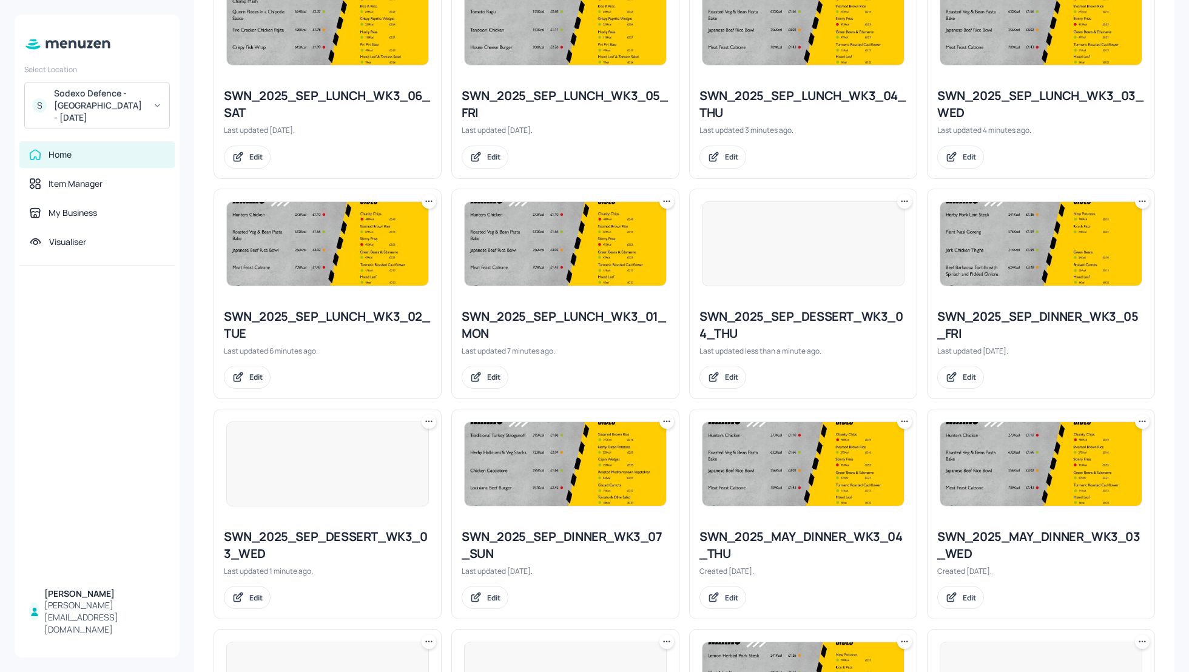
click at [784, 319] on div "SWN_2025_SEP_DESSERT_WK3_04_THU" at bounding box center [804, 325] width 208 height 34
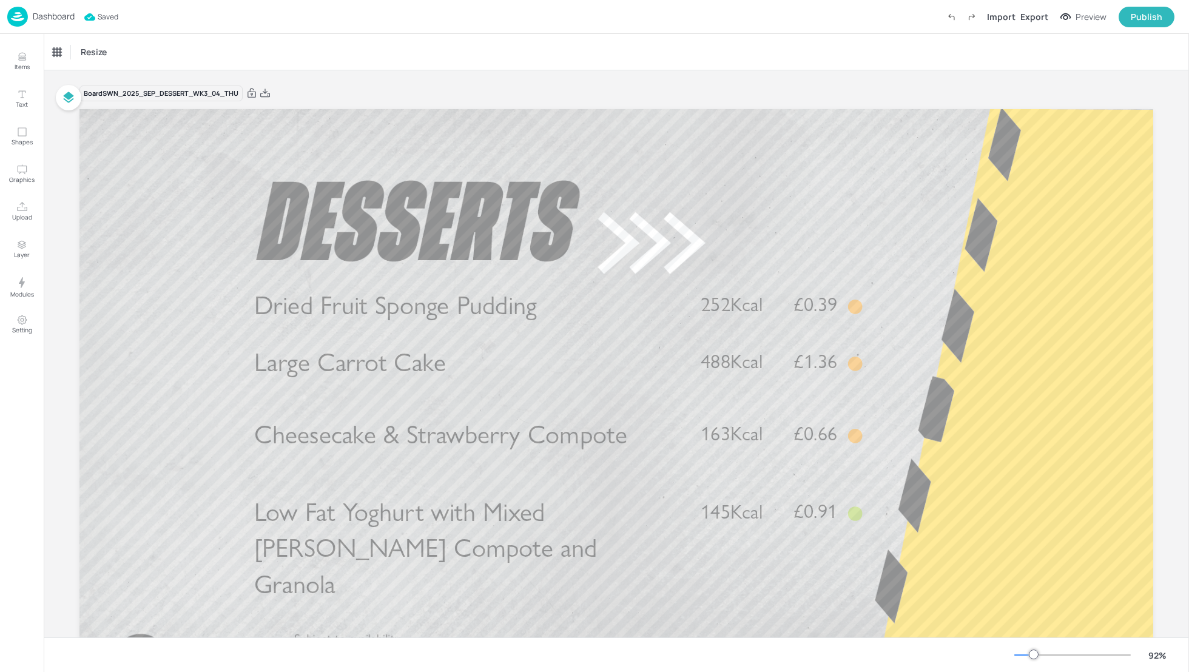
click at [58, 18] on p "Dashboard" at bounding box center [54, 16] width 42 height 8
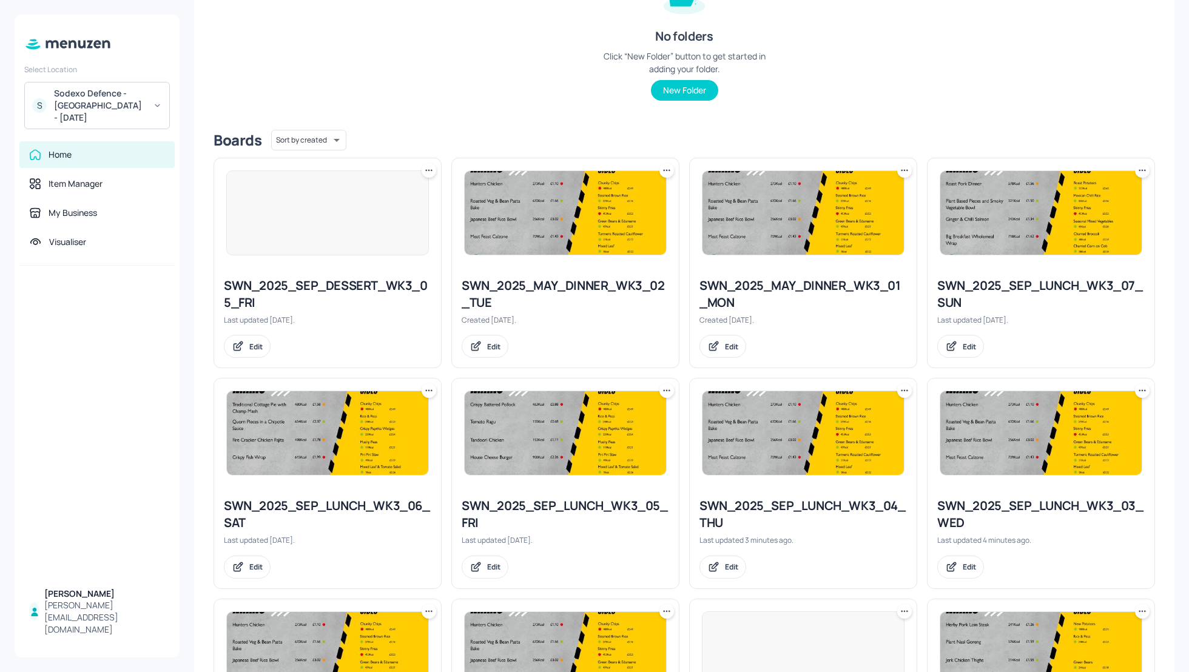
scroll to position [185, 0]
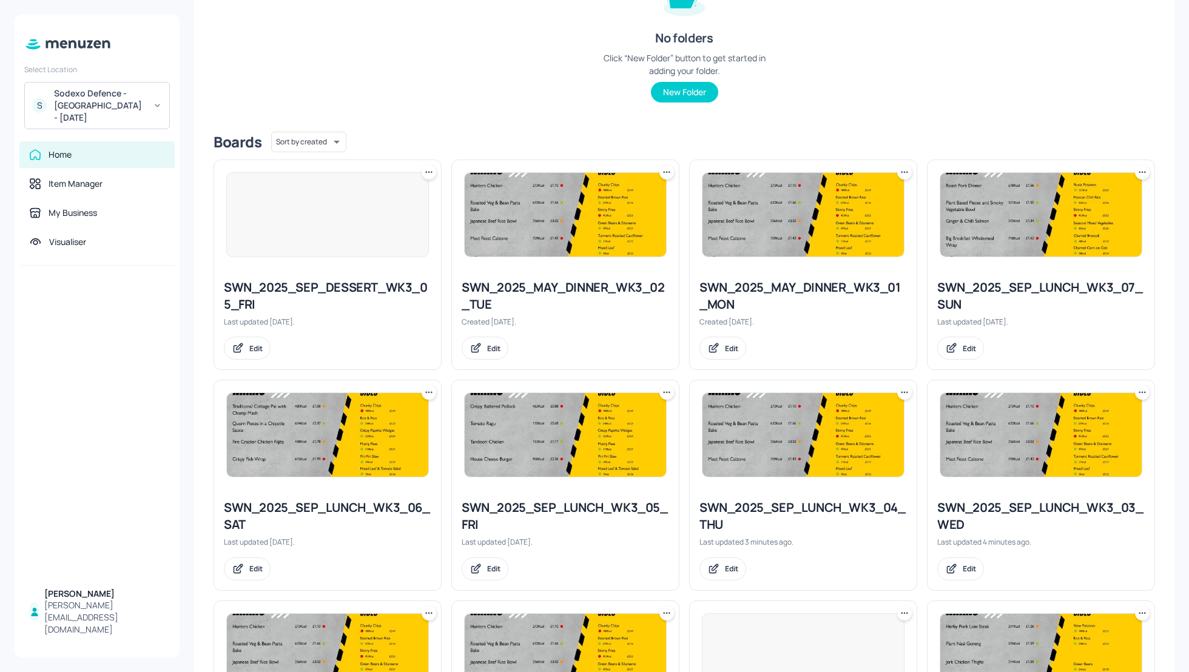
click at [904, 169] on icon at bounding box center [905, 172] width 12 height 12
click at [865, 193] on div "Rename" at bounding box center [856, 196] width 97 height 21
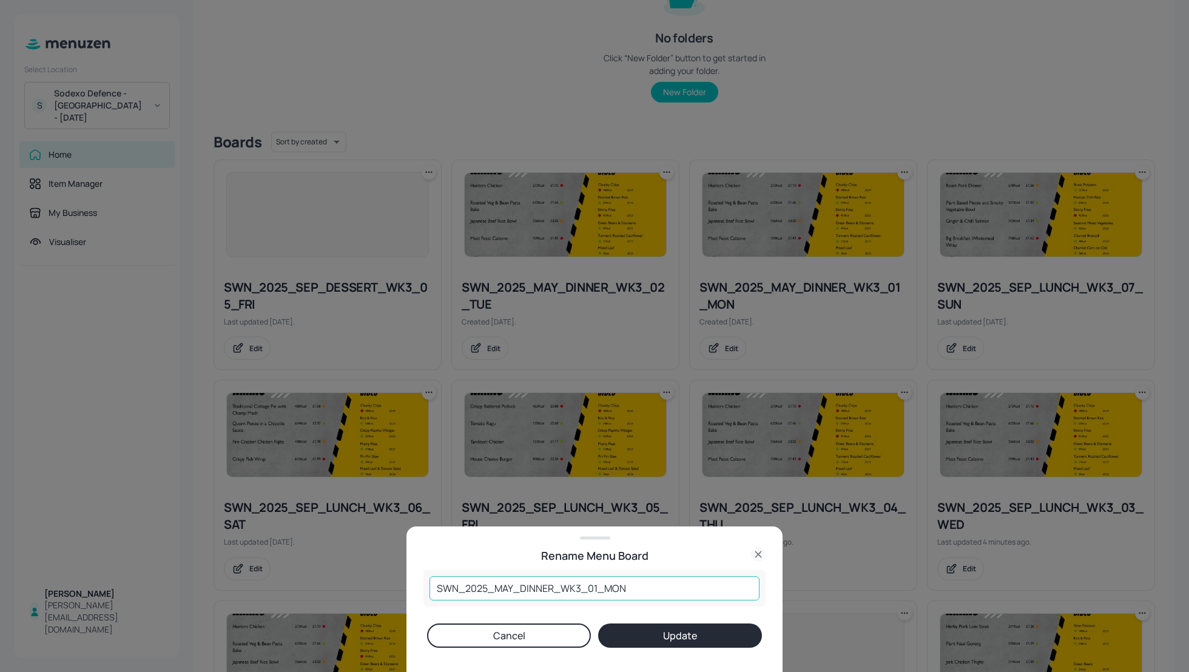
click at [512, 585] on input "SWN_2025_MAY_DINNER_WK3_01_MON" at bounding box center [595, 588] width 330 height 24
type input "SWN_2025_SEP_DINNER_WK3_01_MON"
click at [638, 627] on button "Update" at bounding box center [680, 636] width 164 height 24
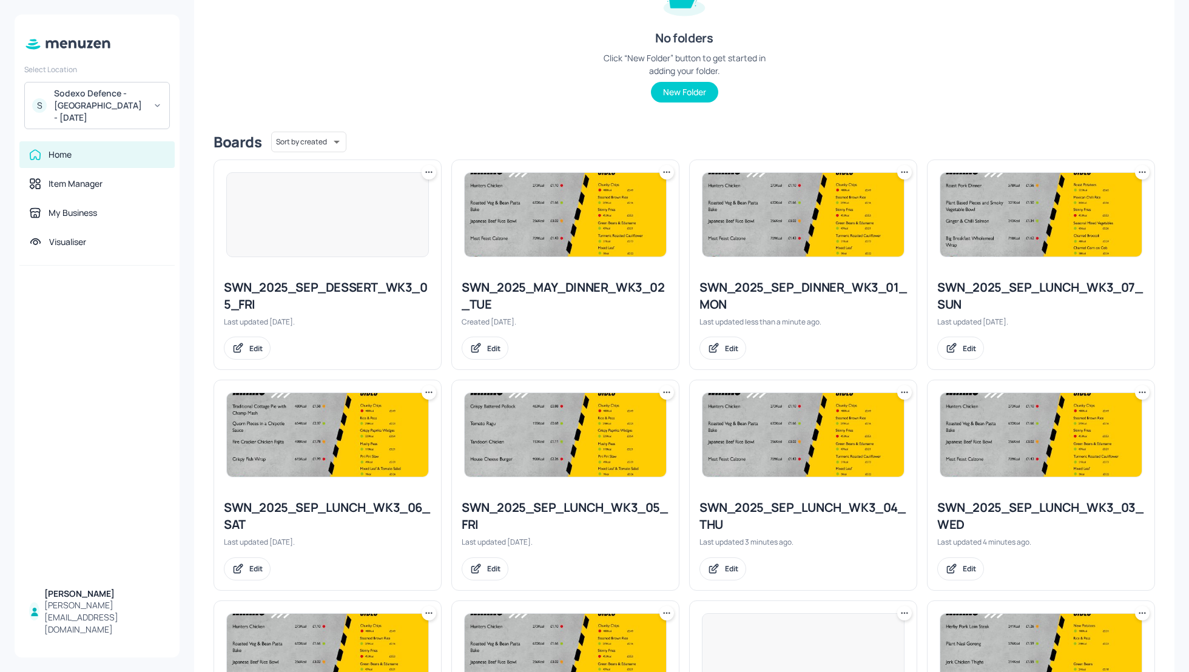
click at [815, 288] on div "SWN_2025_SEP_DINNER_WK3_01_MON" at bounding box center [804, 296] width 208 height 34
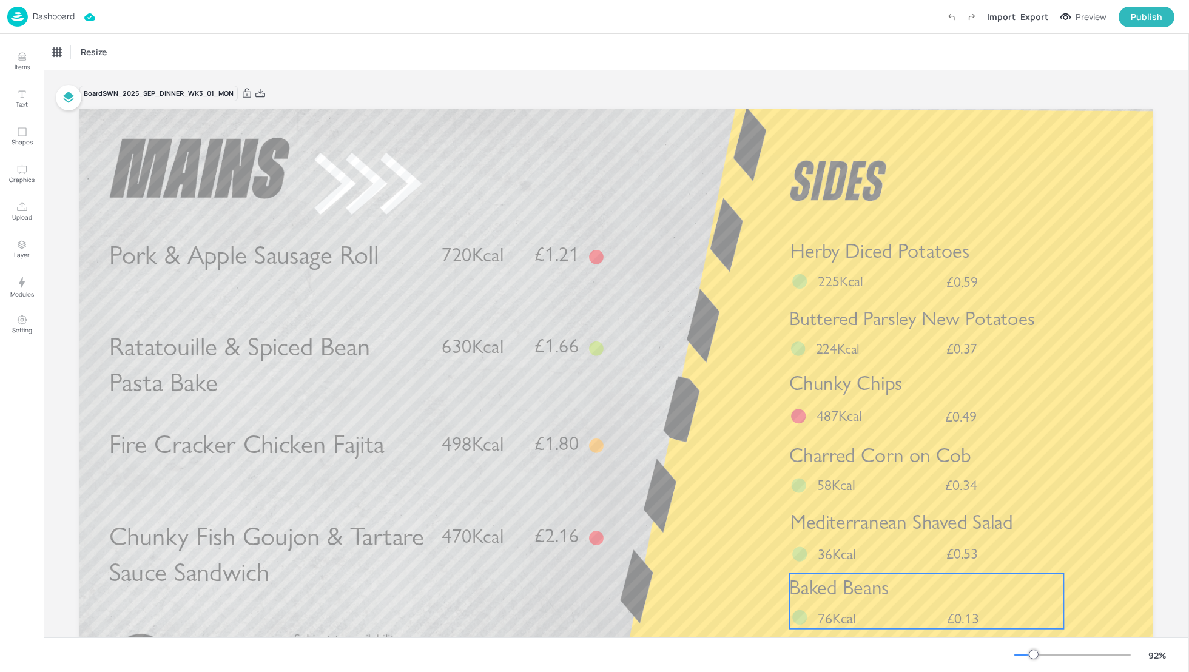
click at [913, 593] on p "Baked Beans" at bounding box center [926, 588] width 274 height 28
click at [927, 555] on icon at bounding box center [927, 554] width 10 height 10
click at [918, 554] on icon "Edit Item" at bounding box center [918, 554] width 10 height 10
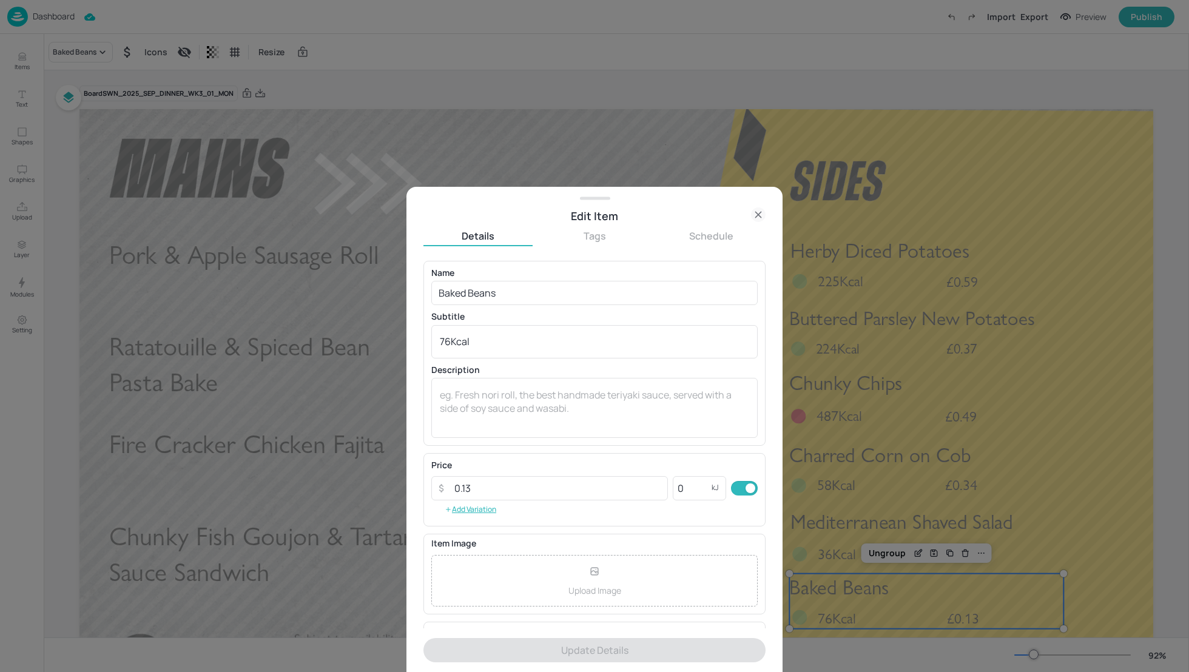
scroll to position [80, 0]
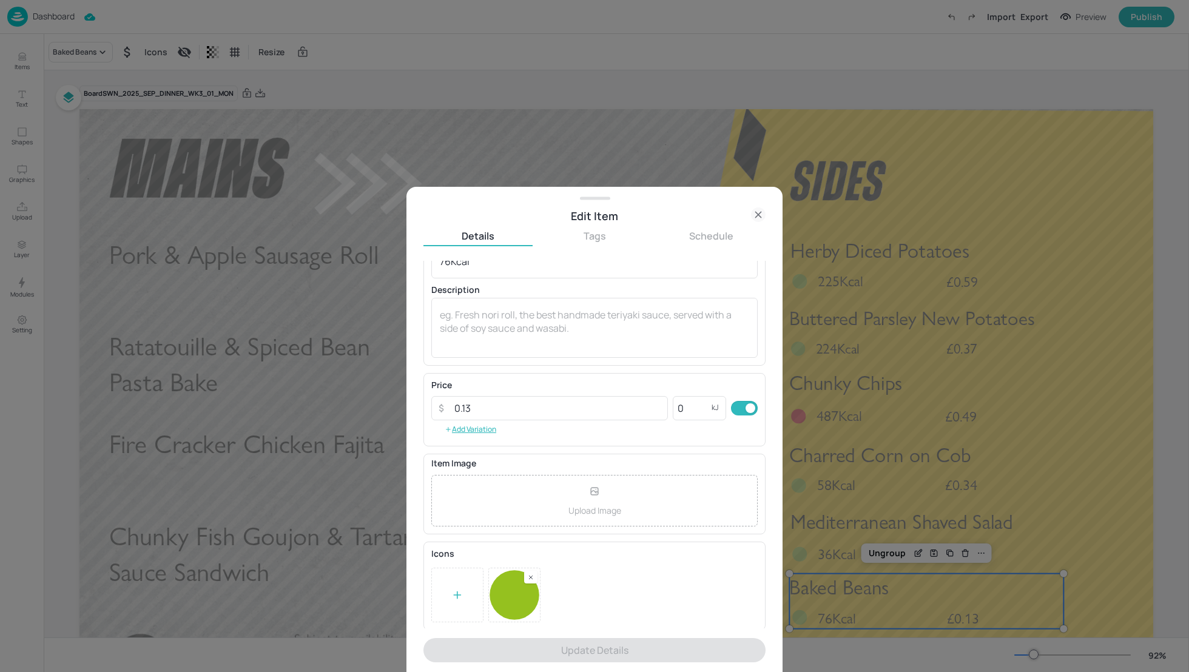
click at [532, 573] on rect at bounding box center [531, 577] width 8 height 8
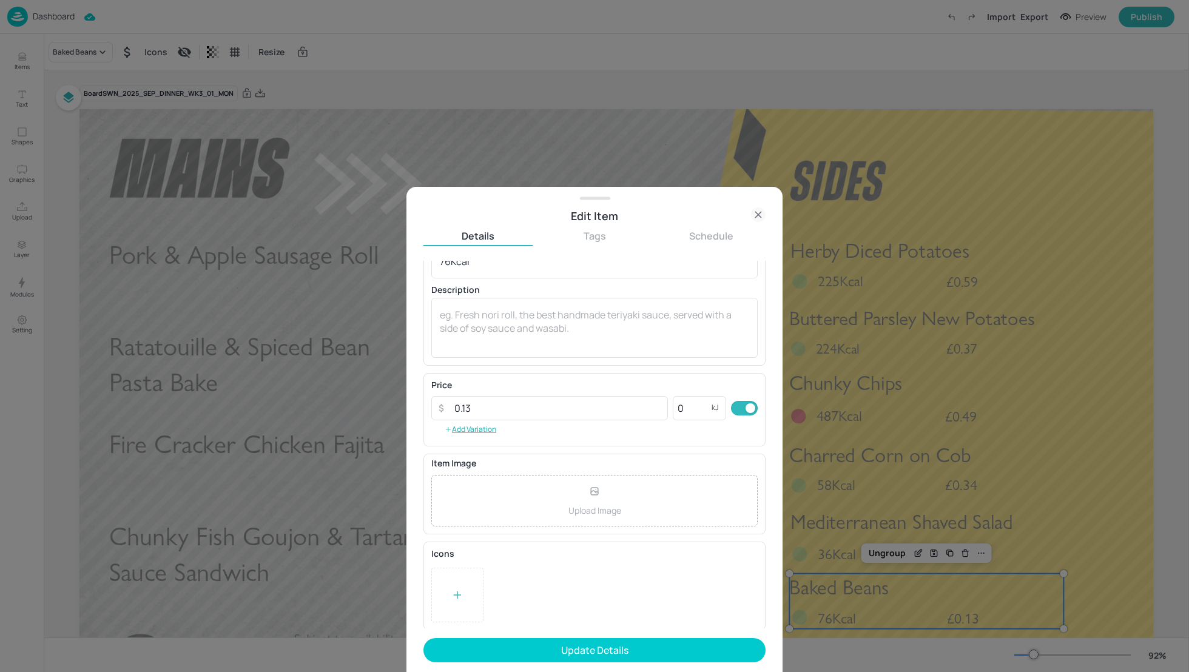
click at [449, 583] on div at bounding box center [457, 595] width 52 height 55
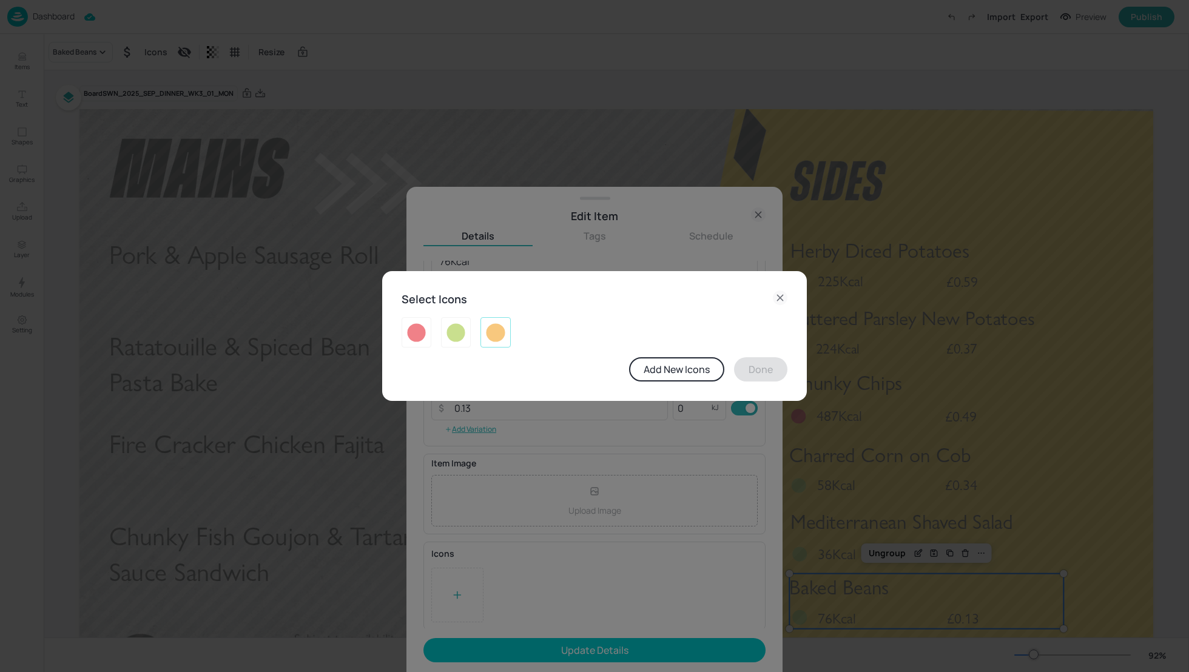
click at [494, 340] on img at bounding box center [495, 332] width 19 height 19
click at [772, 369] on button "Done" at bounding box center [760, 369] width 53 height 24
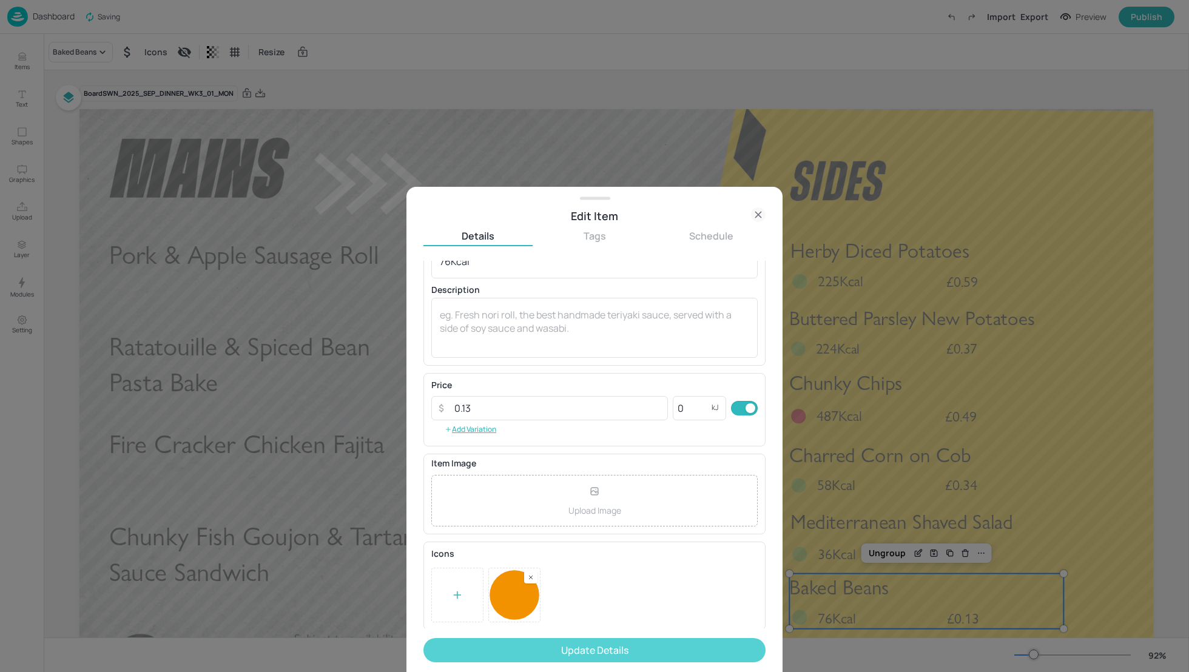
click at [669, 646] on button "Update Details" at bounding box center [595, 650] width 342 height 24
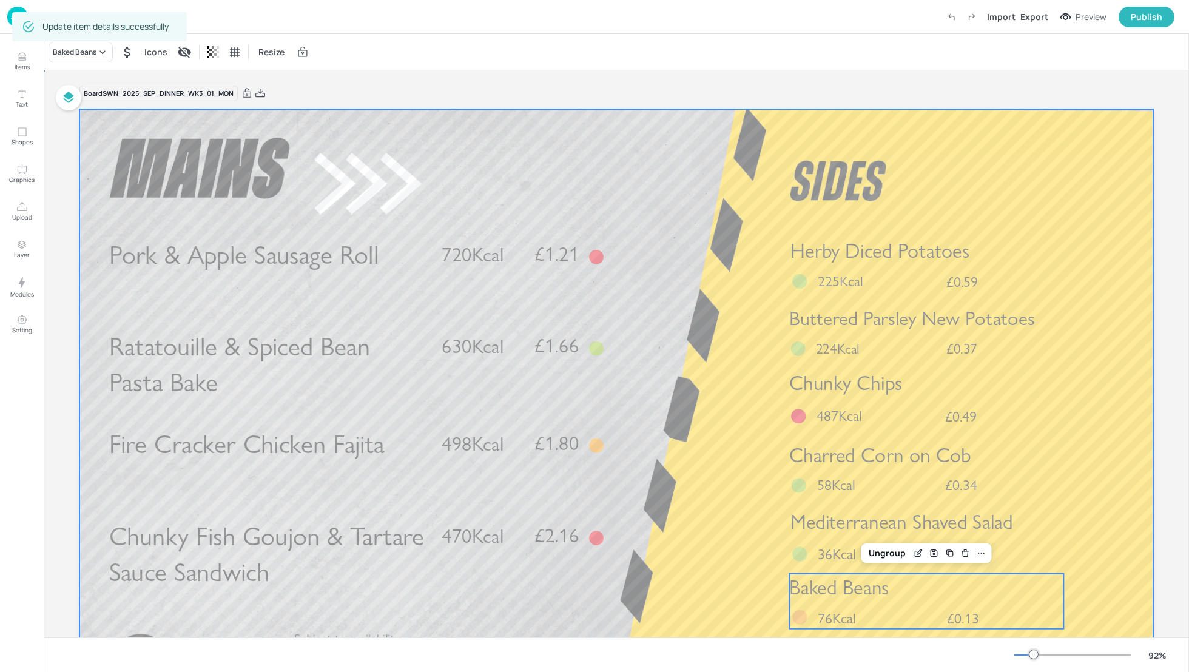
click at [1125, 598] on div at bounding box center [616, 411] width 1074 height 604
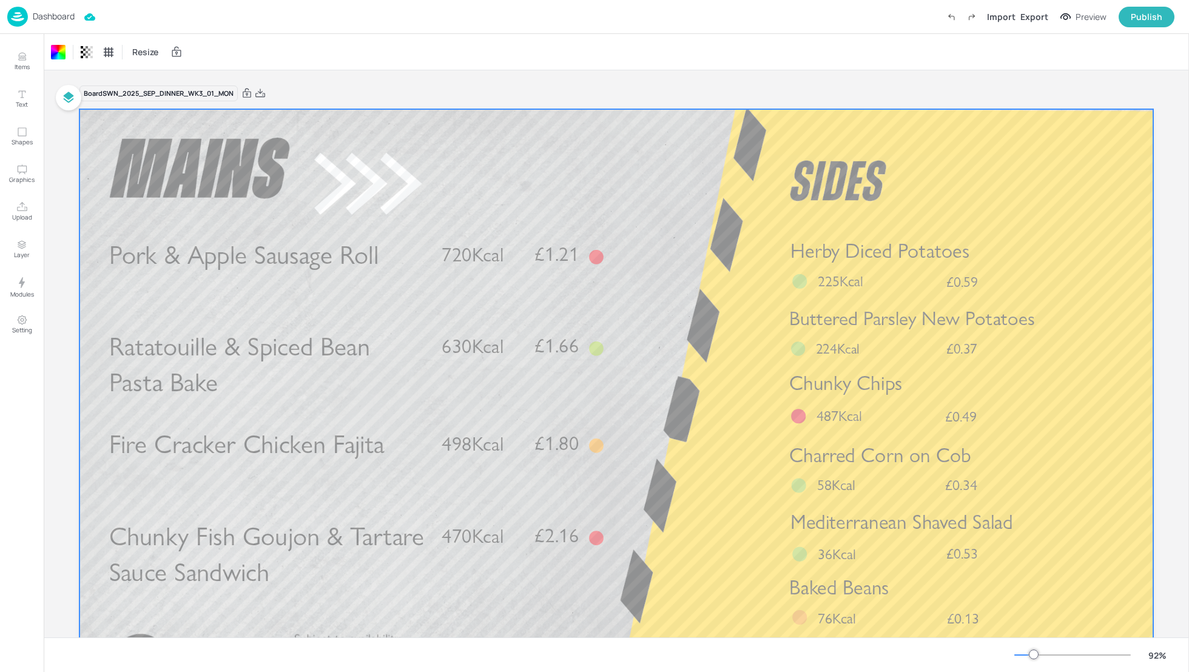
click at [58, 17] on p "Dashboard" at bounding box center [54, 16] width 42 height 8
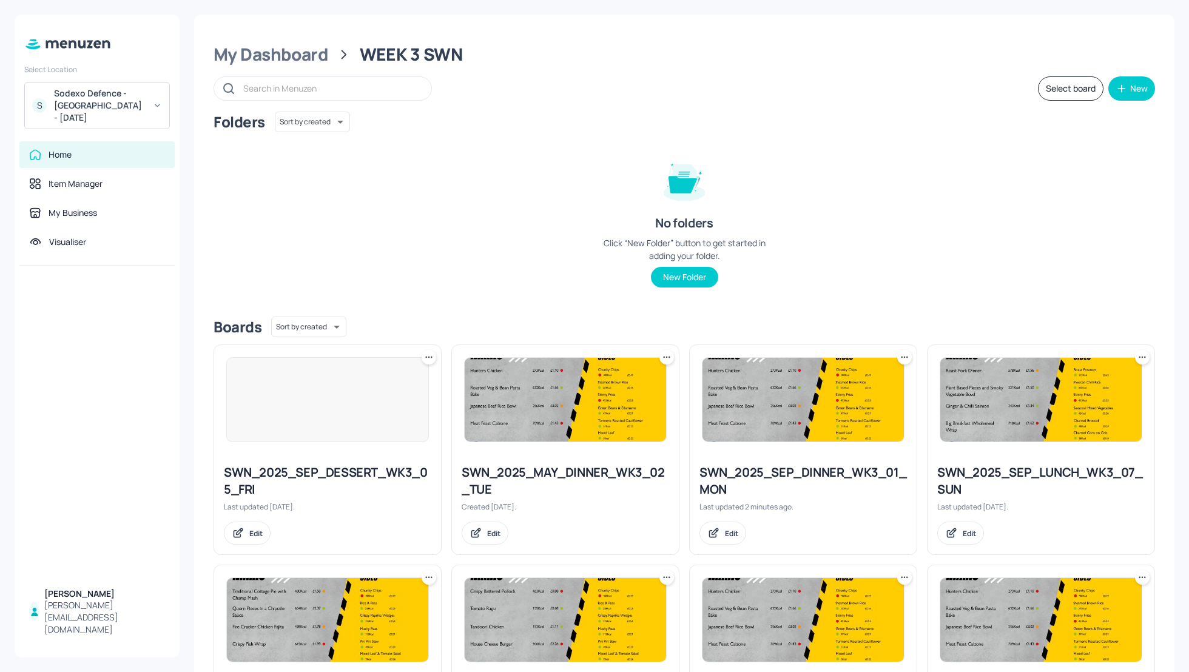
click at [771, 100] on div "Select board New" at bounding box center [685, 88] width 942 height 24
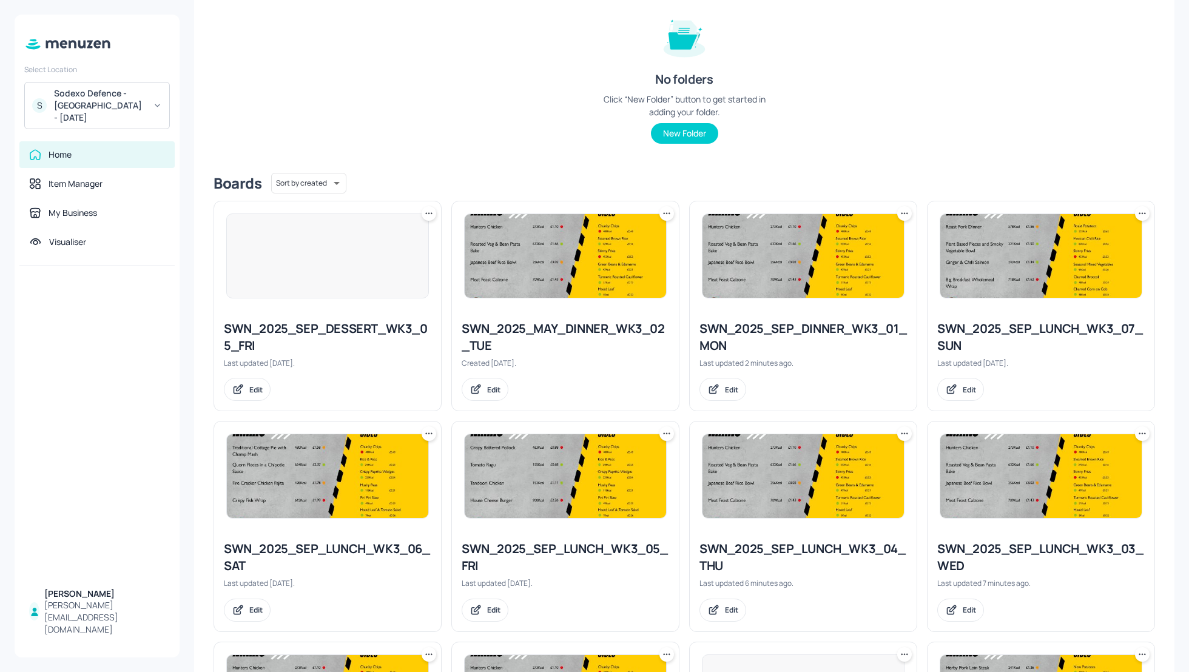
scroll to position [194, 0]
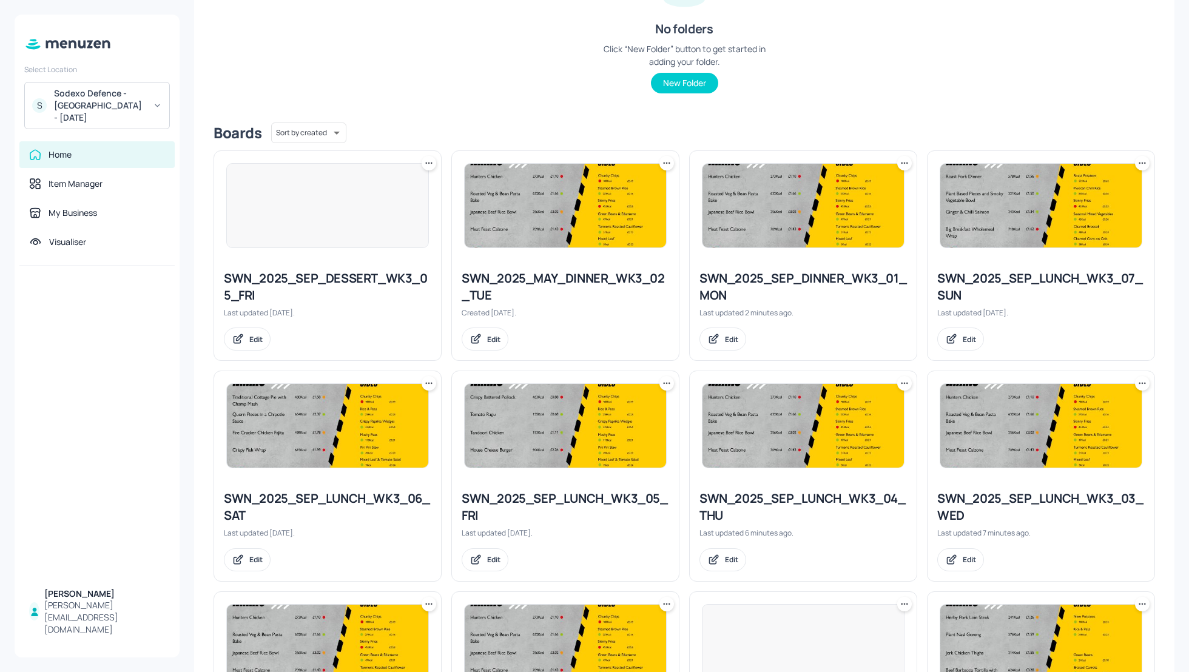
click at [666, 163] on icon at bounding box center [667, 163] width 12 height 12
click at [625, 189] on div "Rename" at bounding box center [618, 188] width 97 height 21
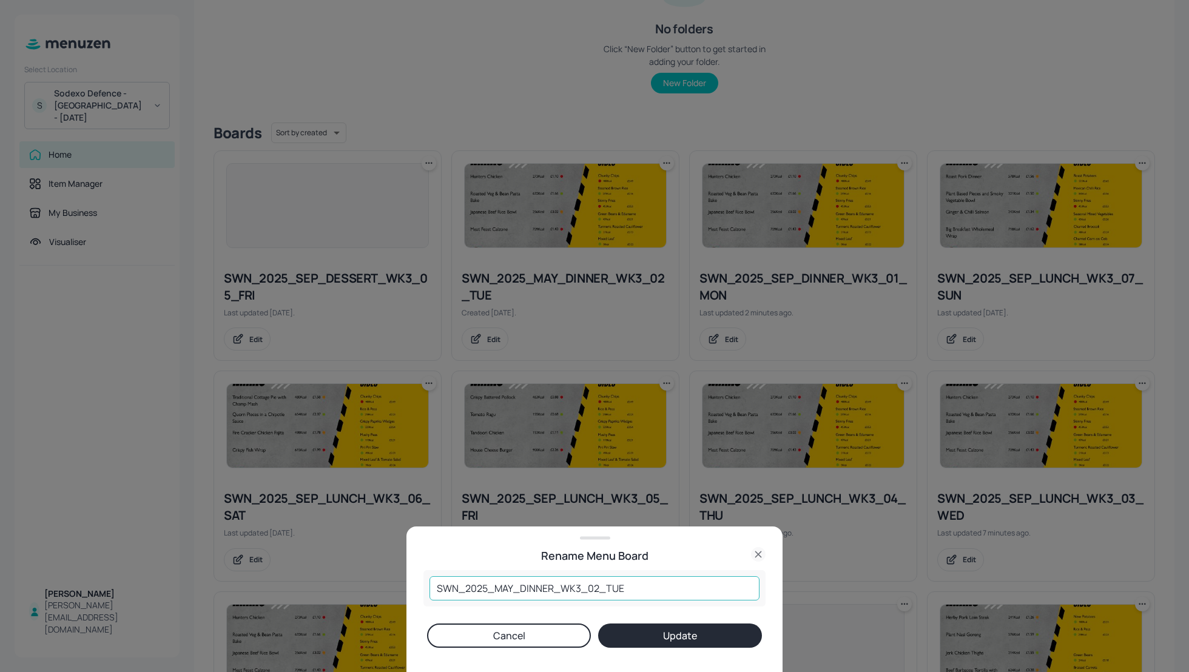
click at [513, 586] on input "SWN_2025_MAY_DINNER_WK3_02_TUE" at bounding box center [595, 588] width 330 height 24
type input "SWN_2025_SEP_DINNER_WK3_02_TUE"
click at [688, 643] on button "Update" at bounding box center [680, 636] width 164 height 24
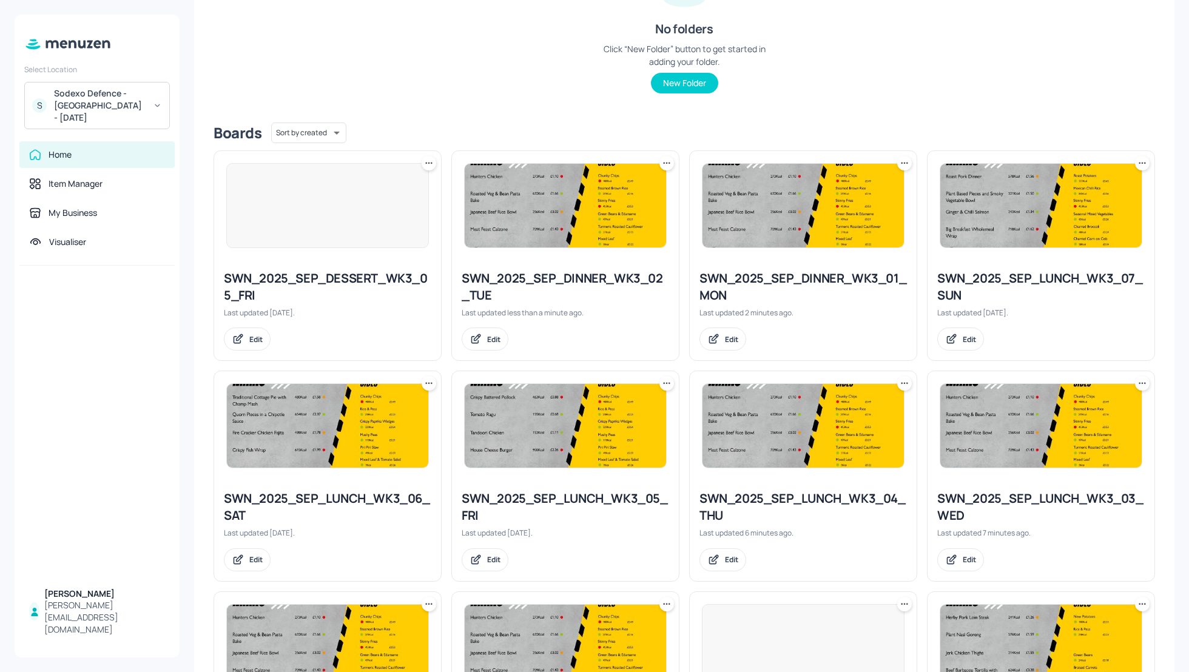
click at [550, 276] on div "SWN_2025_SEP_DINNER_WK3_02_TUE" at bounding box center [566, 287] width 208 height 34
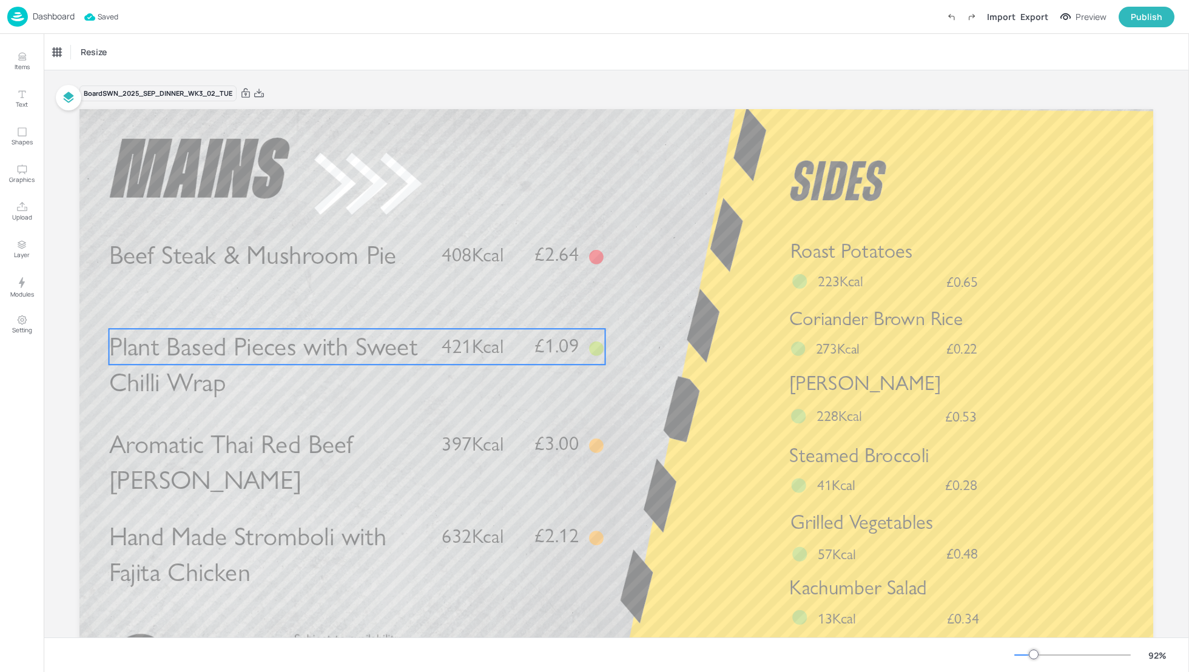
click at [451, 354] on span "421Kcal" at bounding box center [473, 347] width 62 height 24
click at [357, 310] on icon at bounding box center [358, 308] width 10 height 10
click at [348, 309] on icon "Edit Item" at bounding box center [350, 307] width 5 height 5
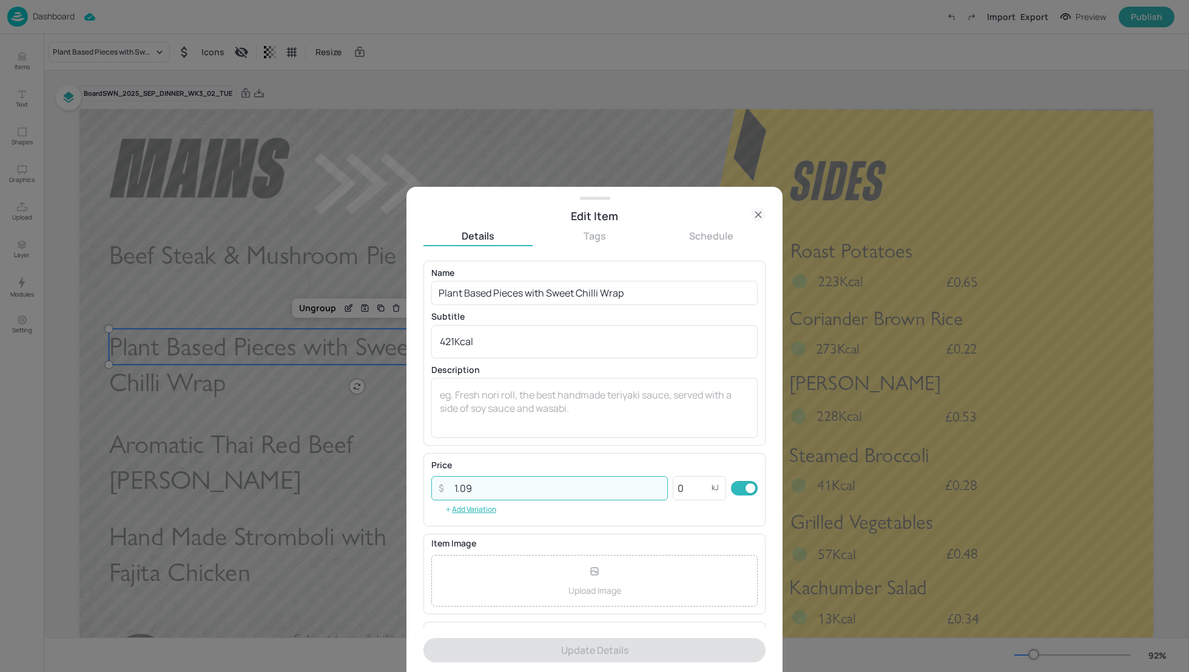
click at [475, 486] on input "1.09" at bounding box center [557, 488] width 221 height 24
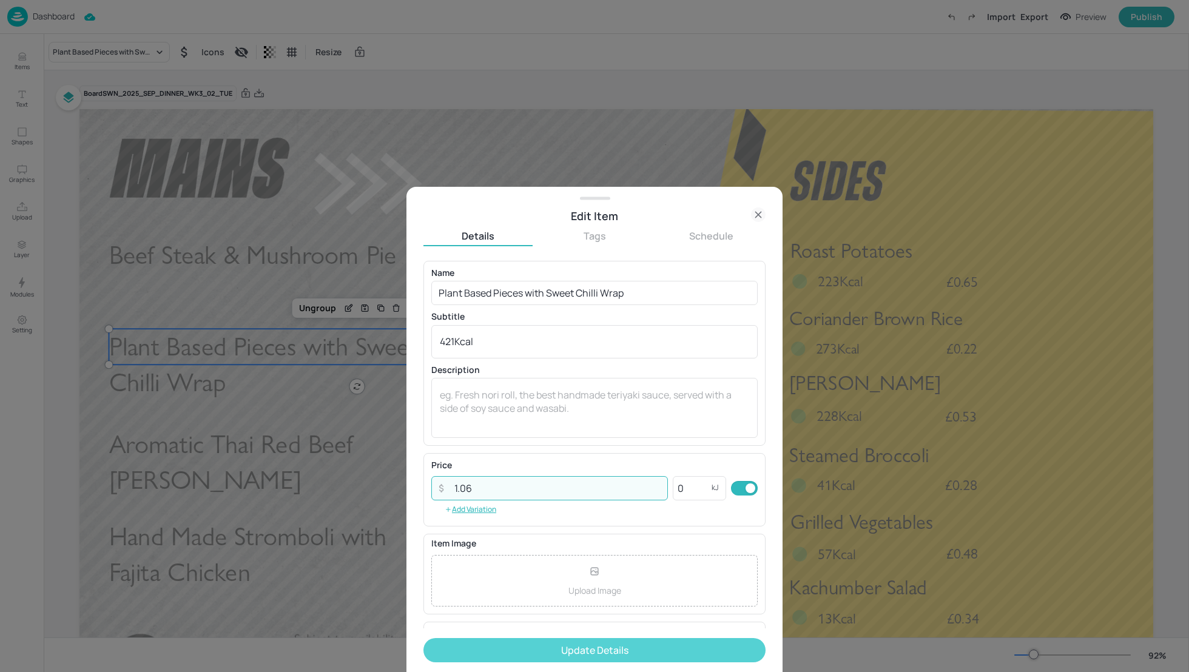
type input "1.06"
click at [601, 638] on button "Update Details" at bounding box center [595, 650] width 342 height 24
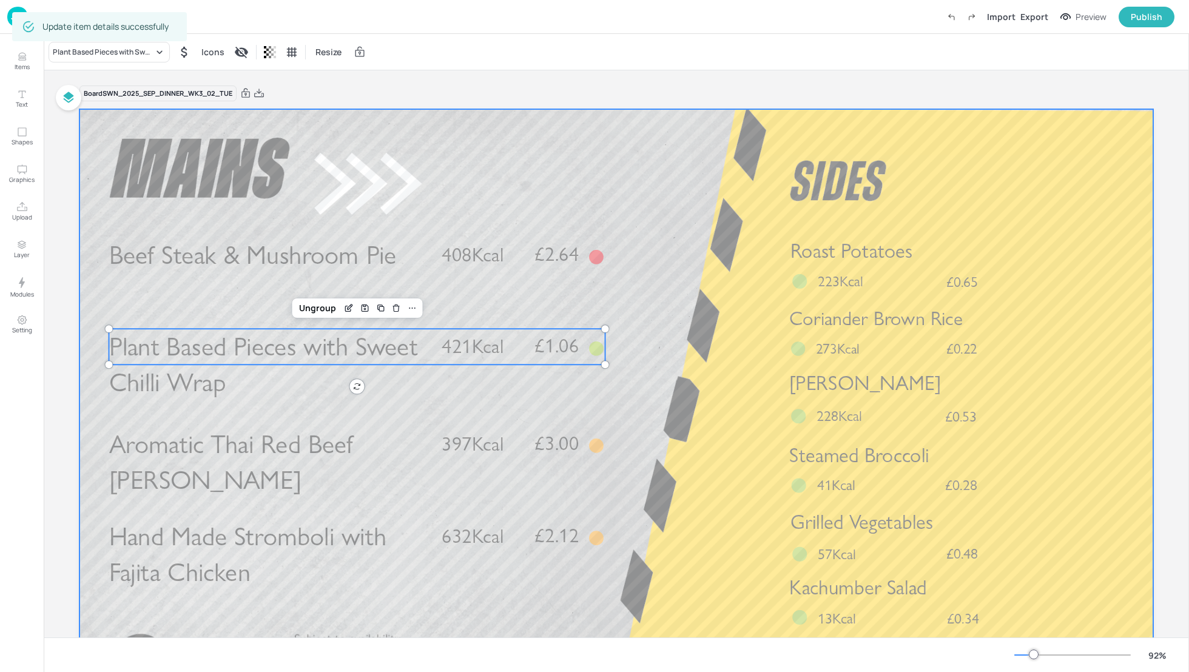
click at [685, 218] on div at bounding box center [616, 411] width 1074 height 604
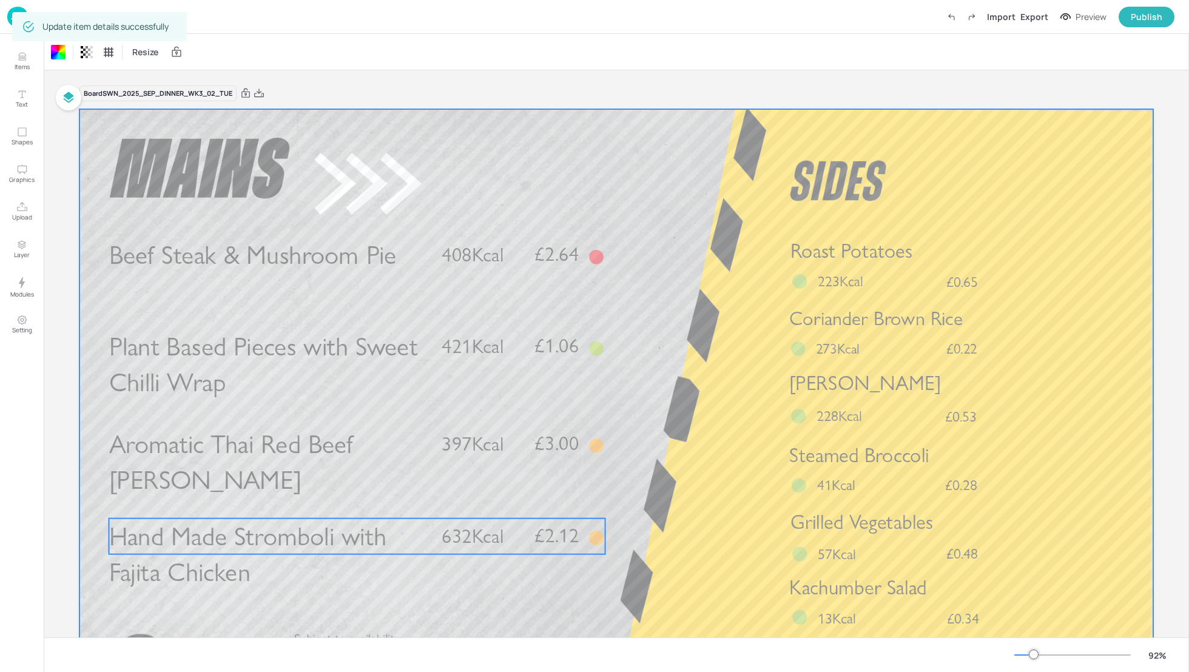
click at [294, 531] on span "Hand Made Stromboli with Fajita Chicken" at bounding box center [247, 554] width 277 height 67
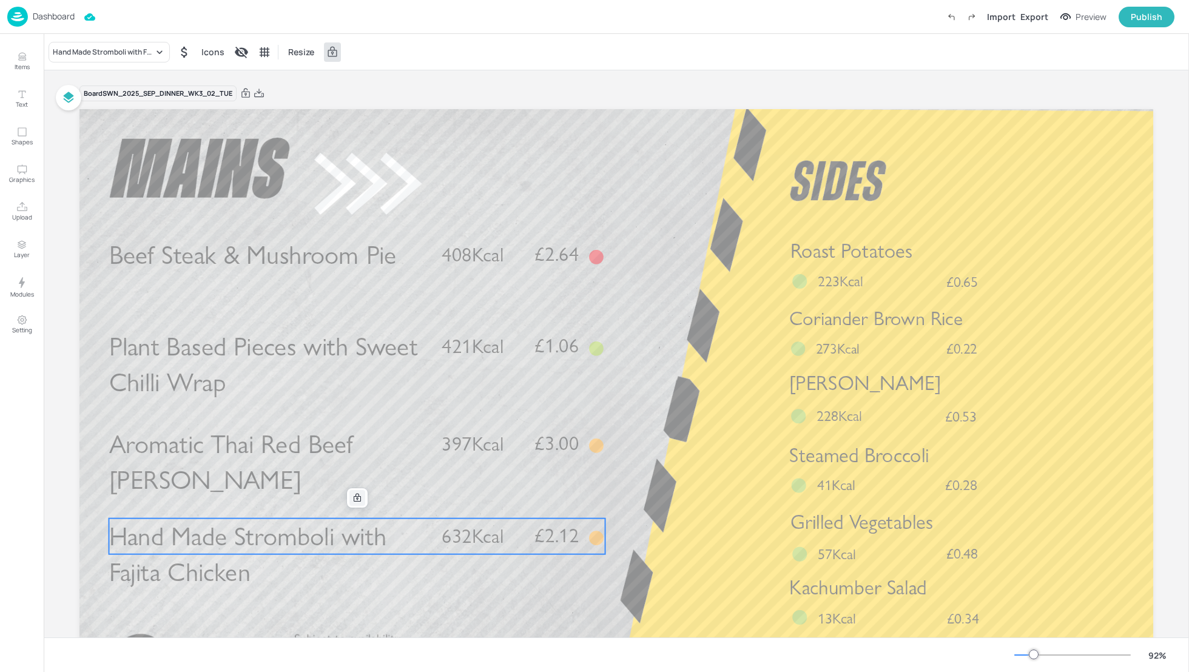
click at [350, 501] on div at bounding box center [358, 498] width 16 height 16
click at [346, 502] on div "Edit Item" at bounding box center [349, 498] width 16 height 16
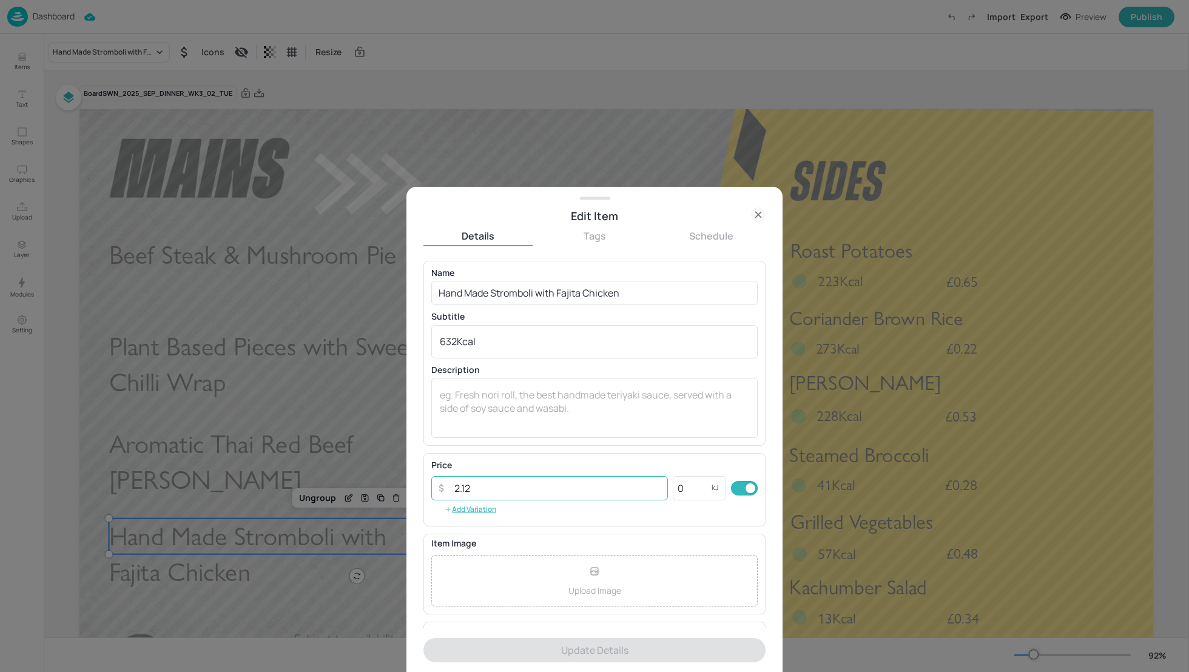
click at [483, 488] on input "2.12" at bounding box center [557, 488] width 221 height 24
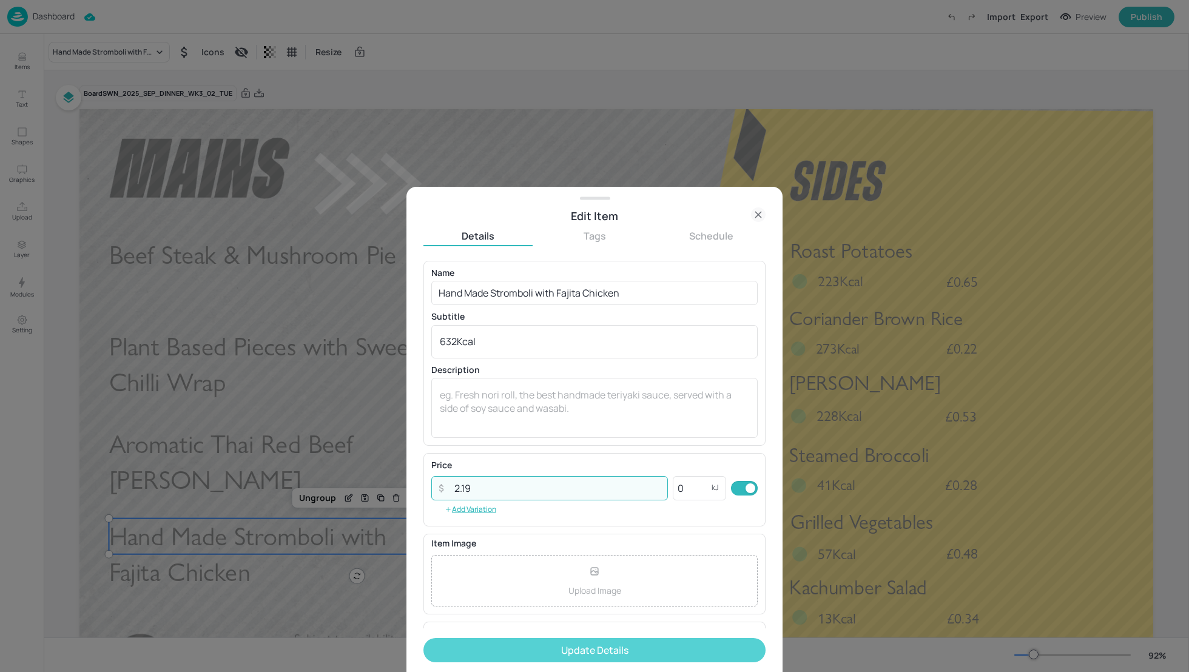
type input "2.19"
click at [593, 645] on button "Update Details" at bounding box center [595, 650] width 342 height 24
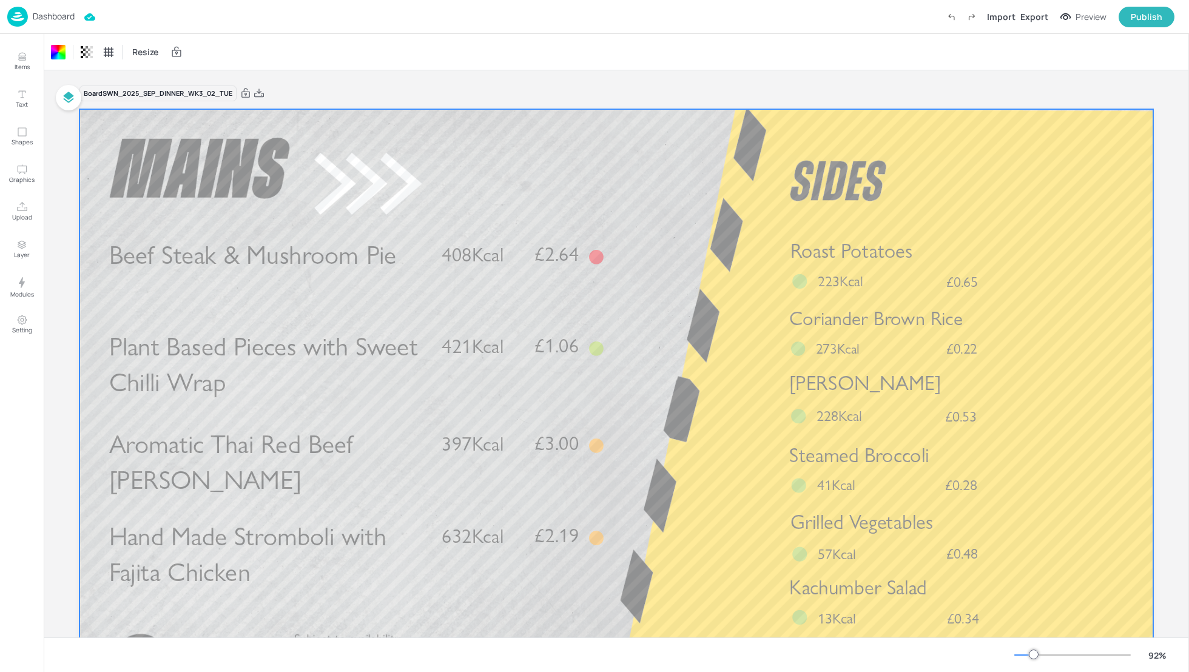
click at [55, 19] on p "Dashboard" at bounding box center [54, 16] width 42 height 8
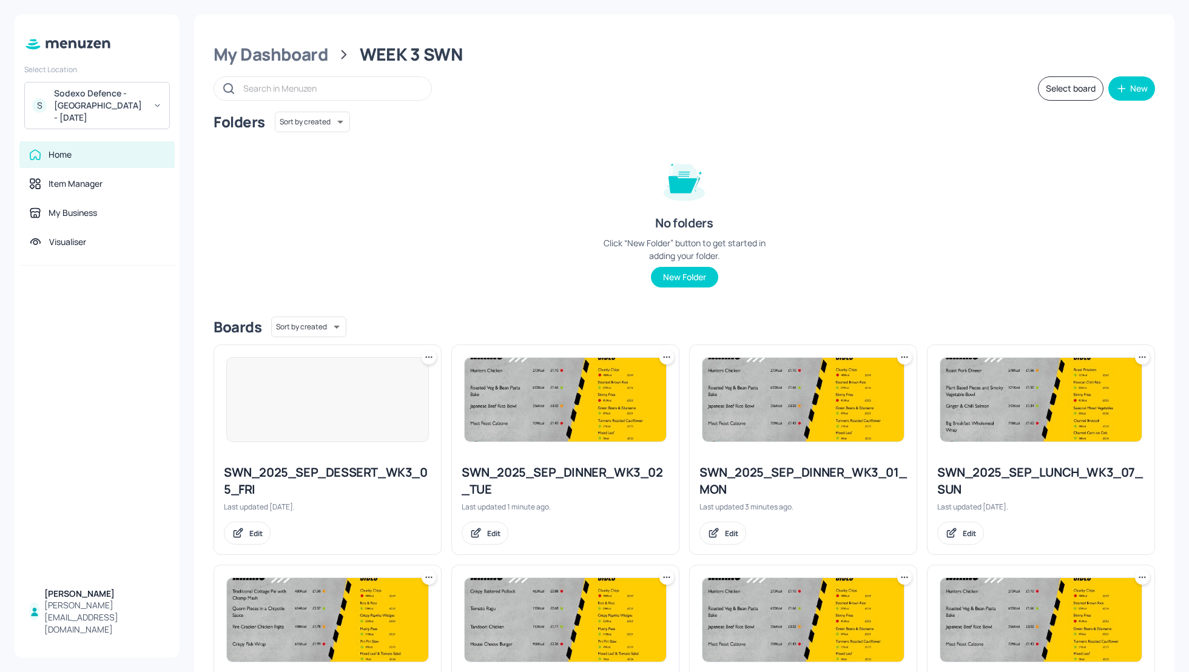
click at [867, 172] on div "Folders Sort by created id ​ No folders Click “New Folder” button to get starte…" at bounding box center [685, 209] width 942 height 195
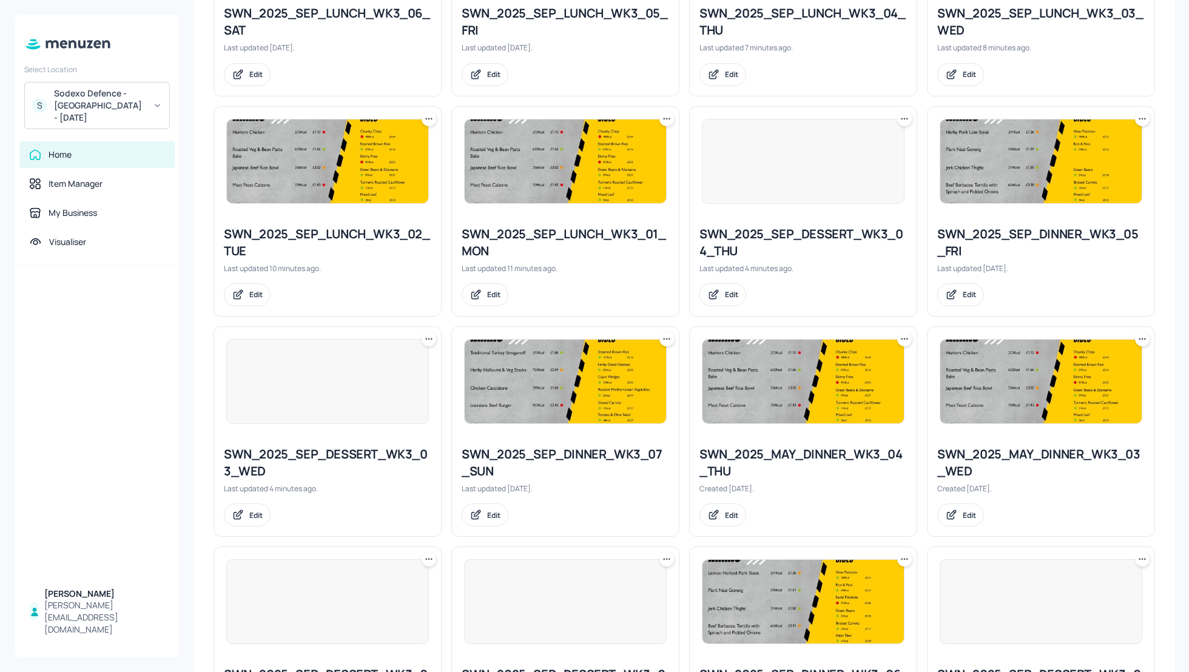
scroll to position [712, 0]
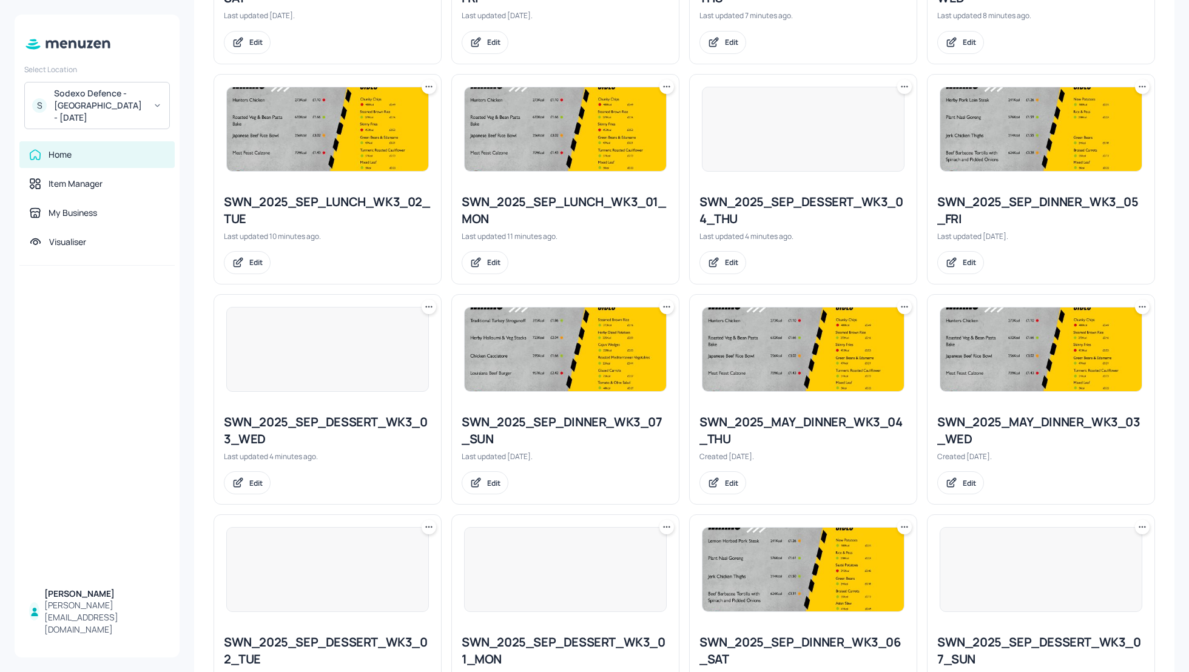
click at [1138, 303] on icon at bounding box center [1143, 307] width 12 height 12
click at [1080, 326] on p "Rename" at bounding box center [1077, 328] width 28 height 11
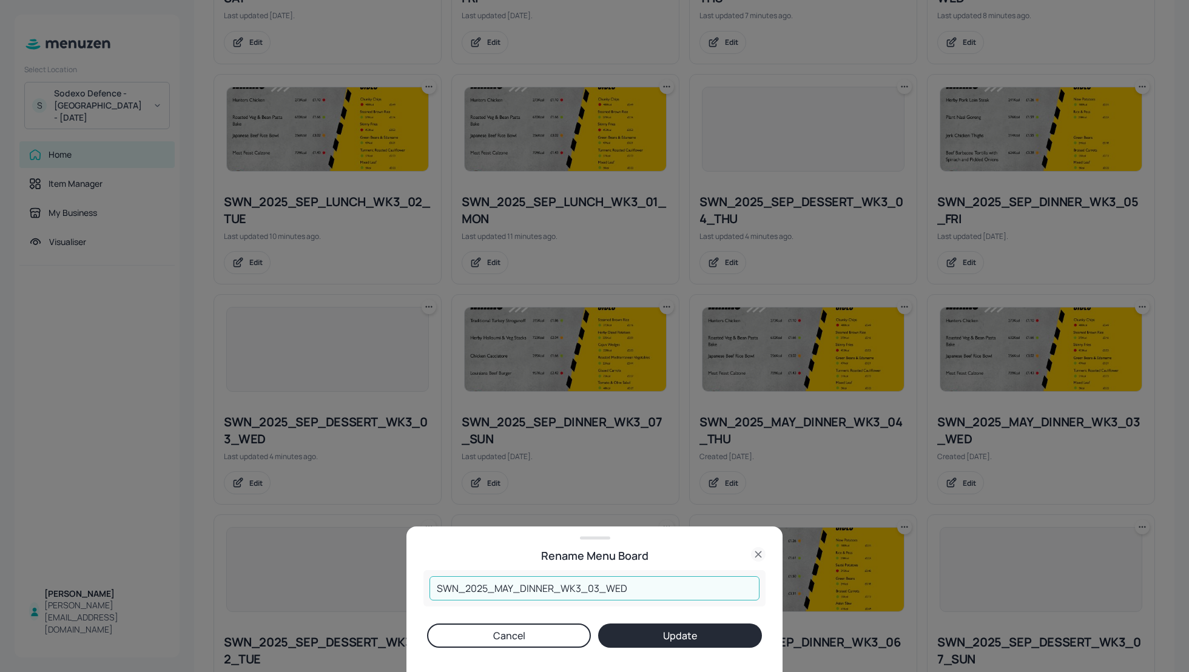
click at [512, 586] on input "SWN_2025_MAY_DINNER_WK3_03_WED" at bounding box center [595, 588] width 330 height 24
type input "SWN_2025_SEP_DINNER_WK3_03_WED"
click at [655, 634] on button "Update" at bounding box center [680, 636] width 164 height 24
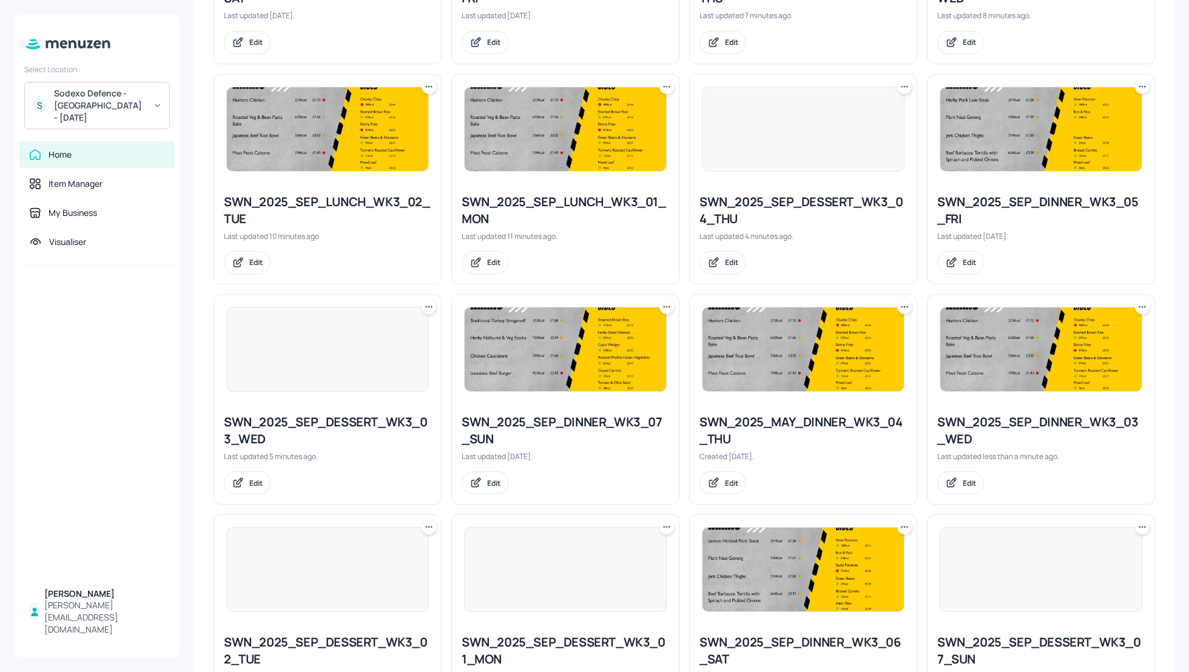
click at [1050, 422] on div "SWN_2025_SEP_DINNER_WK3_03_WED" at bounding box center [1042, 431] width 208 height 34
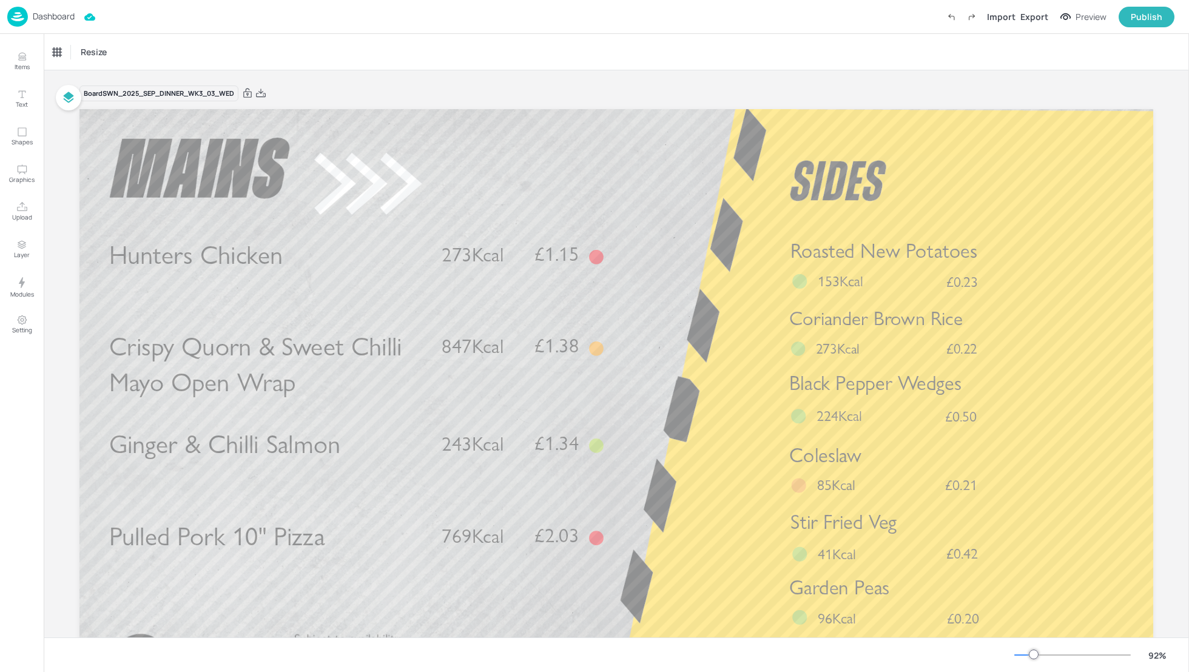
click at [1164, 262] on div "Board SWN_2025_SEP_DINNER_WK3_03_WED Hunters Chicken £1.15 273Kcal Ginger & Chi…" at bounding box center [617, 407] width 1142 height 674
click at [522, 27] on div "Dashboard Import Export Preview Publish" at bounding box center [590, 16] width 1167 height 33
click at [49, 16] on p "Dashboard" at bounding box center [54, 16] width 42 height 8
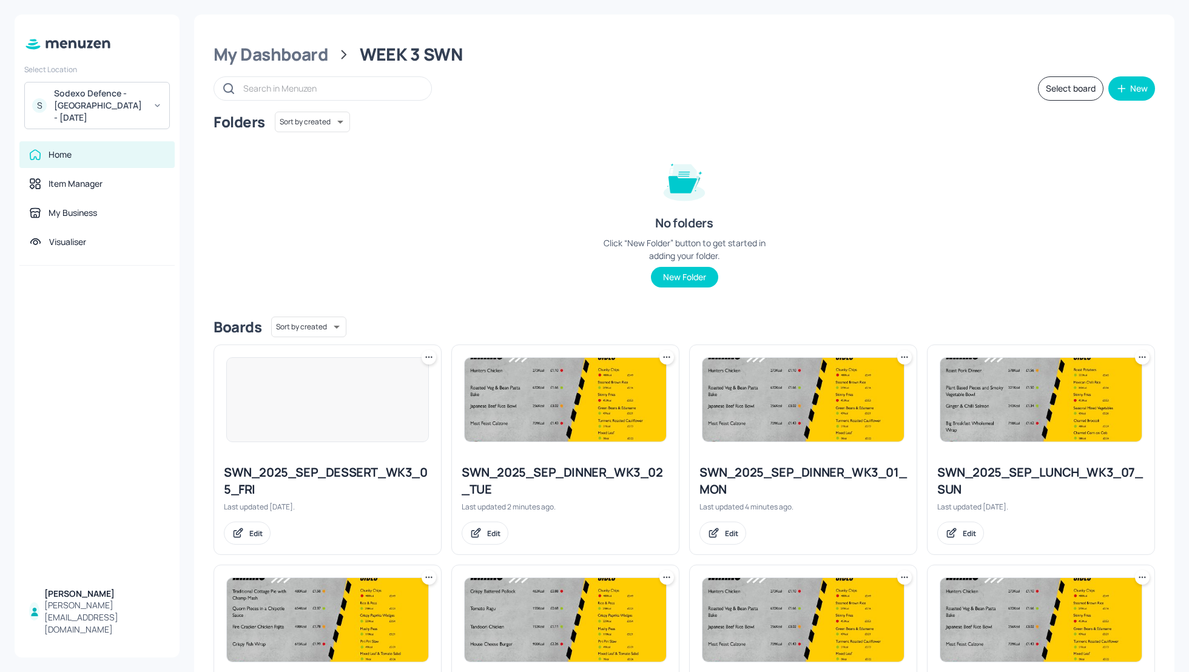
click at [956, 288] on div "Folders Sort by created id ​ No folders Click “New Folder” button to get starte…" at bounding box center [685, 209] width 942 height 195
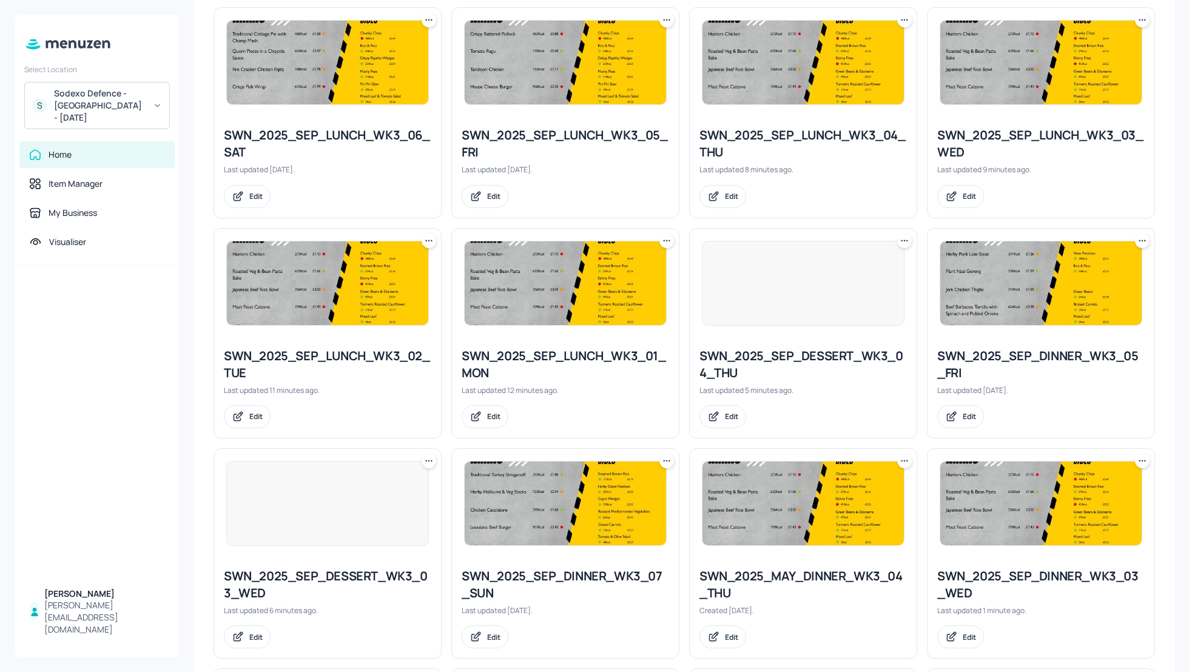
scroll to position [583, 0]
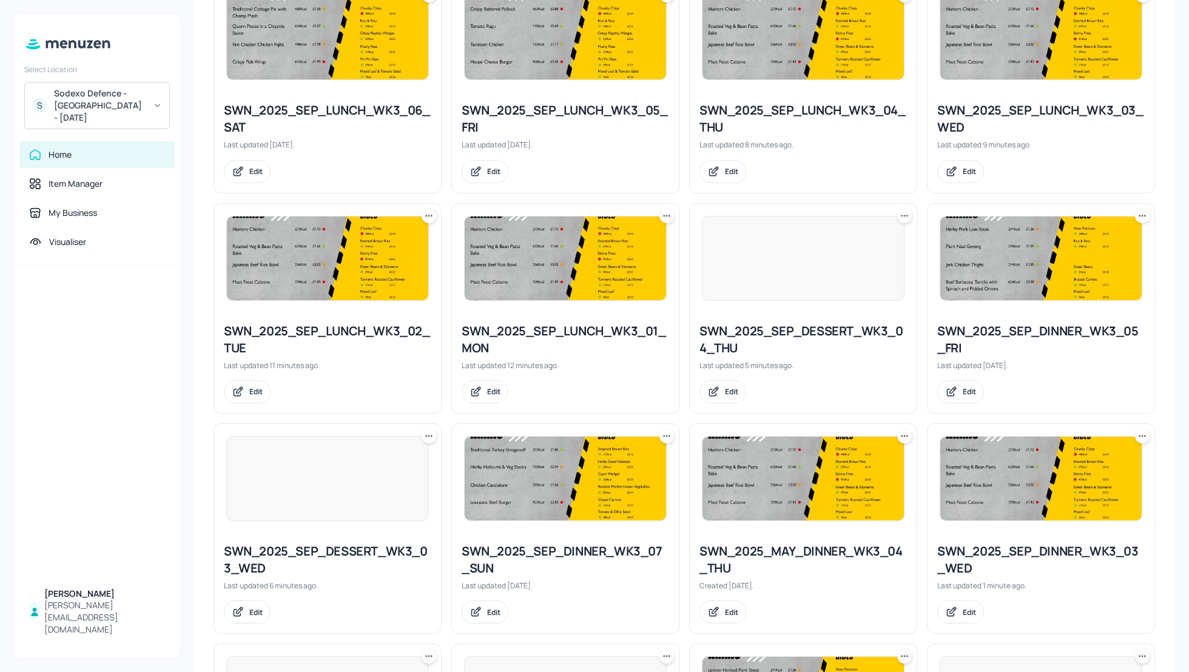
click at [1026, 549] on div "SWN_2025_SEP_DINNER_WK3_03_WED" at bounding box center [1042, 560] width 208 height 34
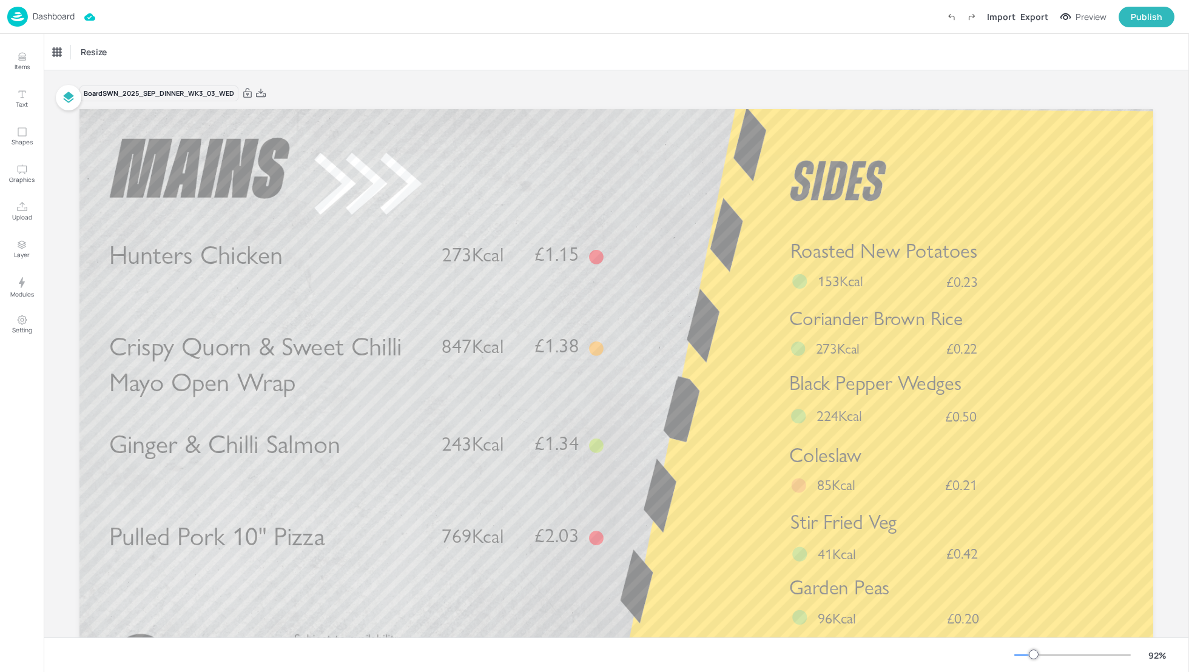
click at [53, 19] on p "Dashboard" at bounding box center [54, 16] width 42 height 8
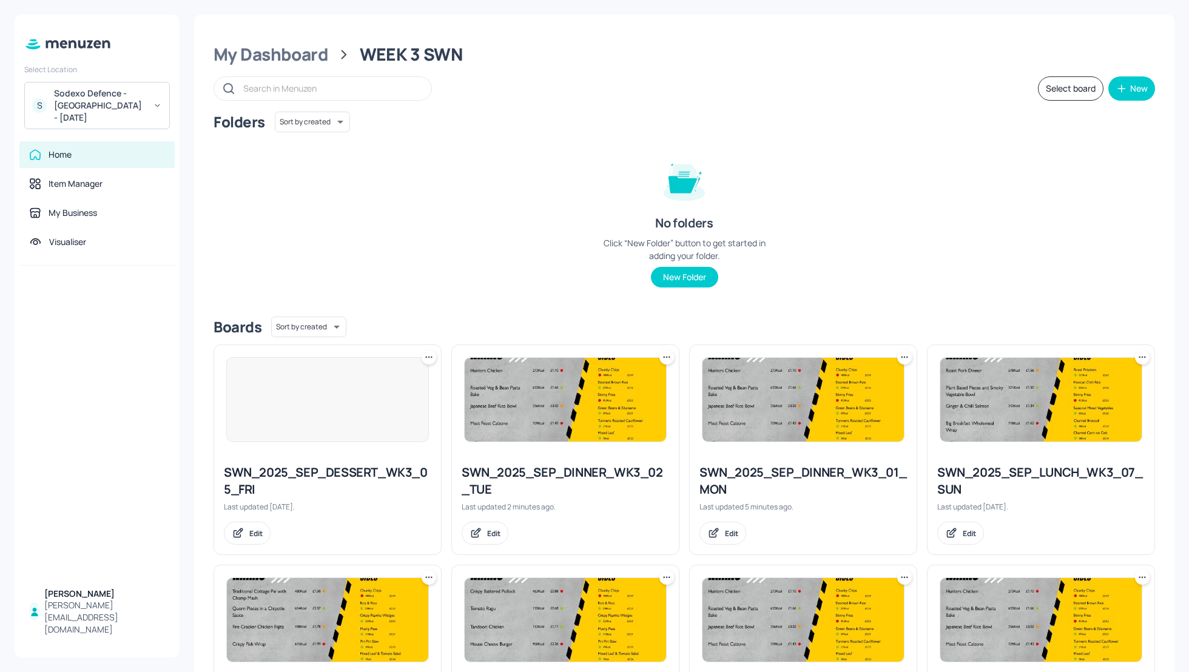
click at [924, 175] on div "Folders Sort by created id ​ No folders Click “New Folder” button to get starte…" at bounding box center [685, 209] width 942 height 195
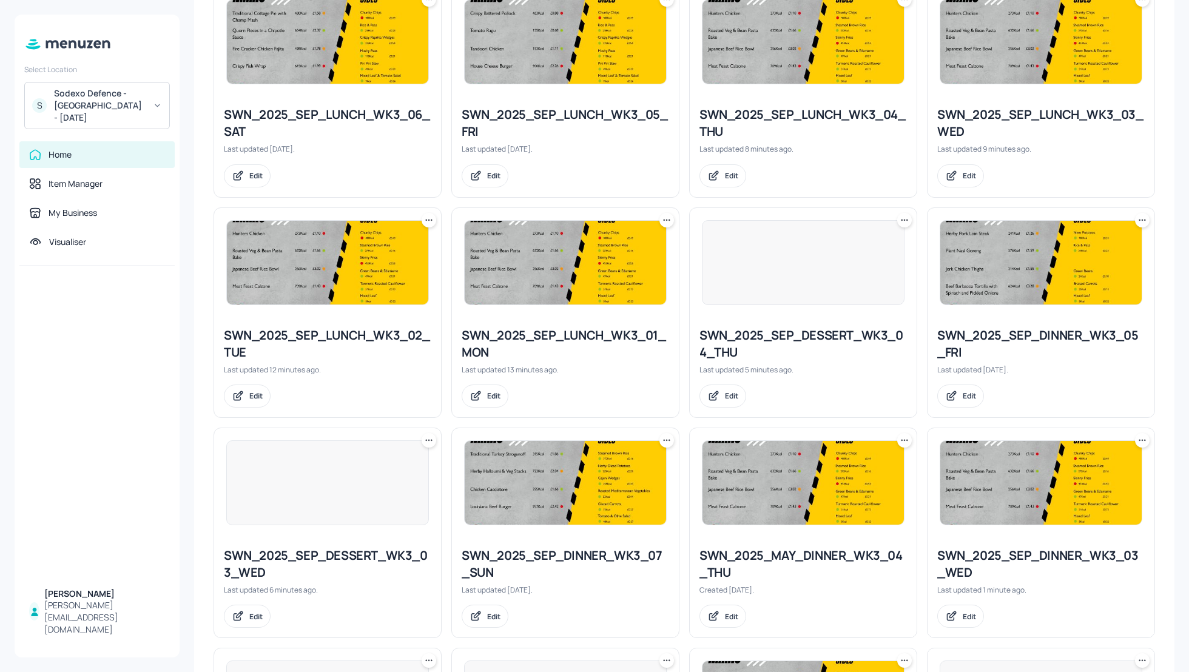
scroll to position [583, 0]
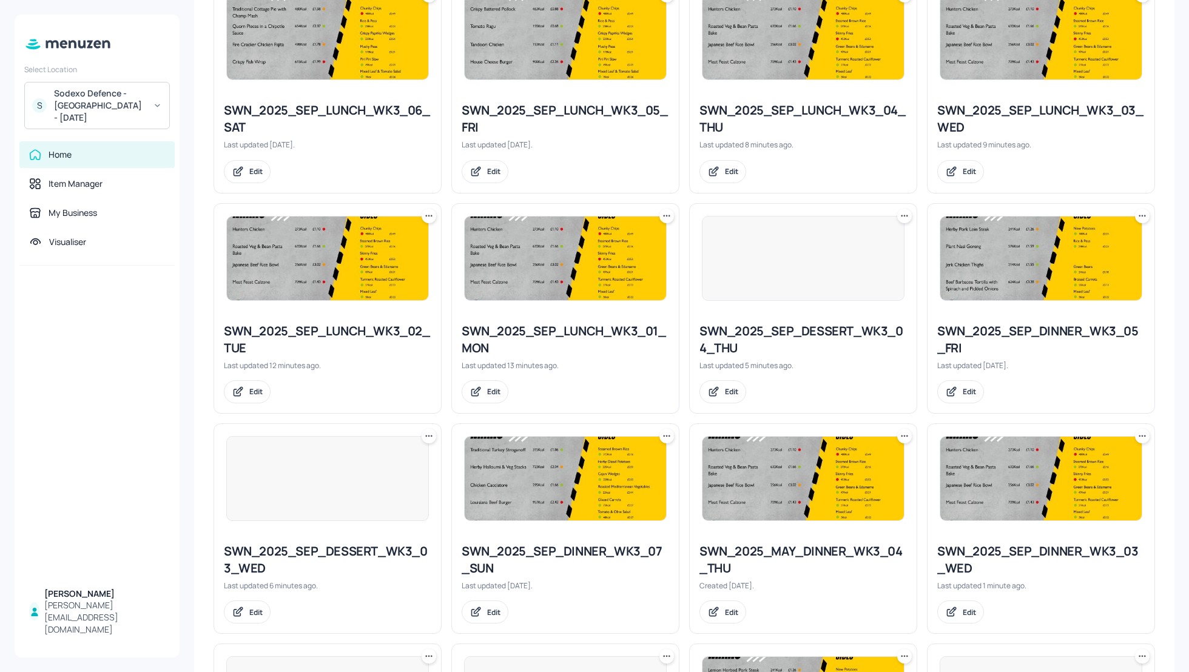
click at [905, 431] on icon at bounding box center [905, 436] width 12 height 12
click at [847, 454] on p "Rename" at bounding box center [840, 458] width 28 height 11
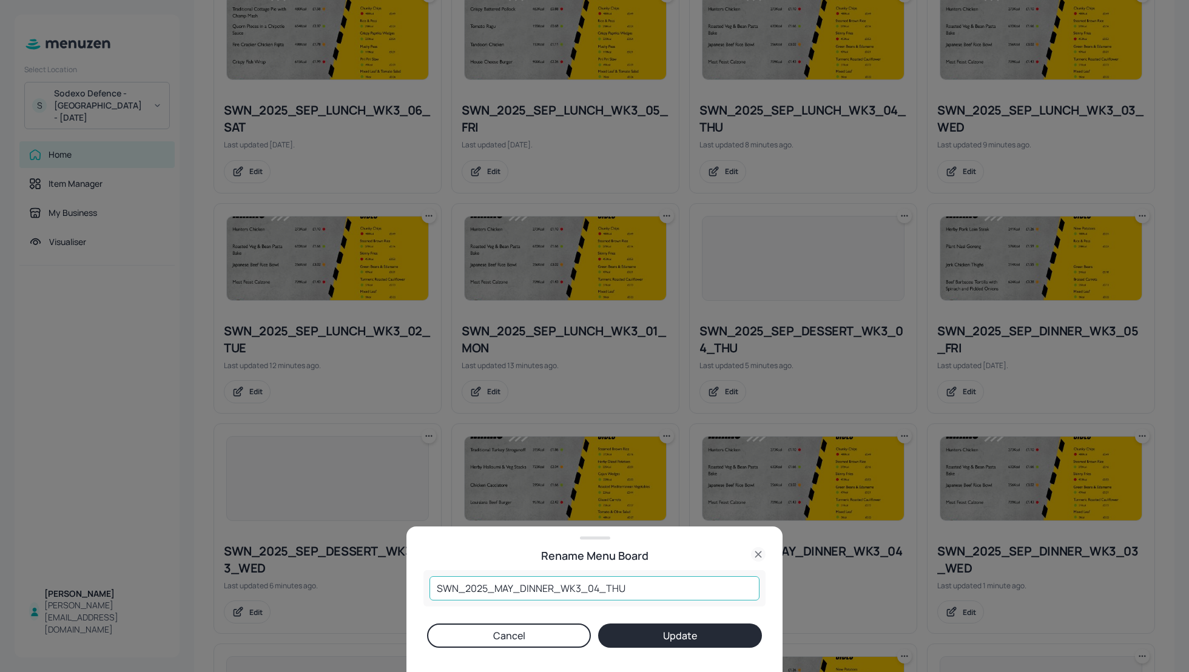
click at [512, 589] on input "SWN_2025_MAY_DINNER_WK3_04_THU" at bounding box center [595, 588] width 330 height 24
type input "SWN_2025_SEP_DINNER_WK3_04_THU"
click at [661, 624] on button "Update" at bounding box center [680, 636] width 164 height 24
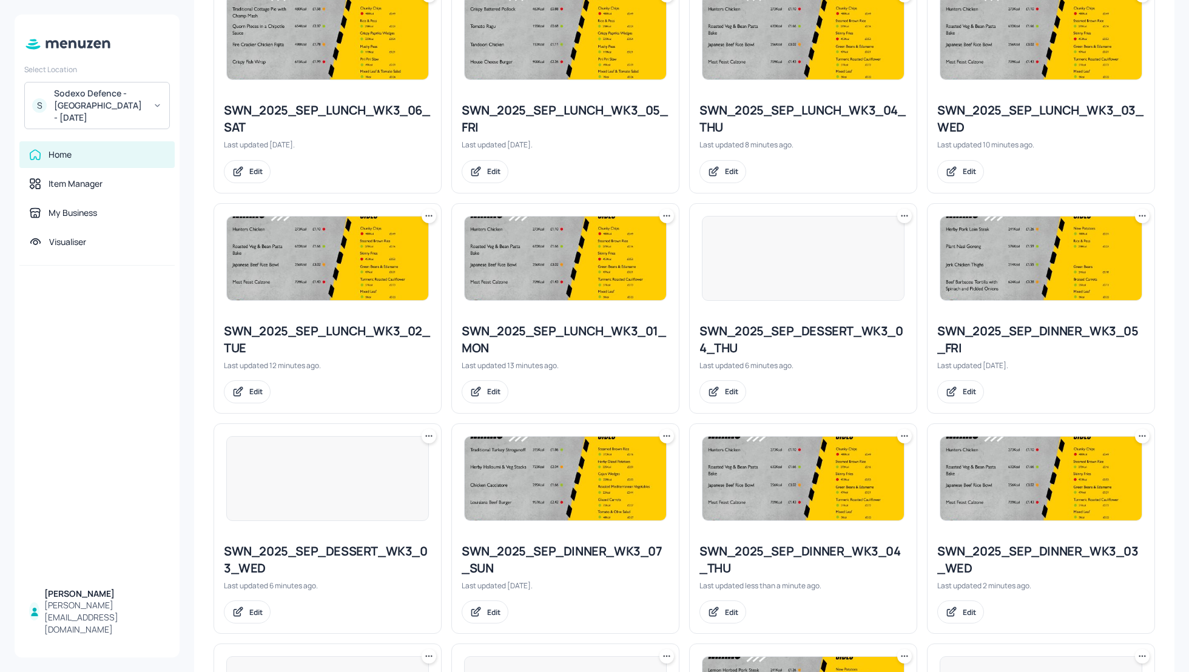
click at [768, 553] on div "SWN_2025_SEP_DINNER_WK3_04_THU" at bounding box center [804, 560] width 208 height 34
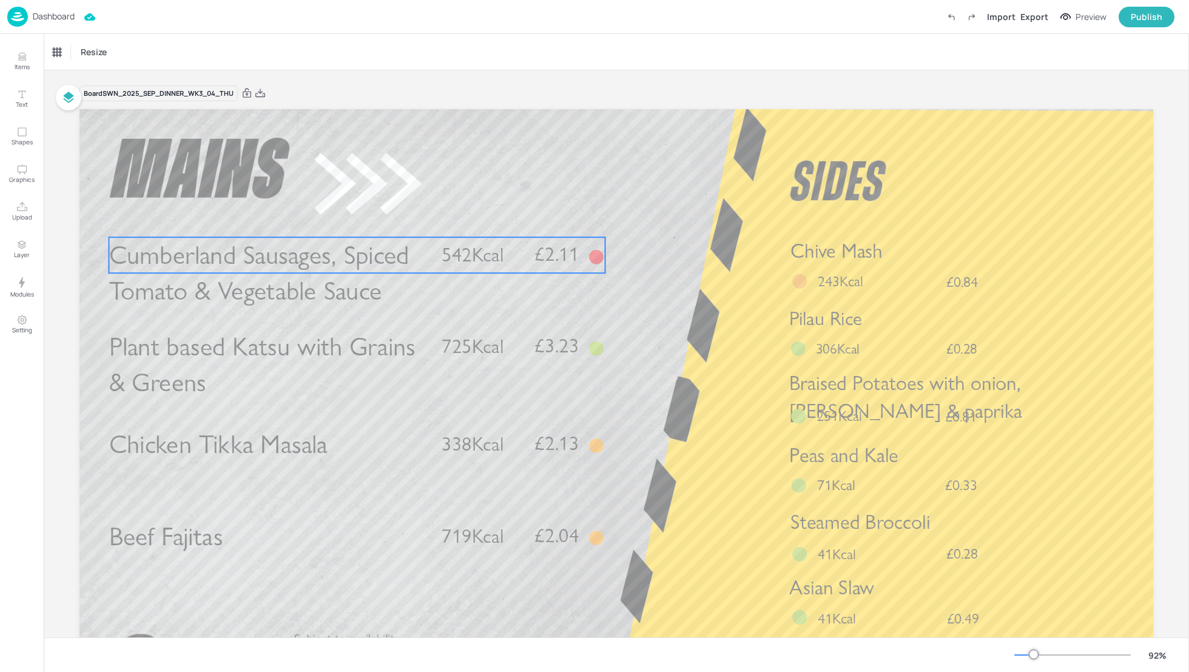
click at [393, 258] on span "Cumberland Sausages, Spiced Tomato & Vegetable Sauce" at bounding box center [259, 273] width 300 height 67
click at [353, 220] on icon at bounding box center [358, 217] width 10 height 10
click at [346, 220] on icon "Edit Item" at bounding box center [348, 217] width 5 height 5
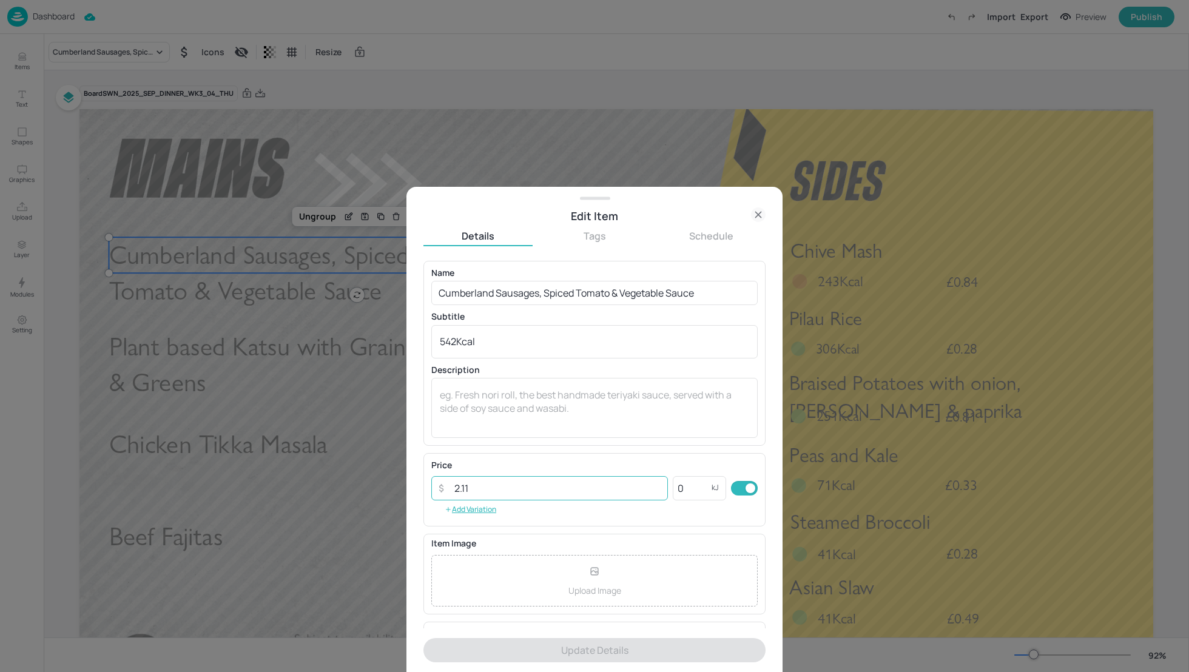
click at [471, 485] on input "2.11" at bounding box center [557, 488] width 221 height 24
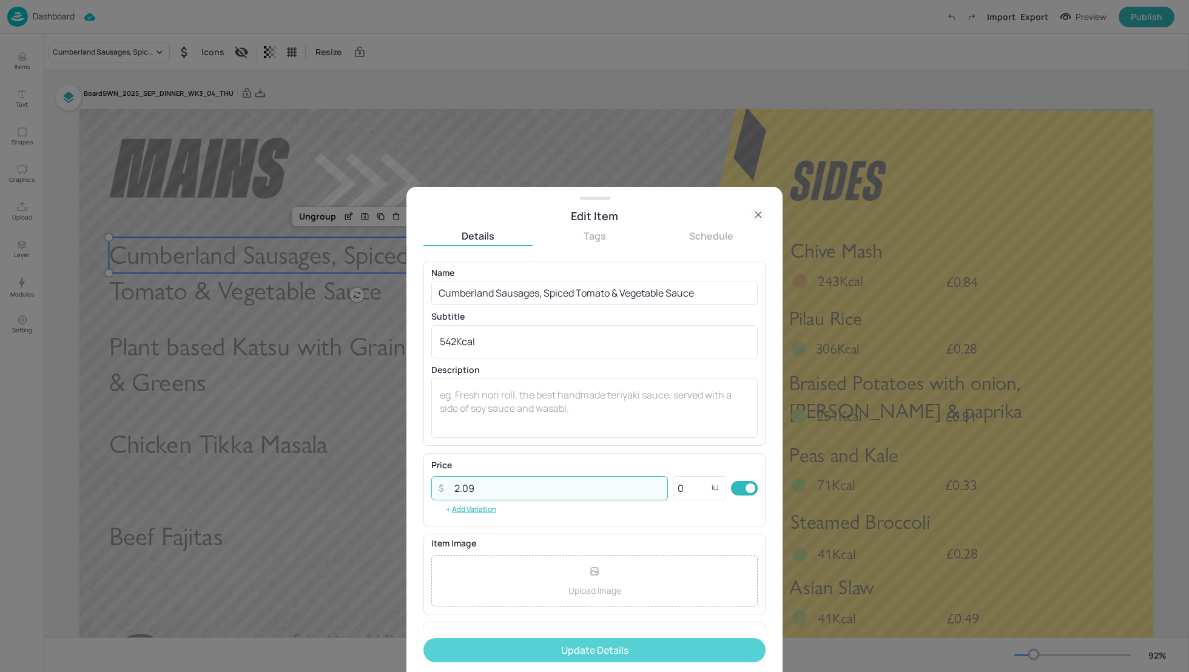
type input "2.09"
click at [592, 650] on button "Update Details" at bounding box center [595, 650] width 342 height 24
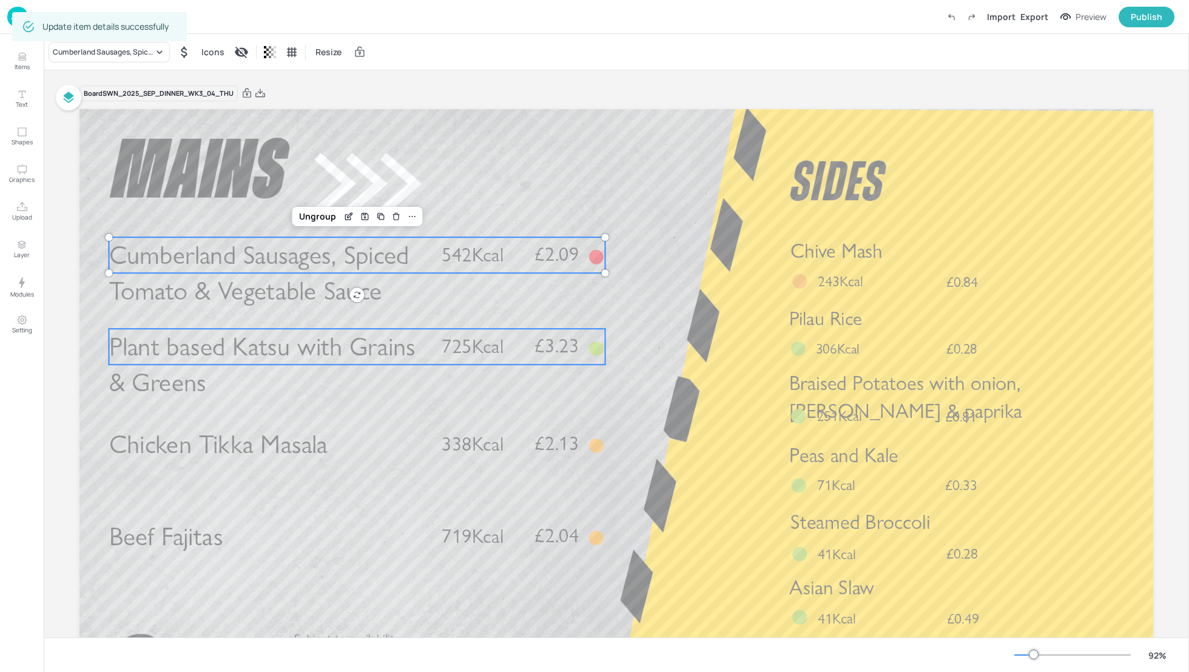
click at [405, 345] on span "Plant based Katsu with Grains & Greens" at bounding box center [262, 364] width 306 height 67
click at [346, 310] on icon "Edit Item" at bounding box center [349, 308] width 10 height 10
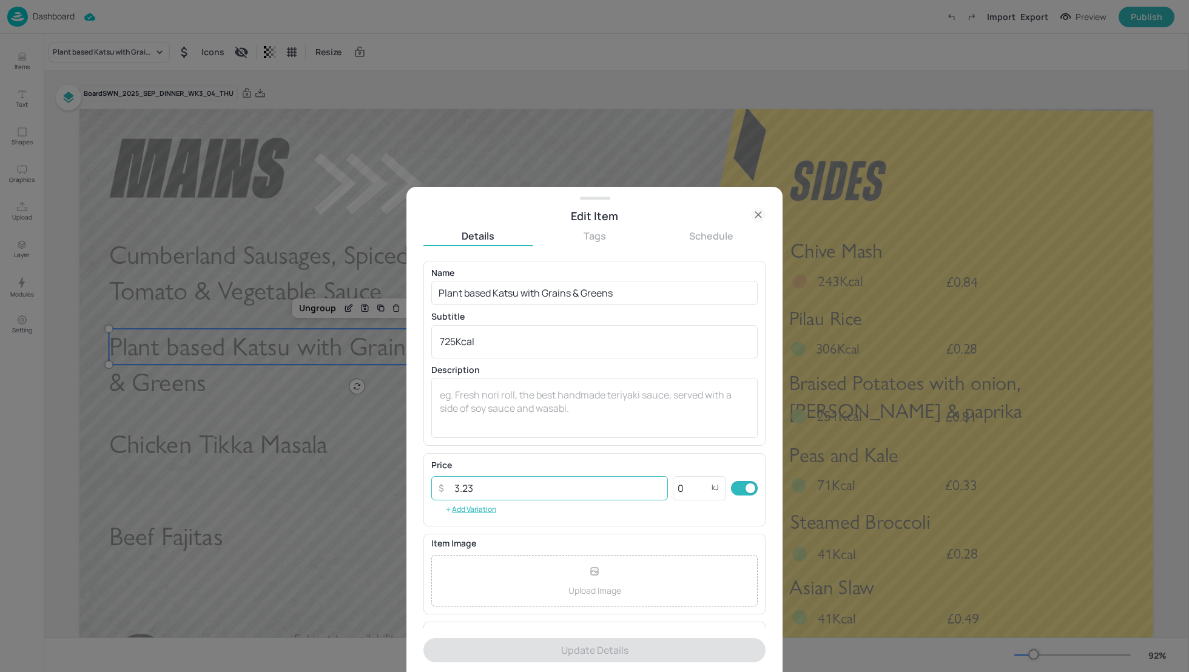
click at [492, 478] on input "3.23" at bounding box center [557, 488] width 221 height 24
click at [489, 487] on input "3.23" at bounding box center [557, 488] width 221 height 24
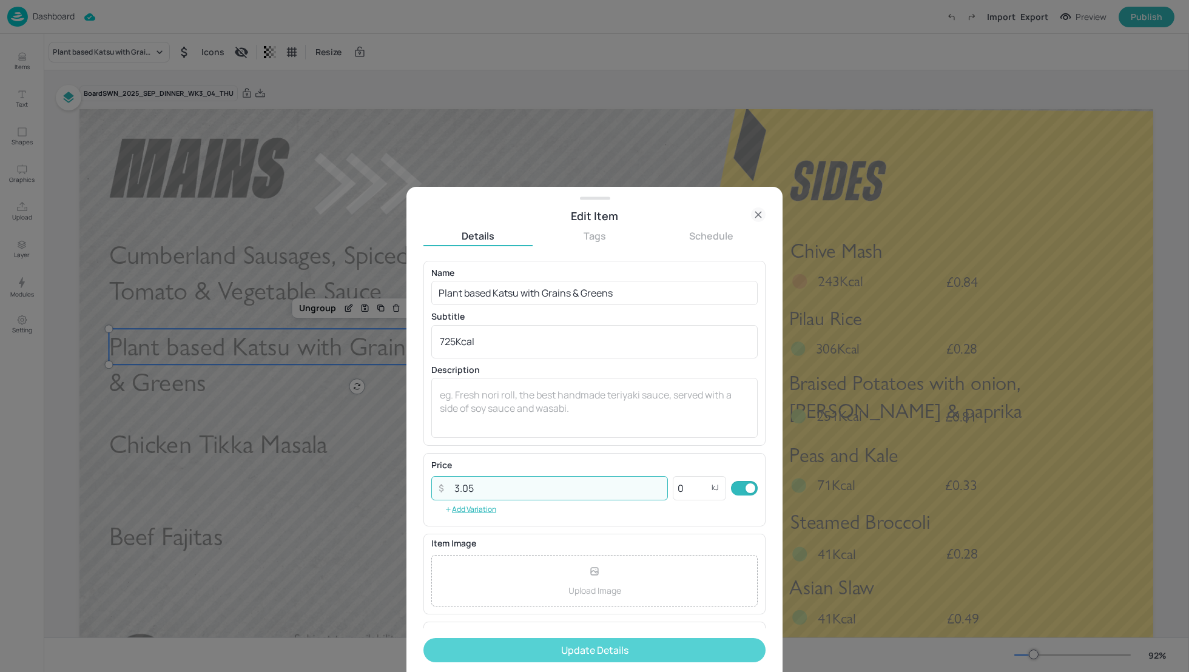
type input "3.05"
click at [580, 657] on button "Update Details" at bounding box center [595, 650] width 342 height 24
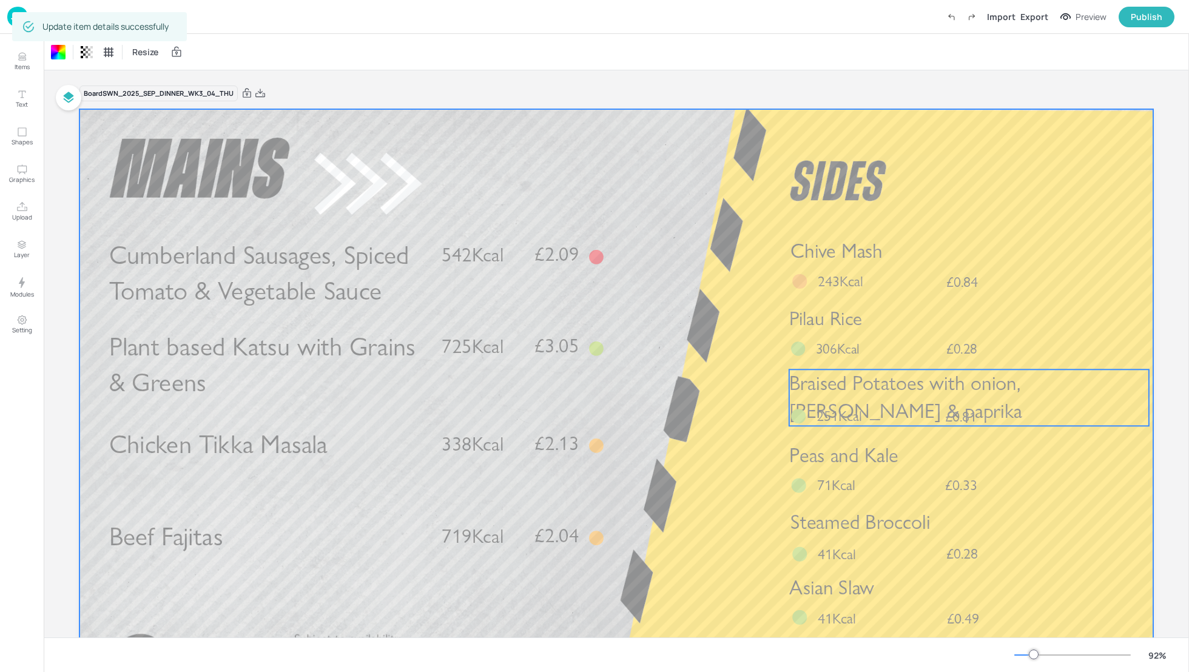
click at [958, 385] on span "Braised Potatoes with onion, [PERSON_NAME] & paprika" at bounding box center [905, 397] width 233 height 52
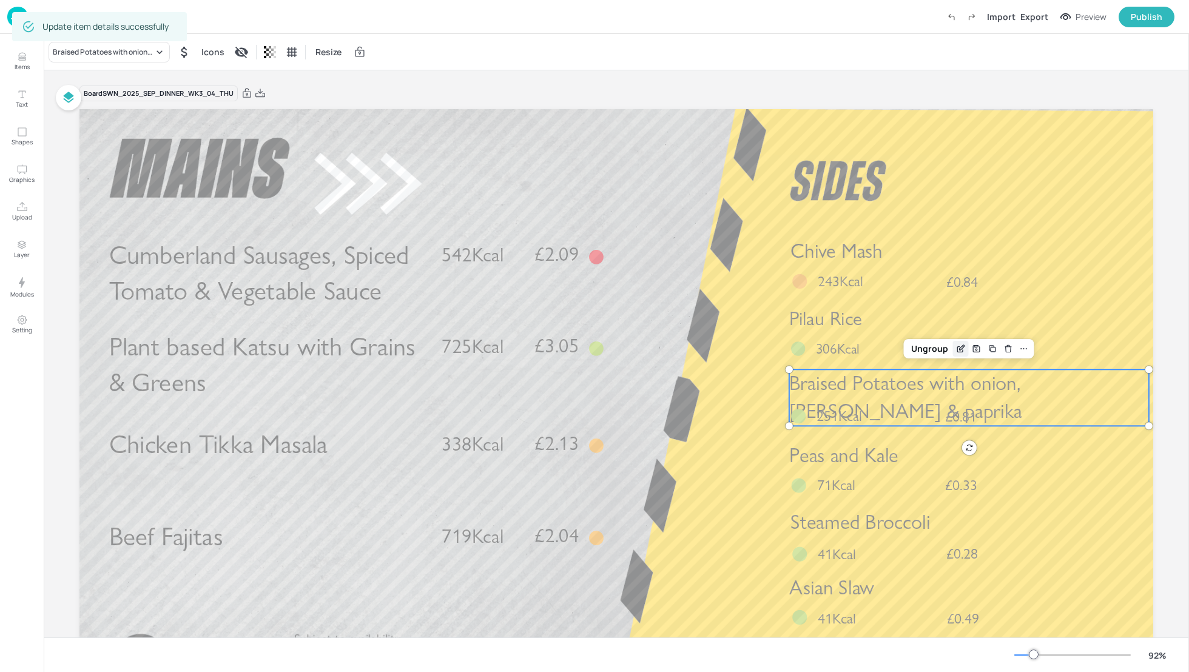
click at [957, 353] on icon "Edit Item" at bounding box center [961, 349] width 10 height 10
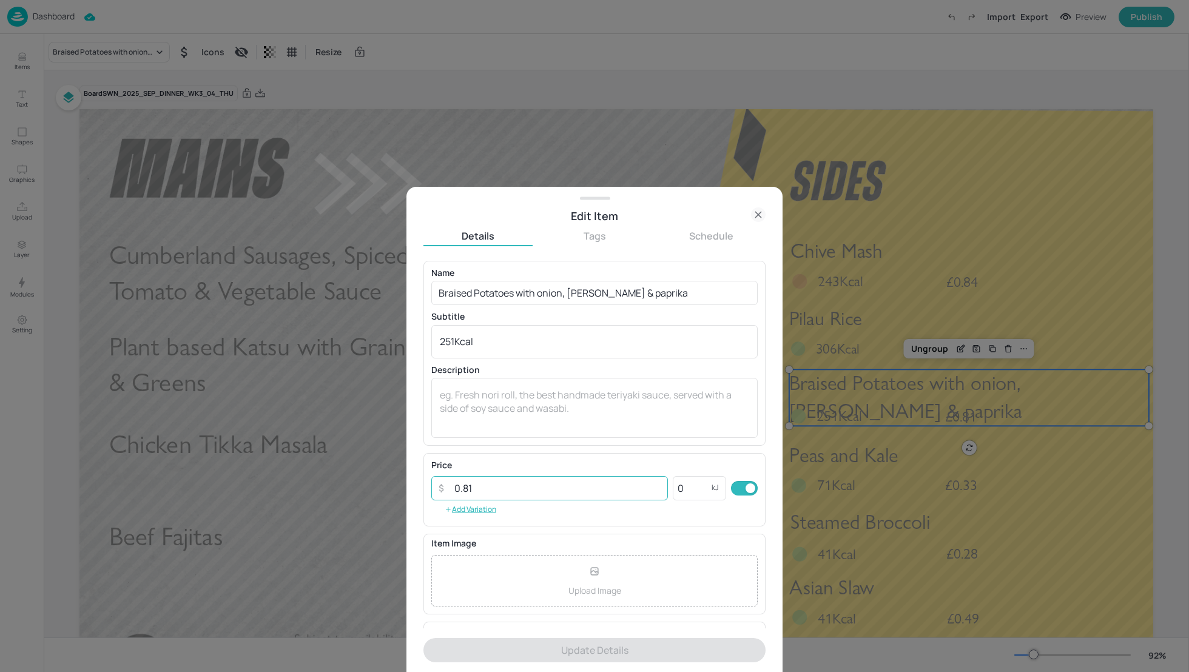
click at [505, 485] on input "0.81" at bounding box center [557, 488] width 221 height 24
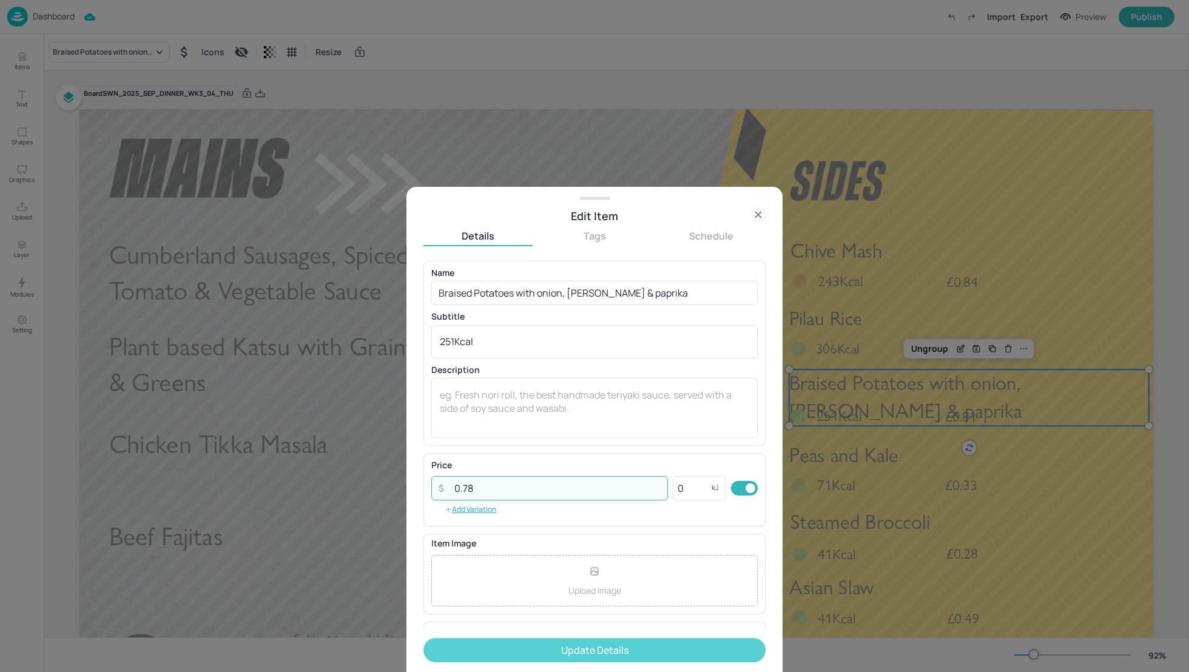
type input "0.78"
click at [601, 647] on button "Update Details" at bounding box center [595, 650] width 342 height 24
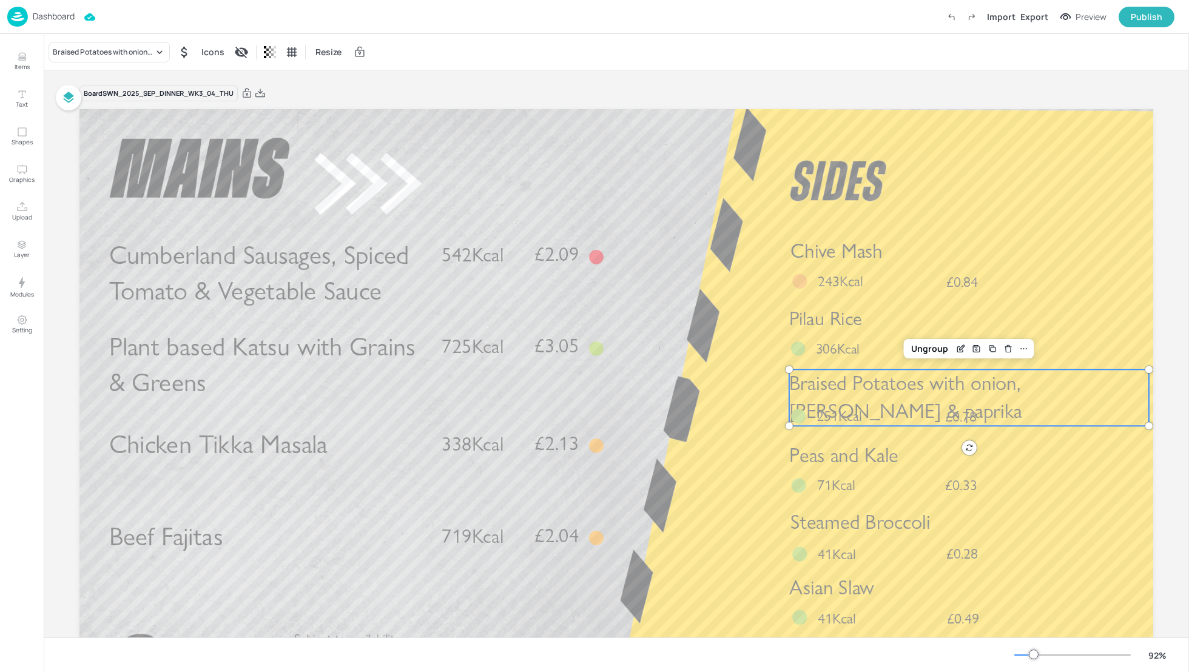
click at [439, 88] on div "Board SWN_2025_SEP_DINNER_WK3_04_THU" at bounding box center [616, 93] width 1074 height 17
click at [59, 20] on p "Dashboard" at bounding box center [54, 16] width 42 height 8
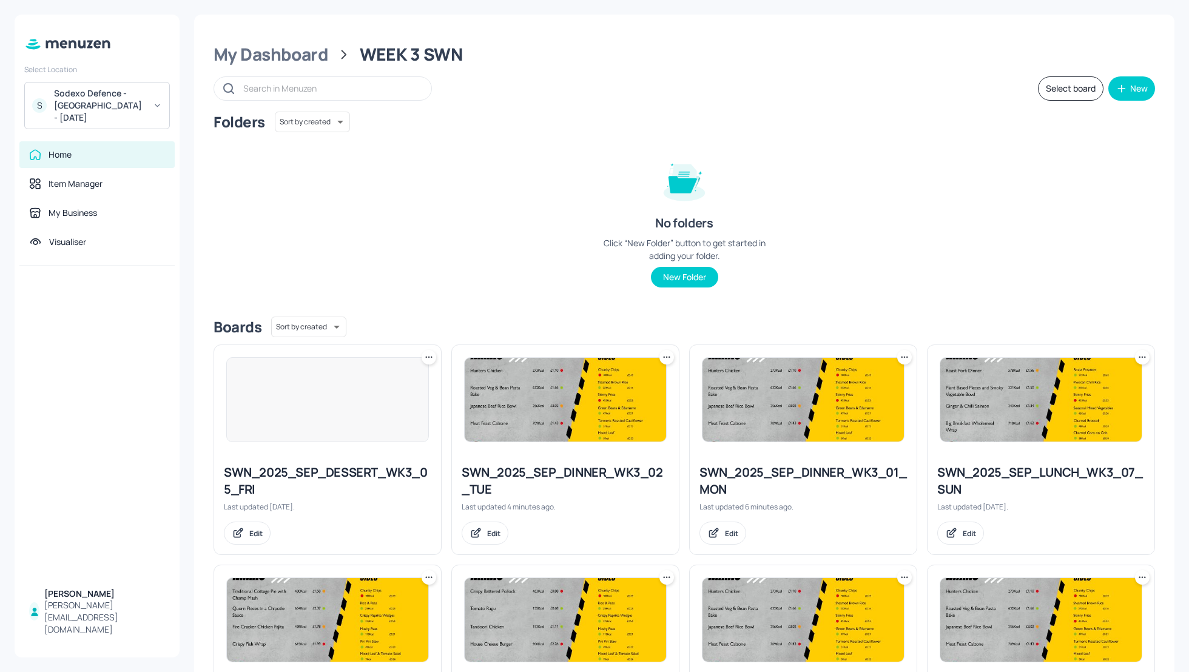
click at [880, 164] on div "Folders Sort by created id ​ No folders Click “New Folder” button to get starte…" at bounding box center [685, 209] width 942 height 195
